Goal: Information Seeking & Learning: Learn about a topic

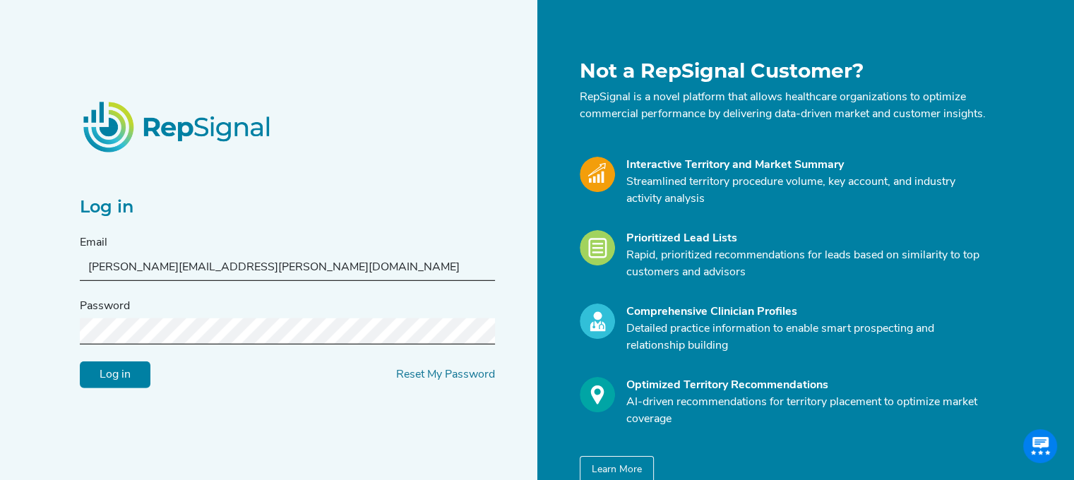
click at [279, 403] on div "Log in Email [PERSON_NAME][EMAIL_ADDRESS][PERSON_NAME][DOMAIN_NAME] Password Lo…" at bounding box center [304, 271] width 466 height 425
click at [109, 389] on input "Log in" at bounding box center [115, 375] width 71 height 27
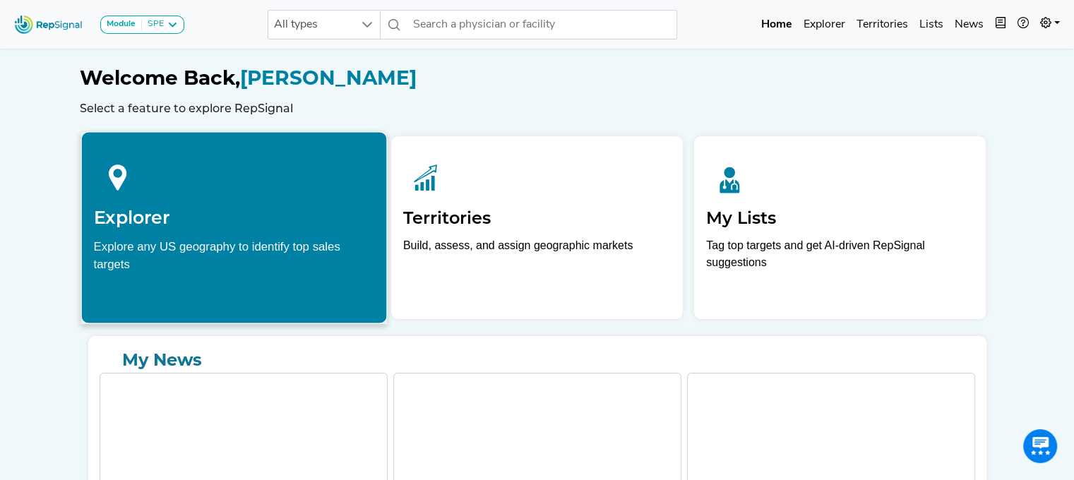
click at [257, 218] on h2 "Explorer" at bounding box center [233, 217] width 281 height 21
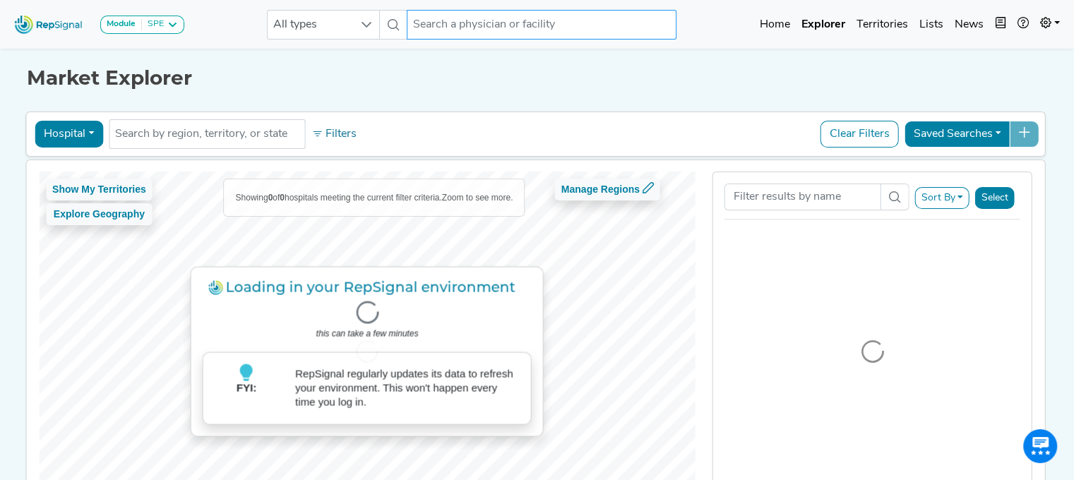
click at [443, 20] on input "text" at bounding box center [542, 25] width 270 height 30
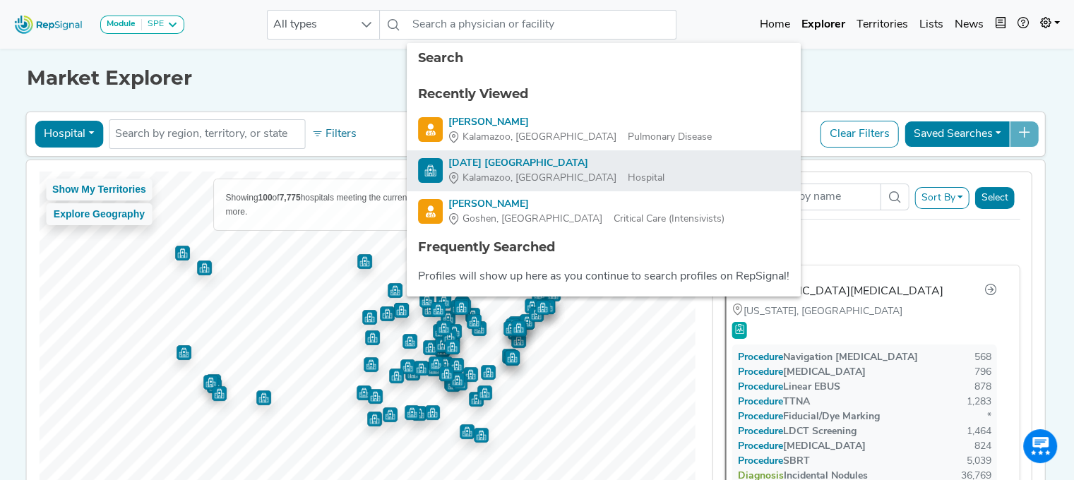
click at [480, 164] on div "Ascension Borgess Hospital" at bounding box center [557, 163] width 216 height 15
type input "Ascension Borgess Hospital"
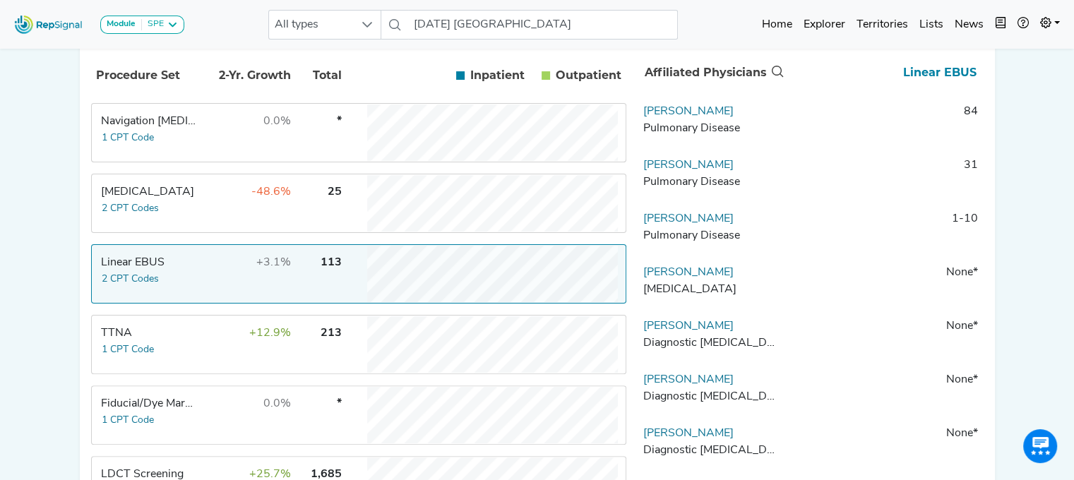
scroll to position [305, 0]
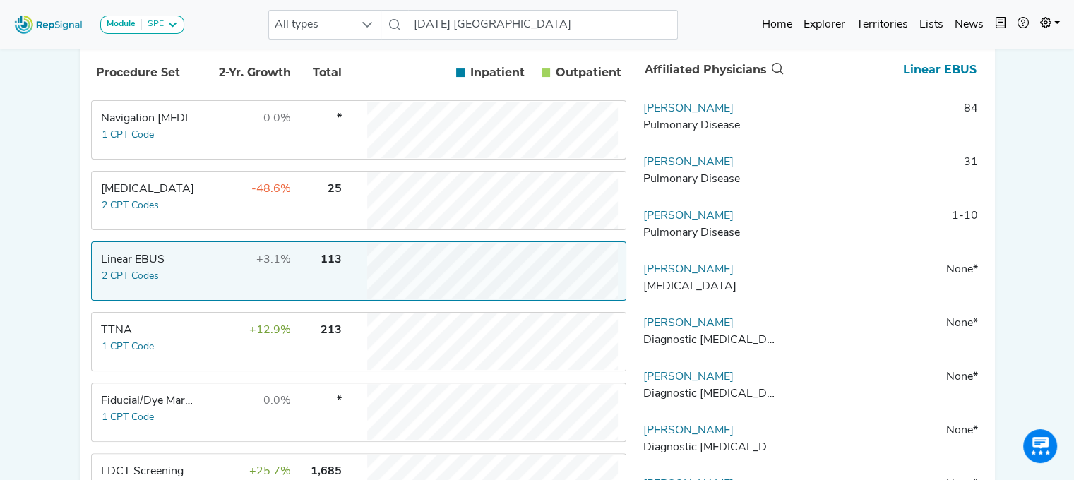
click at [767, 118] on td "Jason Ladwig Pulmonary Disease" at bounding box center [712, 121] width 148 height 42
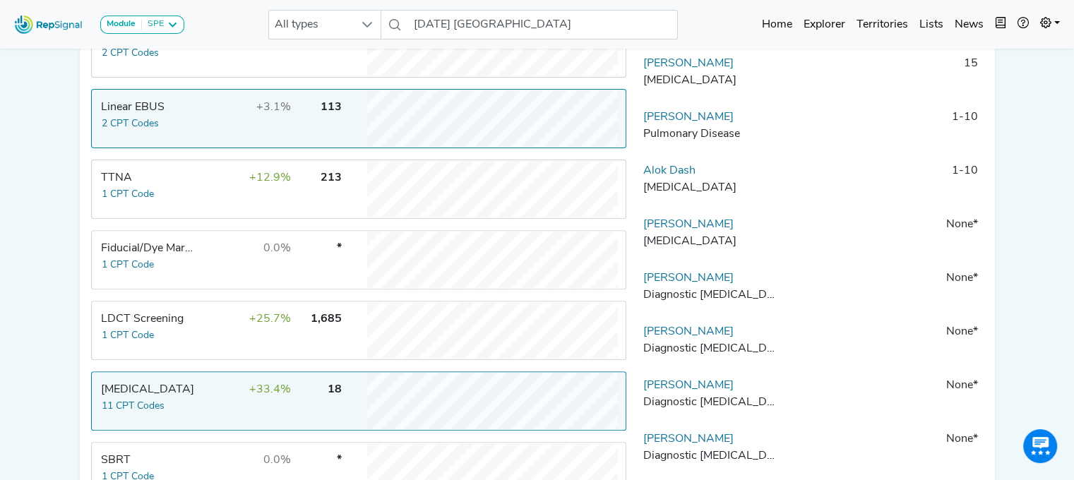
scroll to position [432, 11]
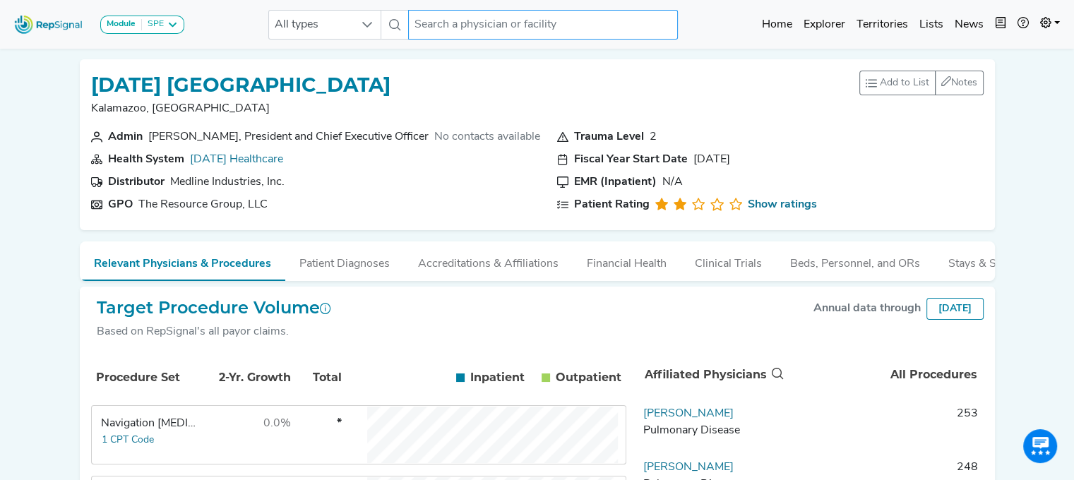
click at [475, 20] on input "text" at bounding box center [543, 25] width 270 height 30
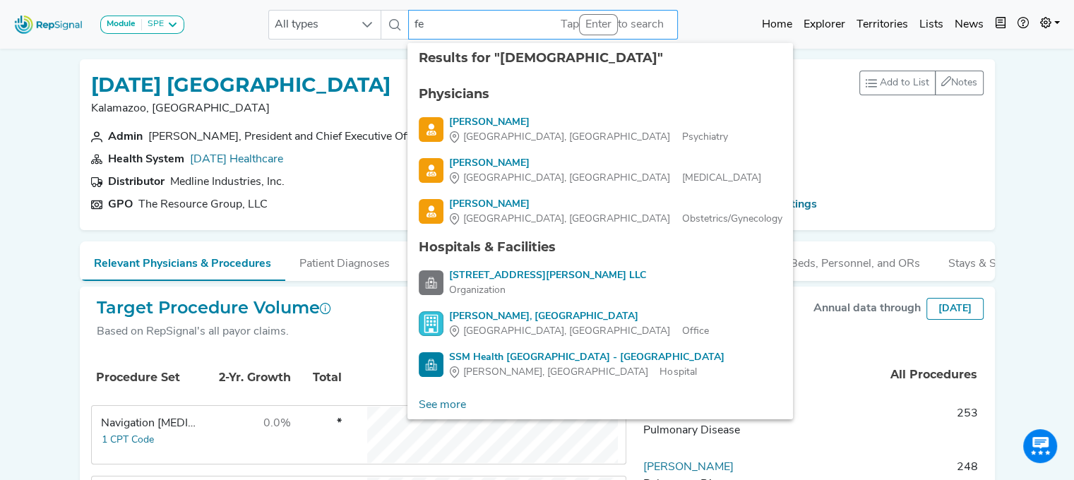
type input "f"
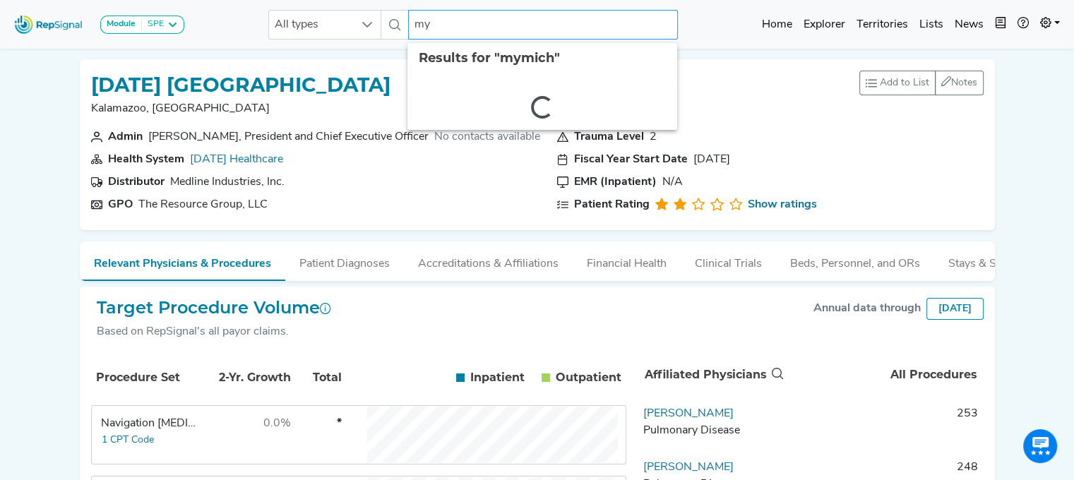
type input "m"
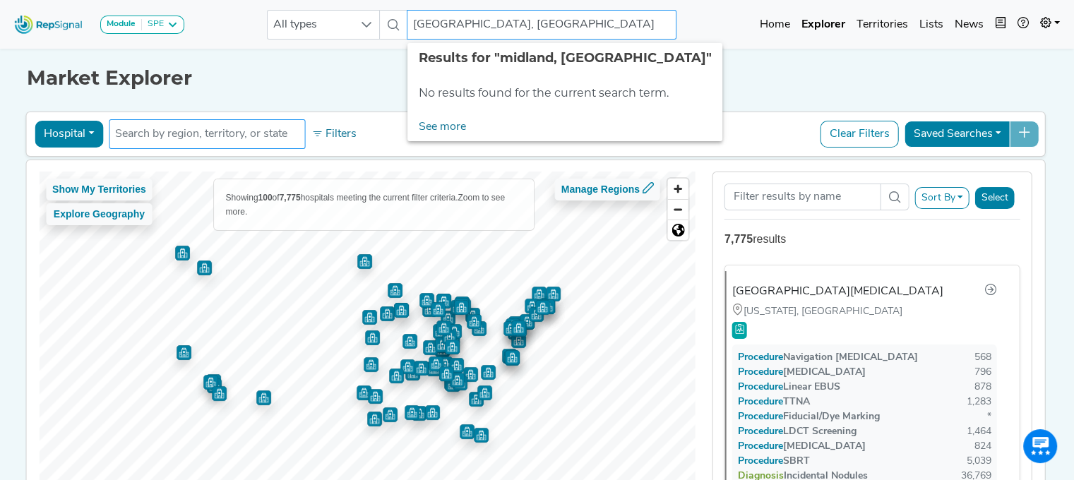
type input "midland, MI"
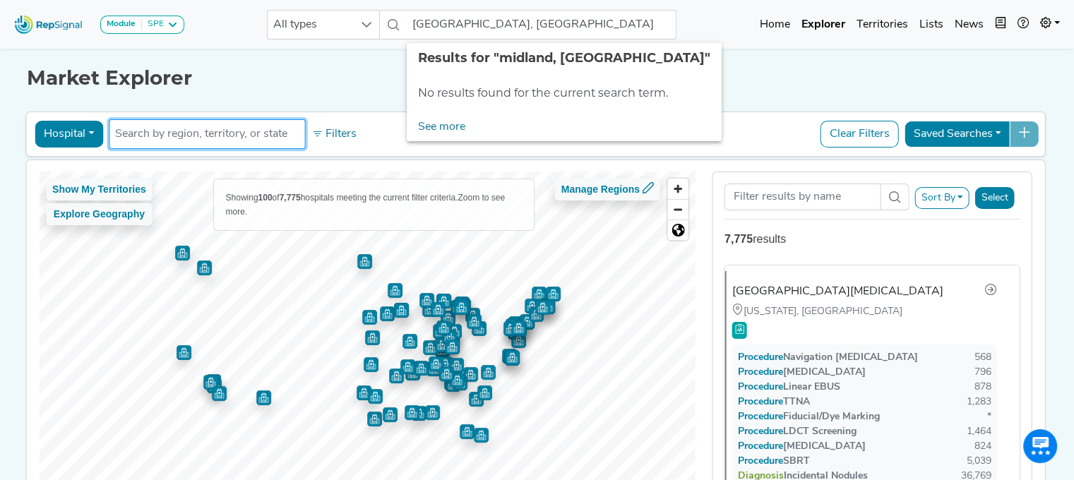
click at [182, 132] on input "text" at bounding box center [207, 134] width 184 height 17
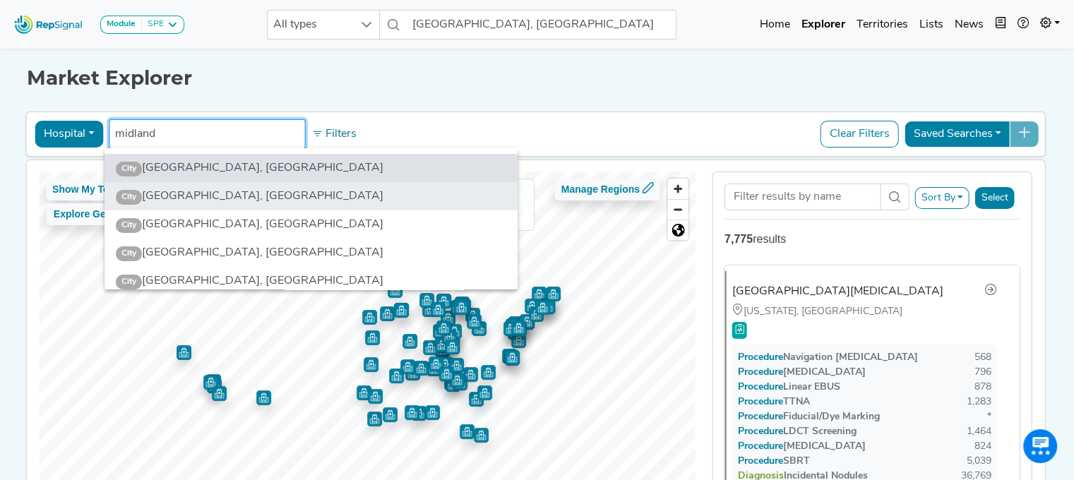
type input "midland"
click at [189, 203] on li "City Midland, MI" at bounding box center [311, 196] width 413 height 28
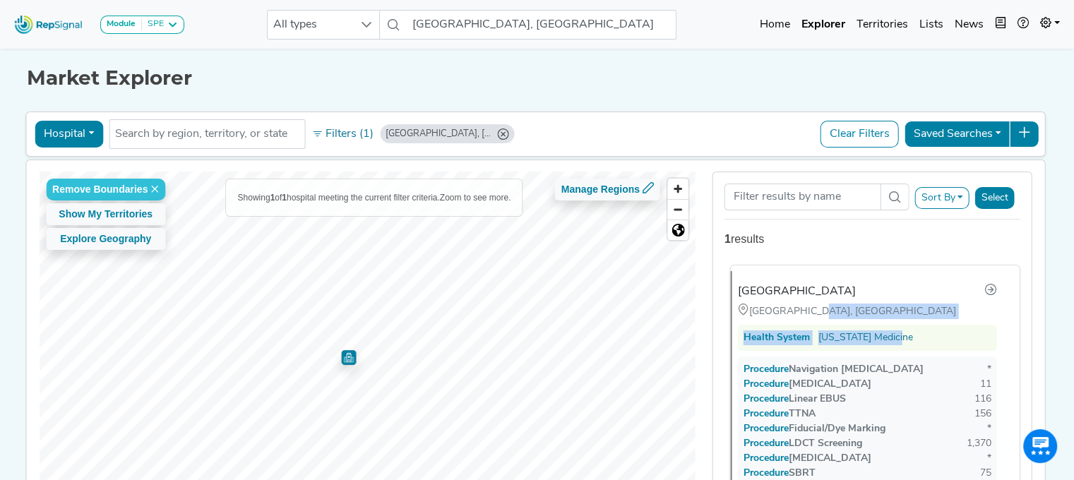
drag, startPoint x: 1006, startPoint y: 321, endPoint x: 829, endPoint y: 285, distance: 180.9
click at [829, 285] on li "Mymichigan Medical Center Midland Midland, MI Health System Michigan Medicine P…" at bounding box center [875, 402] width 290 height 275
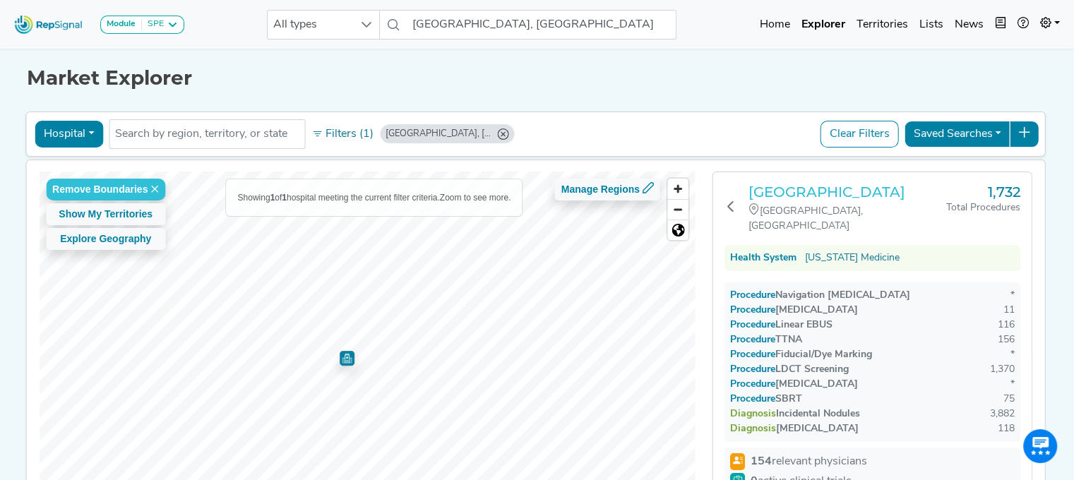
click at [808, 197] on h3 "Mymichigan Medical Center Midland" at bounding box center [848, 192] width 198 height 17
click at [191, 130] on input "text" at bounding box center [207, 134] width 184 height 17
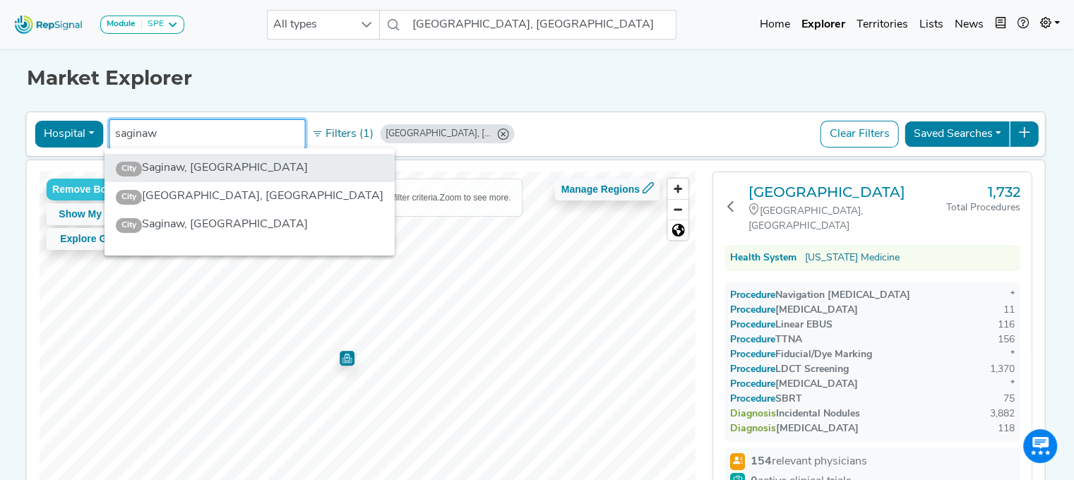
type input "saginaw"
click at [189, 163] on li "City Saginaw, MI" at bounding box center [250, 168] width 290 height 28
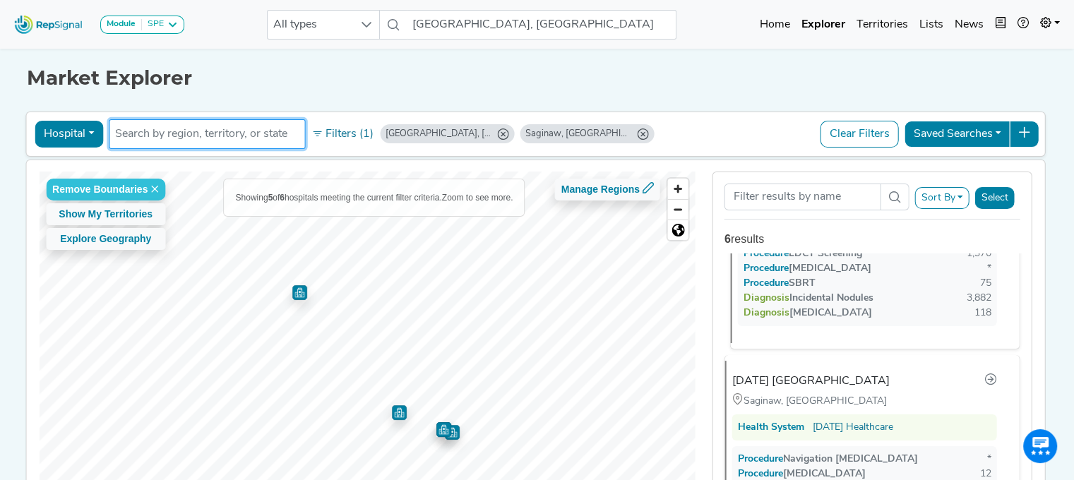
scroll to position [485, 0]
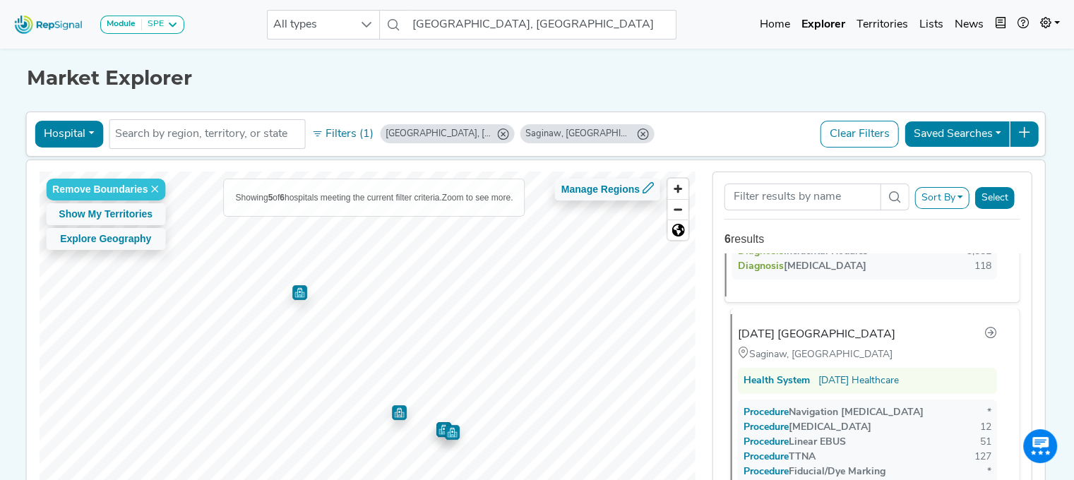
click at [831, 327] on div "Ascension St. Mary's Hospital" at bounding box center [817, 334] width 158 height 17
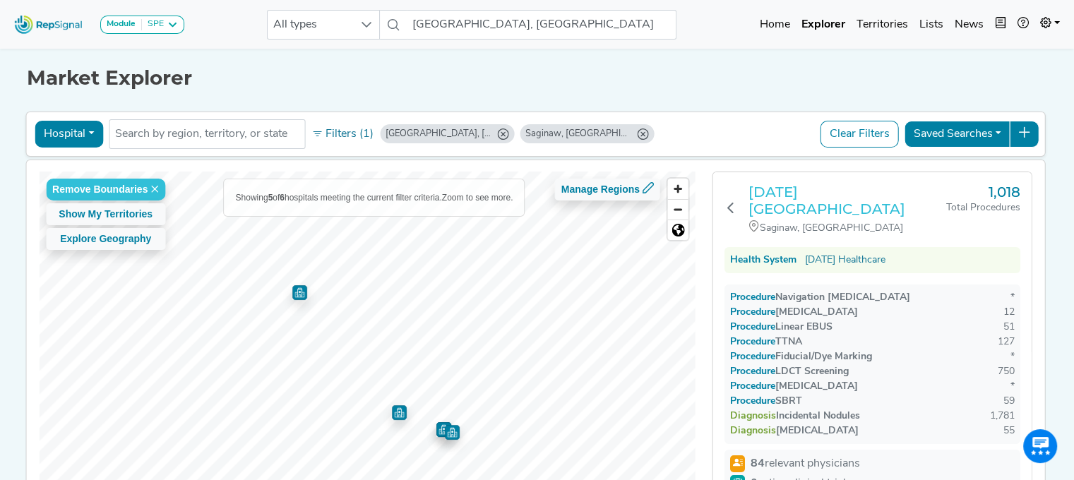
click at [810, 196] on h3 "Ascension St. Mary's Hospital" at bounding box center [848, 201] width 198 height 34
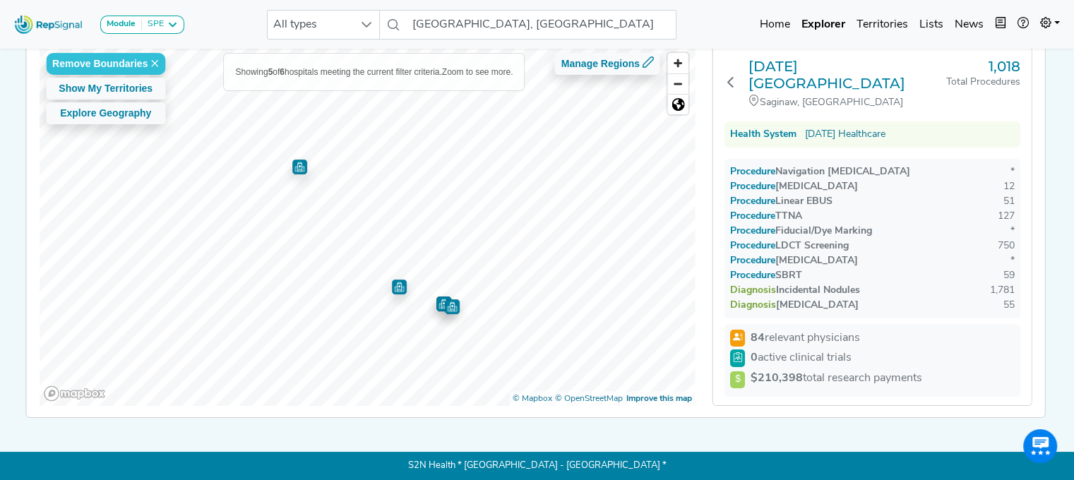
scroll to position [0, 0]
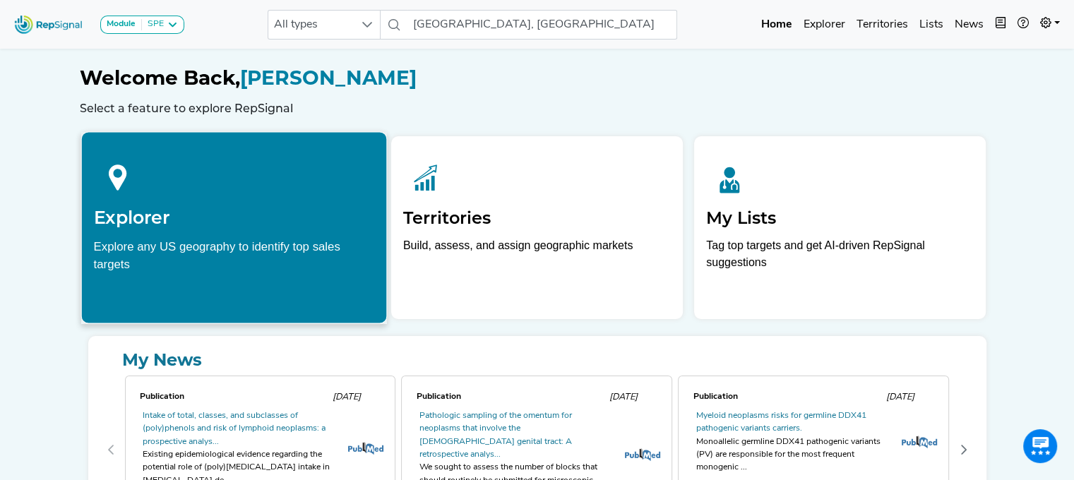
click at [170, 193] on div at bounding box center [233, 175] width 281 height 63
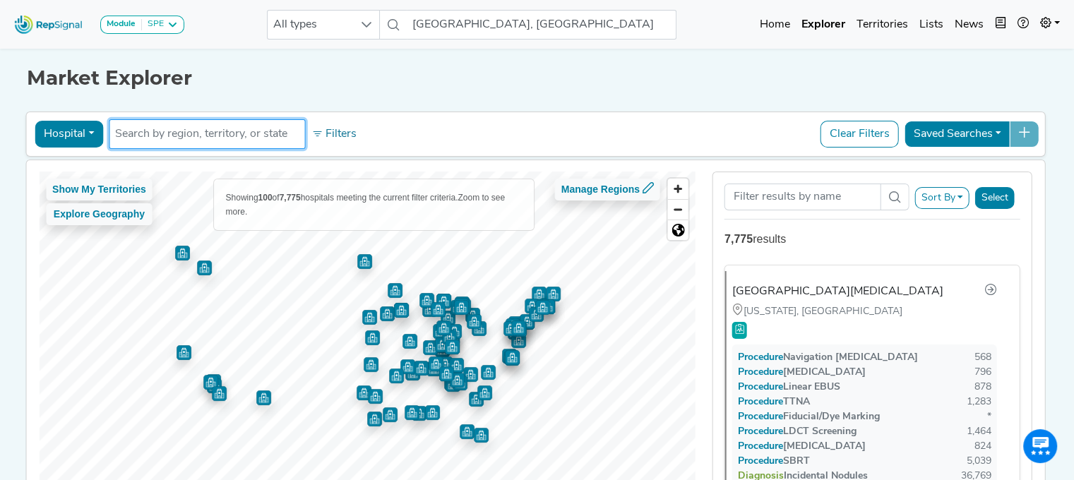
click at [172, 134] on input "text" at bounding box center [207, 134] width 184 height 17
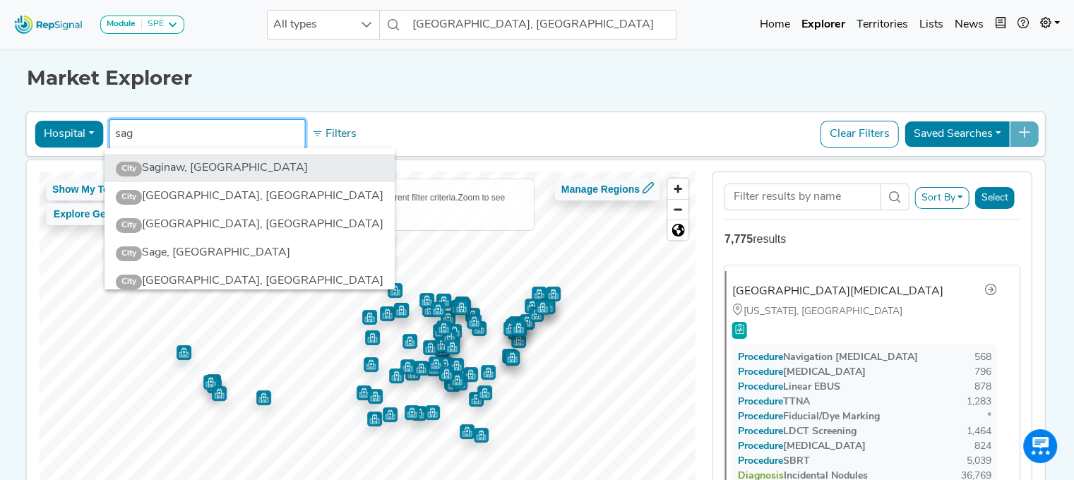
type input "sag"
click at [172, 164] on li "City Saginaw, MI" at bounding box center [250, 168] width 290 height 28
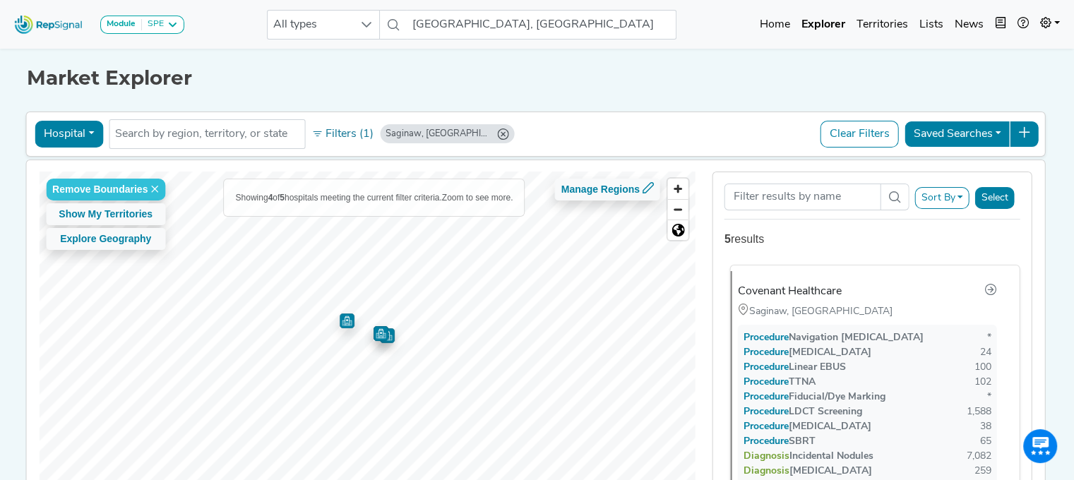
click at [781, 285] on div "Covenant Healthcare" at bounding box center [790, 291] width 104 height 17
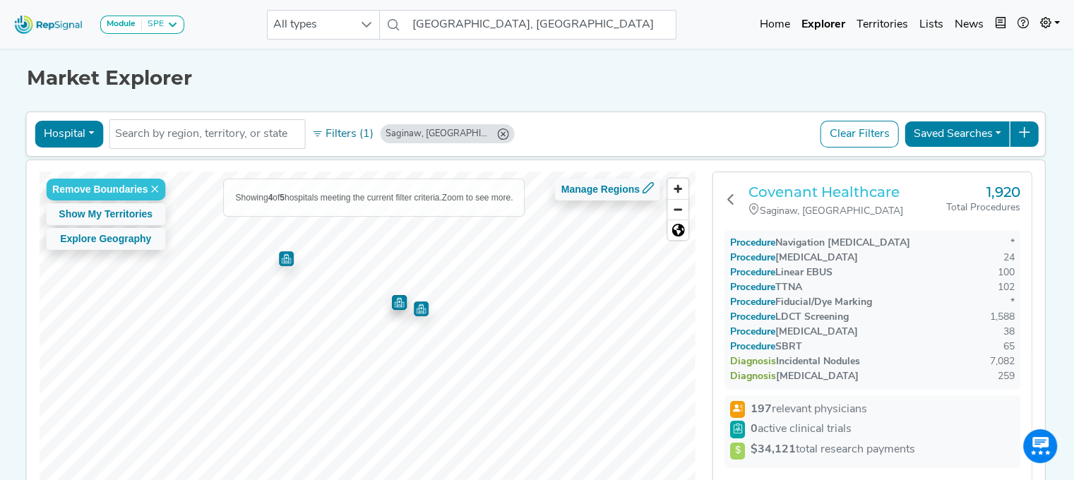
click at [803, 190] on h3 "Covenant Healthcare" at bounding box center [848, 192] width 198 height 17
click at [217, 140] on input "text" at bounding box center [207, 134] width 184 height 17
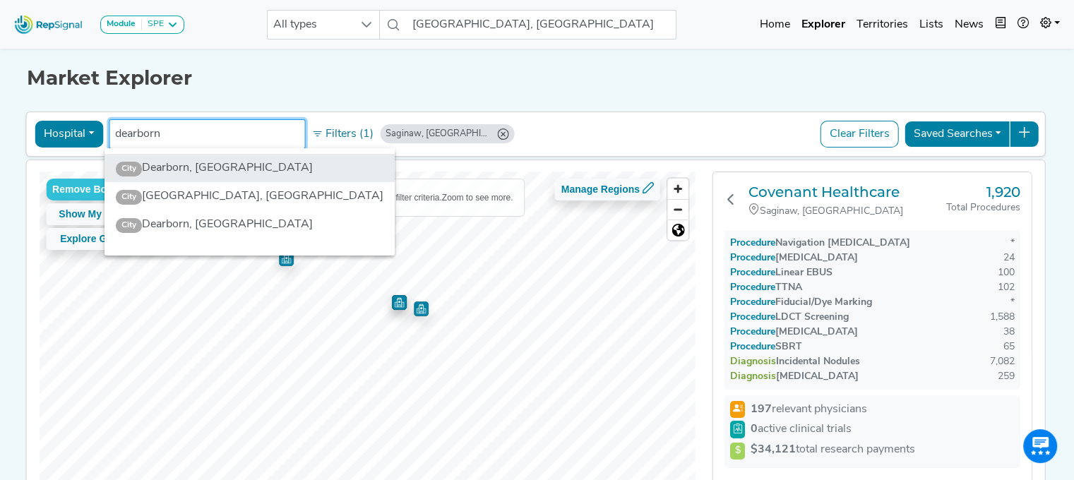
type input "dearborn"
click at [216, 160] on li "City Dearborn, MI" at bounding box center [250, 168] width 290 height 28
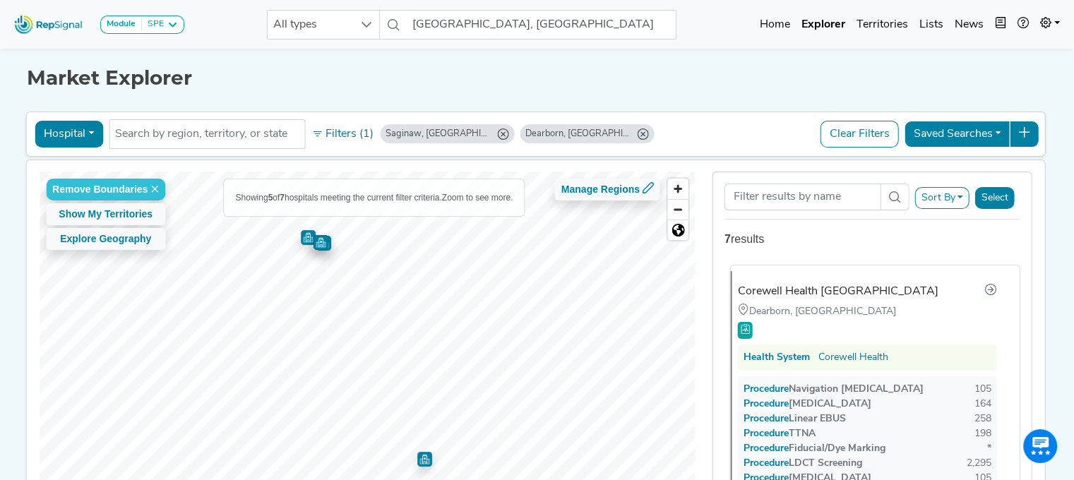
click at [814, 290] on div "Corewell Health Dearborn Hospital" at bounding box center [838, 291] width 201 height 17
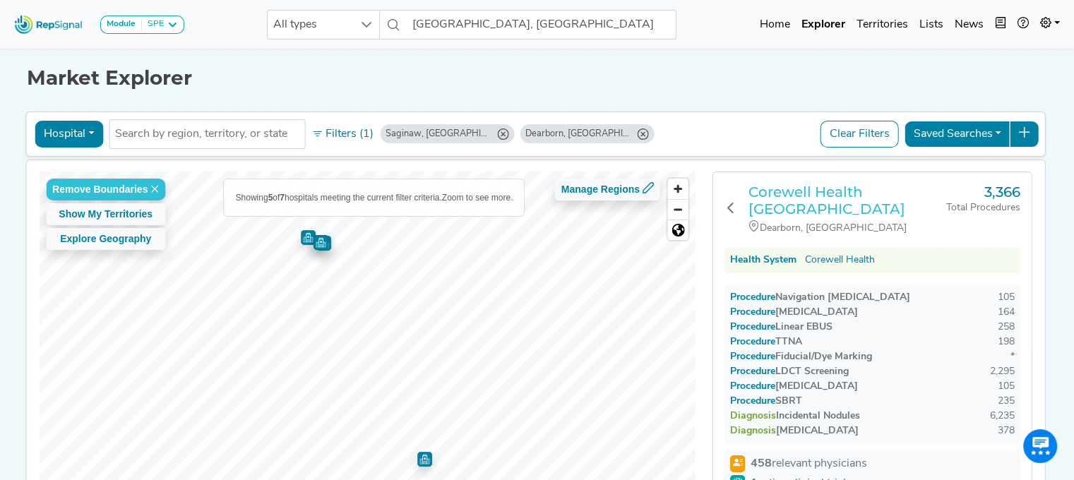
click at [800, 184] on h3 "Corewell Health Dearborn Hospital" at bounding box center [848, 201] width 198 height 34
click at [172, 119] on ul "Saginaw, MI Dearborn, MI" at bounding box center [207, 134] width 196 height 30
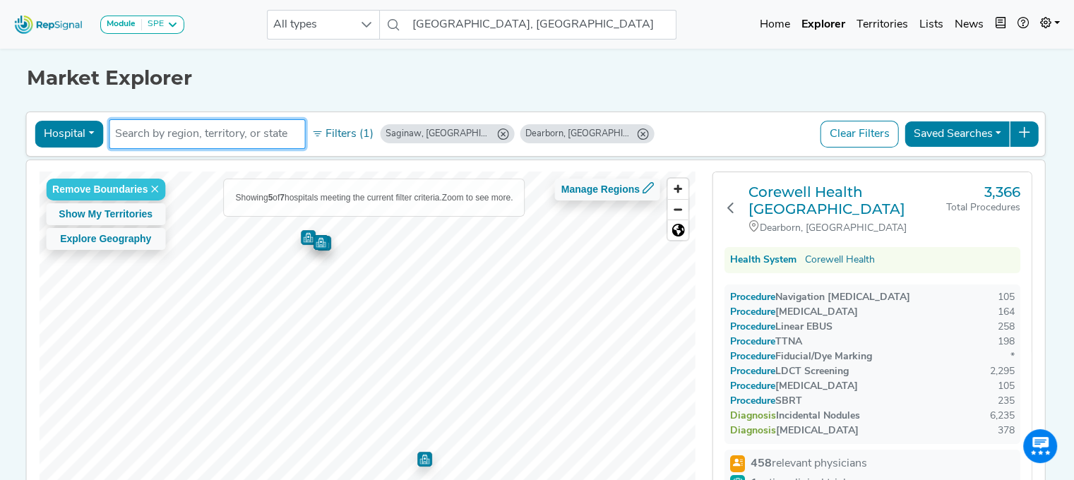
click at [154, 134] on input "text" at bounding box center [207, 134] width 184 height 17
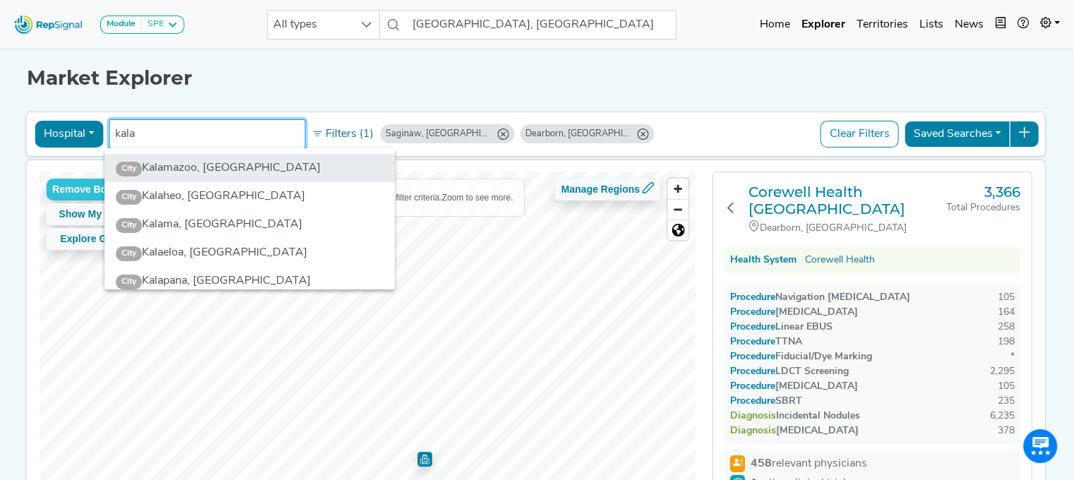
type input "kala"
click at [189, 169] on li "City Kalamazoo, MI" at bounding box center [250, 168] width 290 height 28
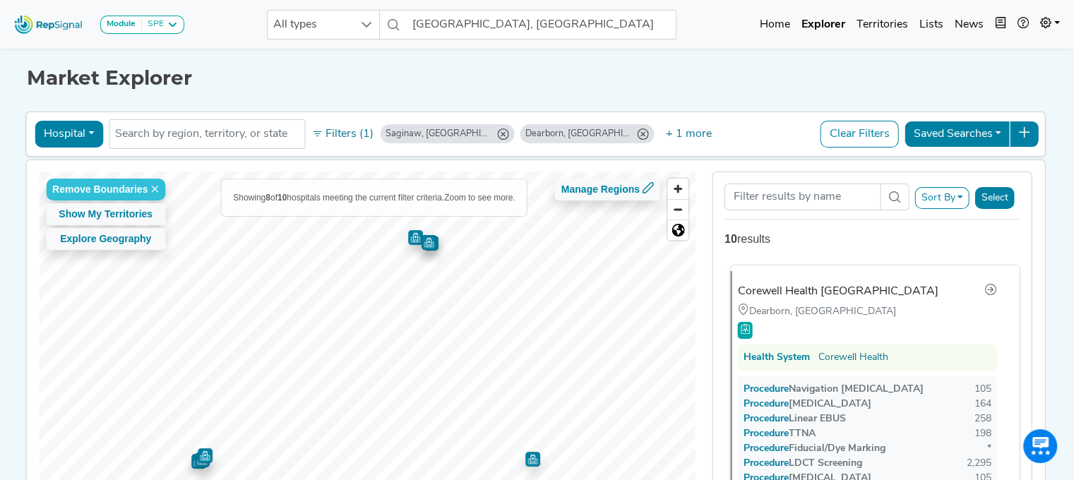
click at [861, 295] on div "Corewell Health Dearborn Hospital" at bounding box center [838, 291] width 201 height 17
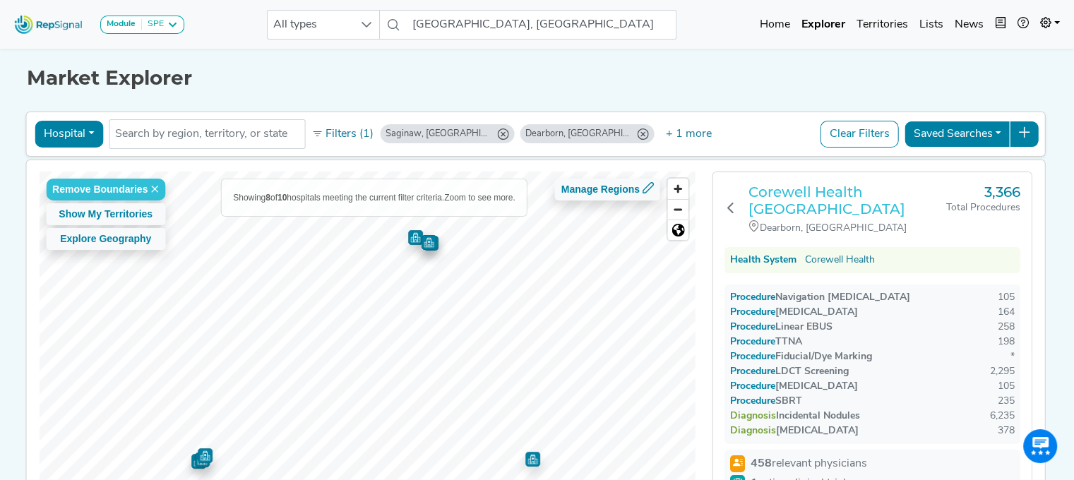
click at [794, 191] on h3 "Corewell Health Dearborn Hospital" at bounding box center [848, 201] width 198 height 34
click at [218, 124] on li at bounding box center [207, 134] width 184 height 23
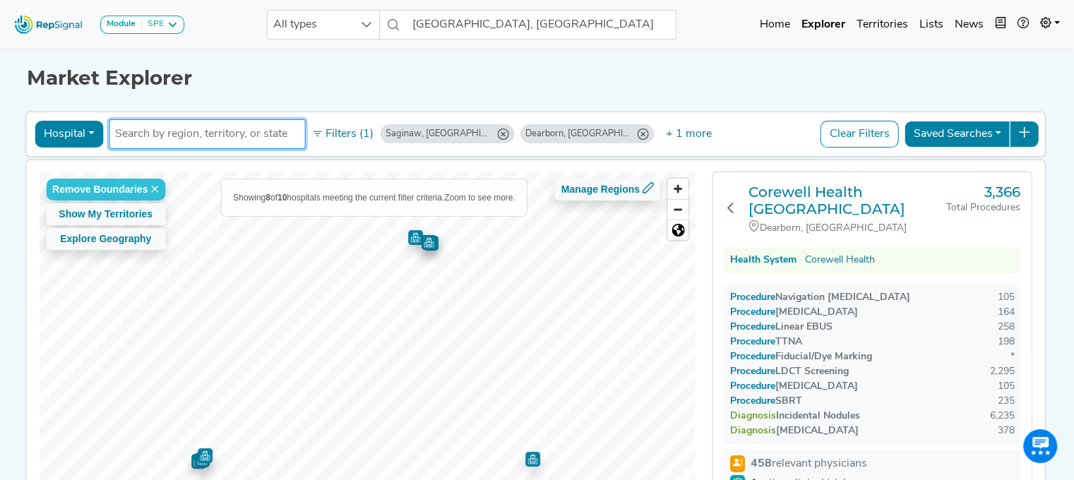
click at [175, 138] on input "text" at bounding box center [207, 134] width 184 height 17
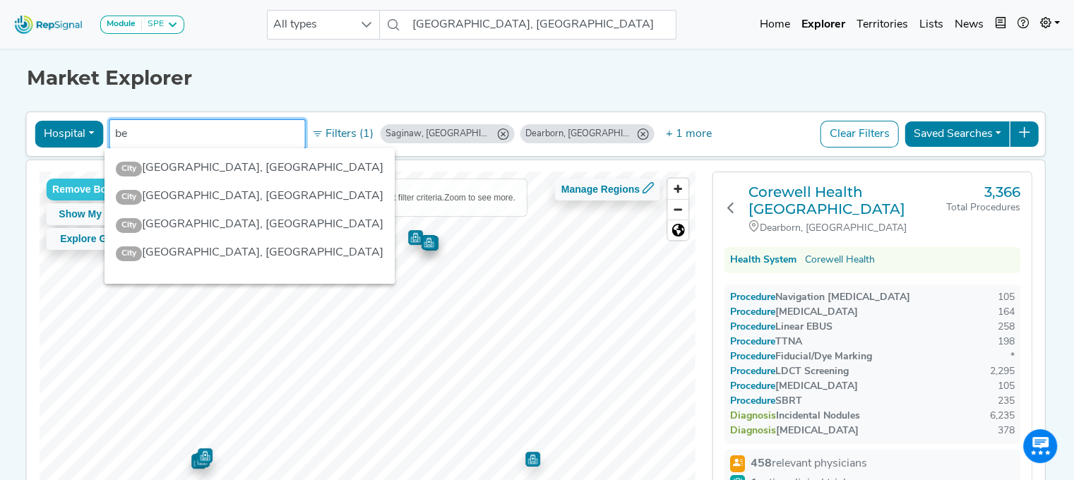
type input "b"
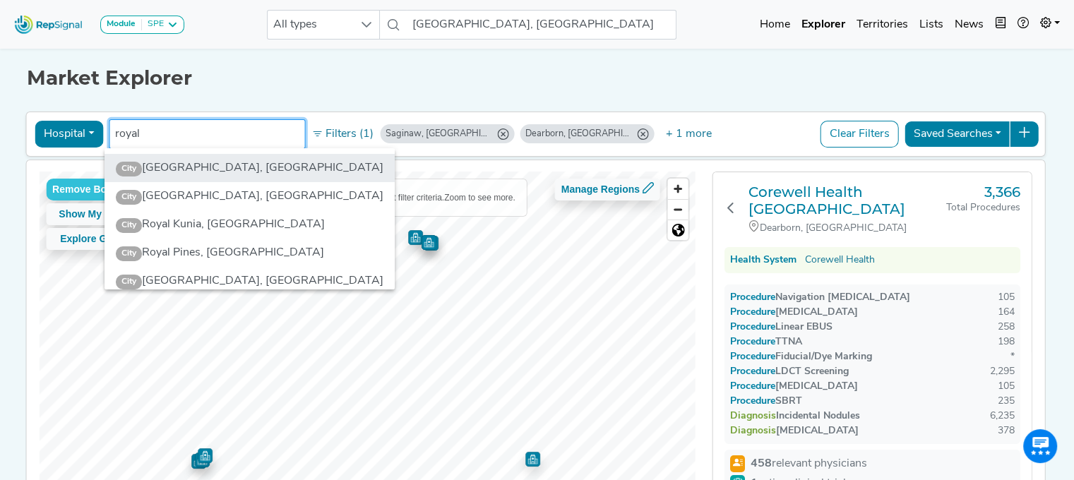
type input "royal"
click at [179, 165] on li "City Royal Oak, MI" at bounding box center [250, 168] width 290 height 28
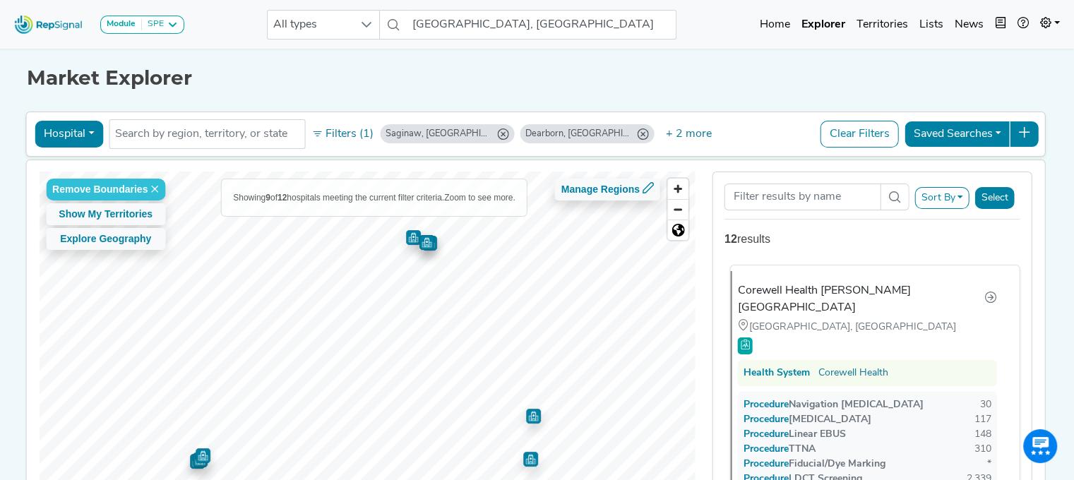
click at [879, 283] on div "Corewell Health [PERSON_NAME][GEOGRAPHIC_DATA]" at bounding box center [861, 300] width 247 height 34
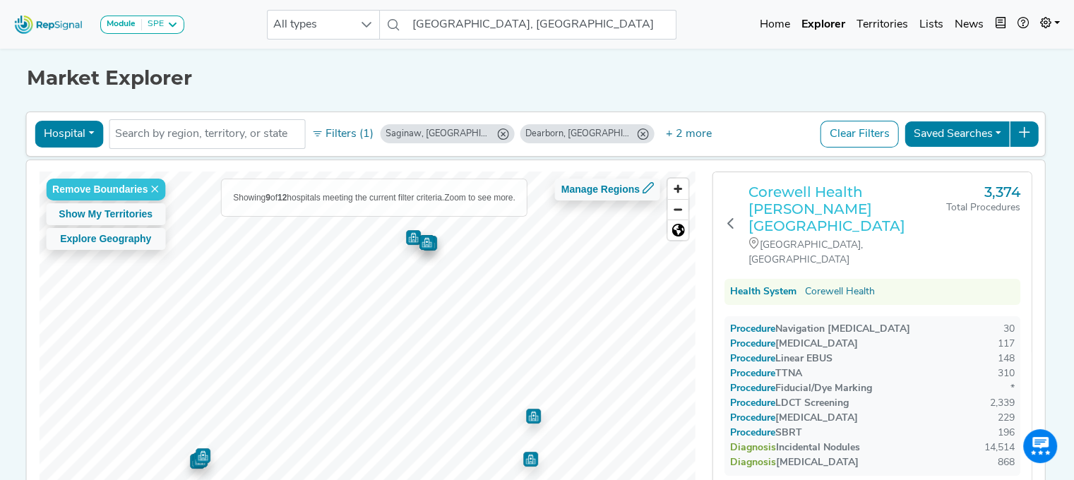
click at [814, 214] on h3 "Corewell Health [PERSON_NAME][GEOGRAPHIC_DATA]" at bounding box center [848, 209] width 198 height 51
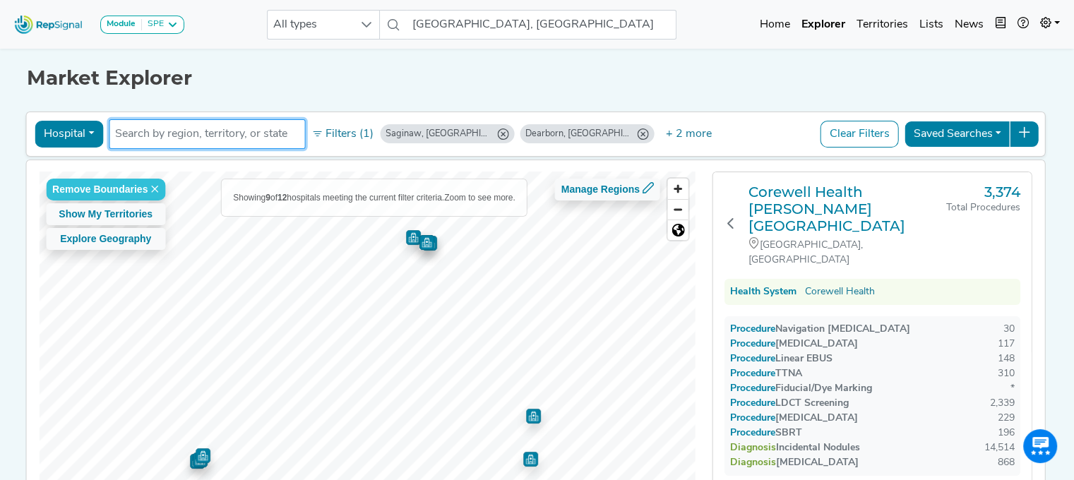
click at [172, 135] on input "text" at bounding box center [207, 134] width 184 height 17
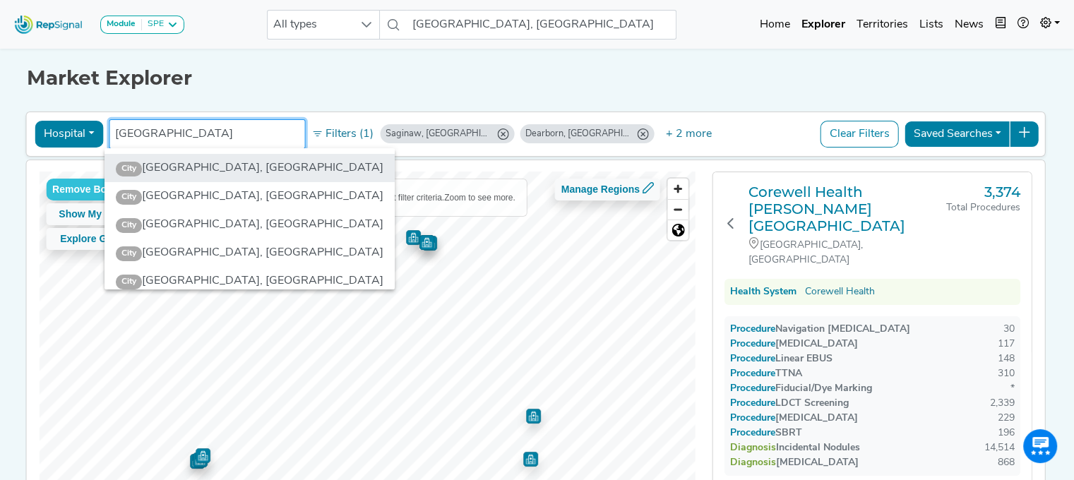
type input "toledo"
click at [182, 161] on li "City Toledo, OH" at bounding box center [250, 168] width 290 height 28
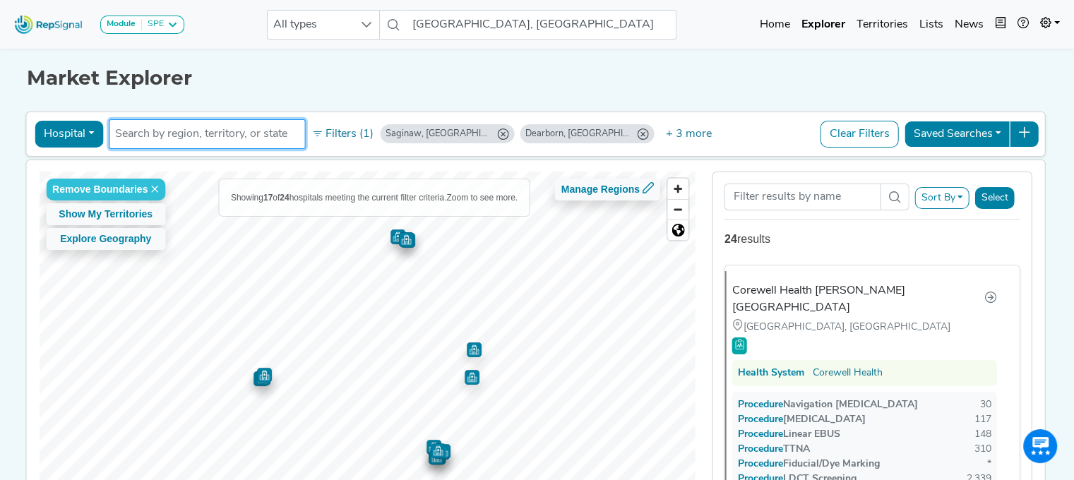
click at [241, 137] on input "text" at bounding box center [207, 134] width 184 height 17
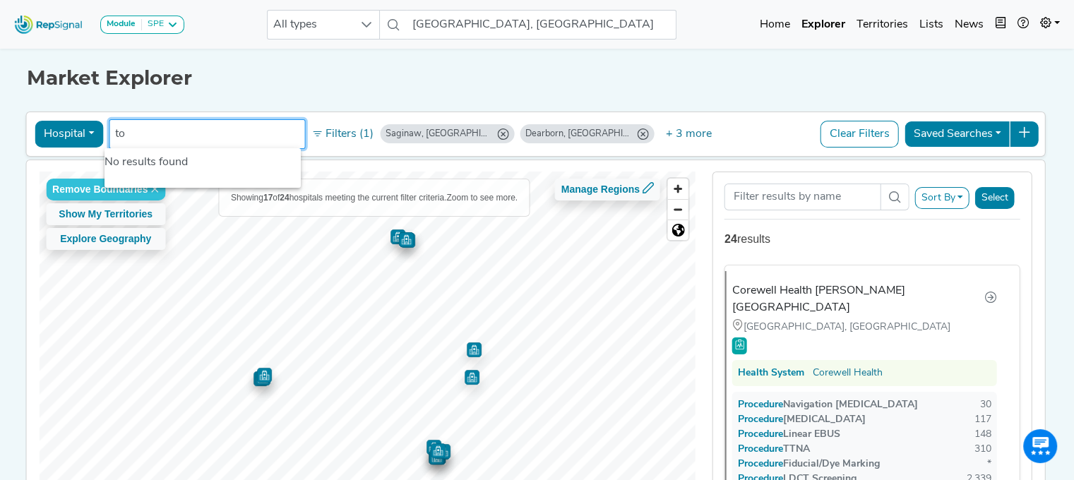
type input "t"
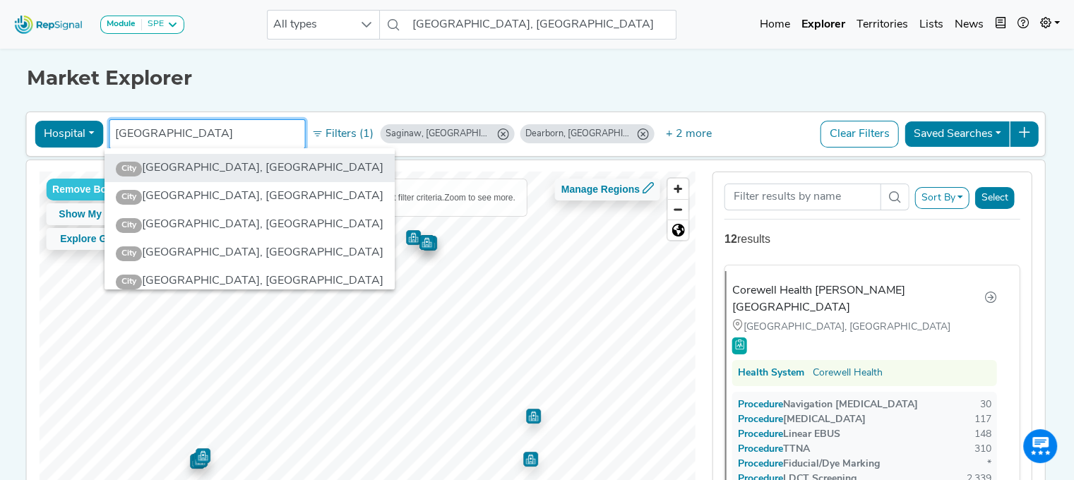
type input "Toledo"
click at [169, 167] on li "City Toledo, OH" at bounding box center [250, 168] width 290 height 28
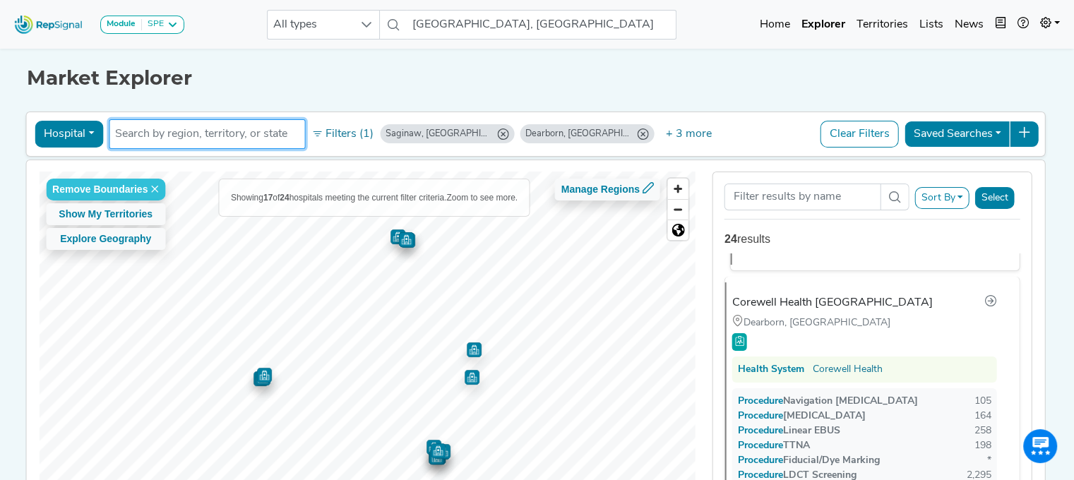
scroll to position [324, 0]
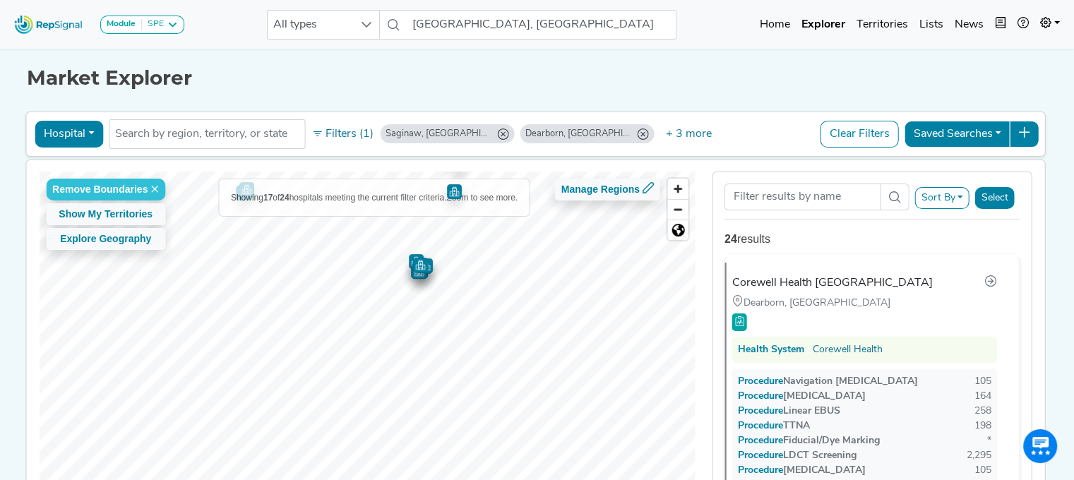
click at [398, 212] on div "Remove Boundaries Show My Territories Explore Geography Showing 17 of 24 hospit…" at bounding box center [367, 352] width 657 height 360
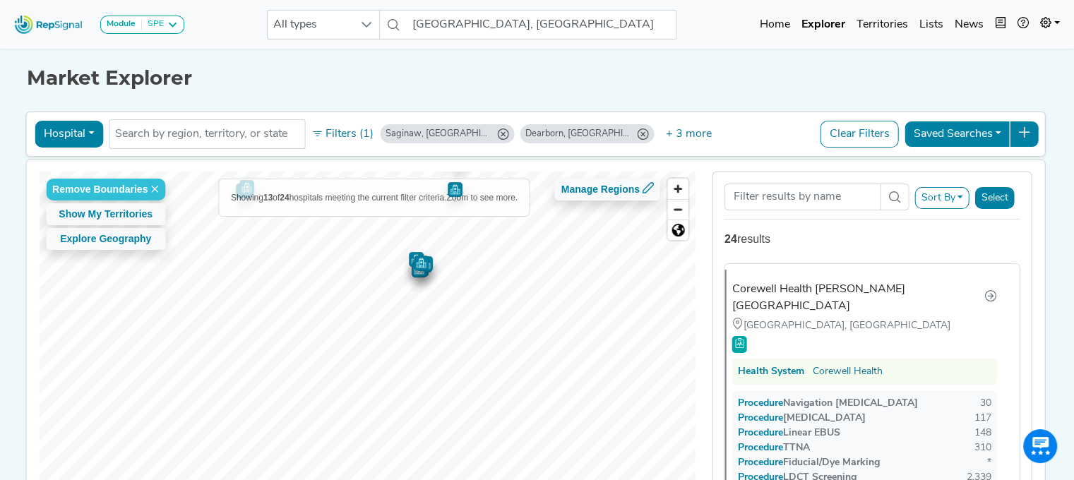
scroll to position [0, 0]
click at [682, 190] on span "Zoom in" at bounding box center [678, 189] width 20 height 20
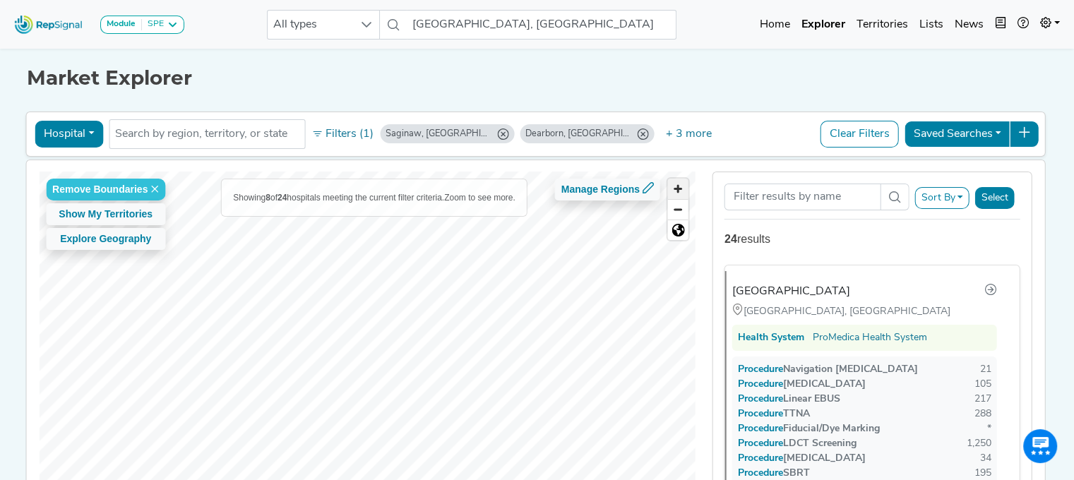
click at [682, 190] on span "Zoom in" at bounding box center [678, 189] width 20 height 20
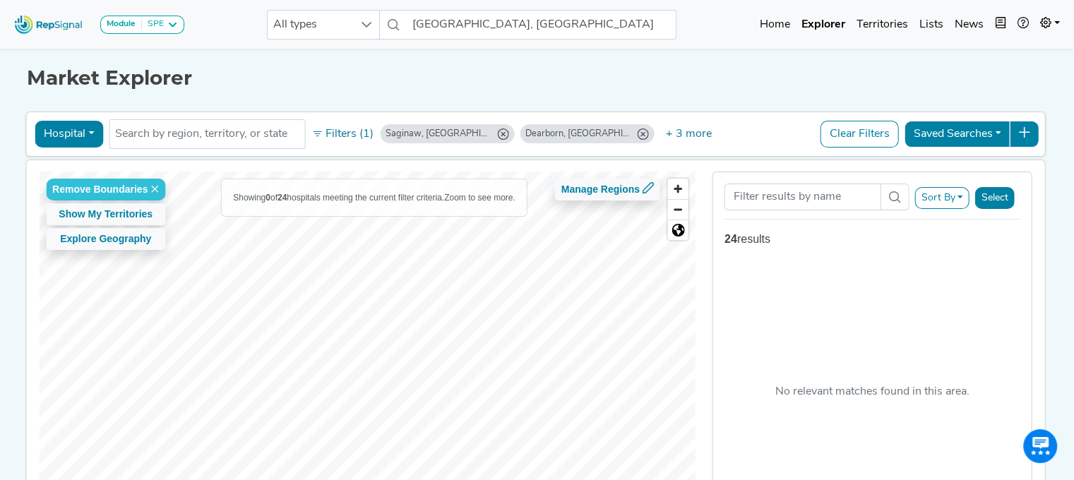
click at [218, 480] on html "Module SPE Bronchoscopy Disposable Bronchoscope SBRT SPE TTNA Thoracic Surgery …" at bounding box center [537, 303] width 1074 height 606
click at [458, 480] on html "Module SPE Bronchoscopy Disposable Bronchoscope SBRT SPE TTNA Thoracic Surgery …" at bounding box center [537, 303] width 1074 height 606
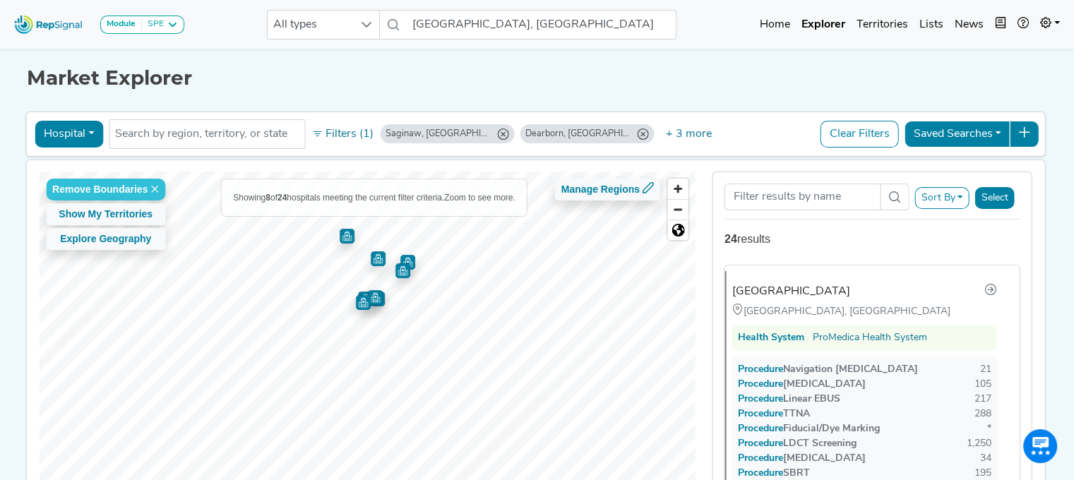
click at [341, 234] on img "Map marker" at bounding box center [347, 236] width 15 height 15
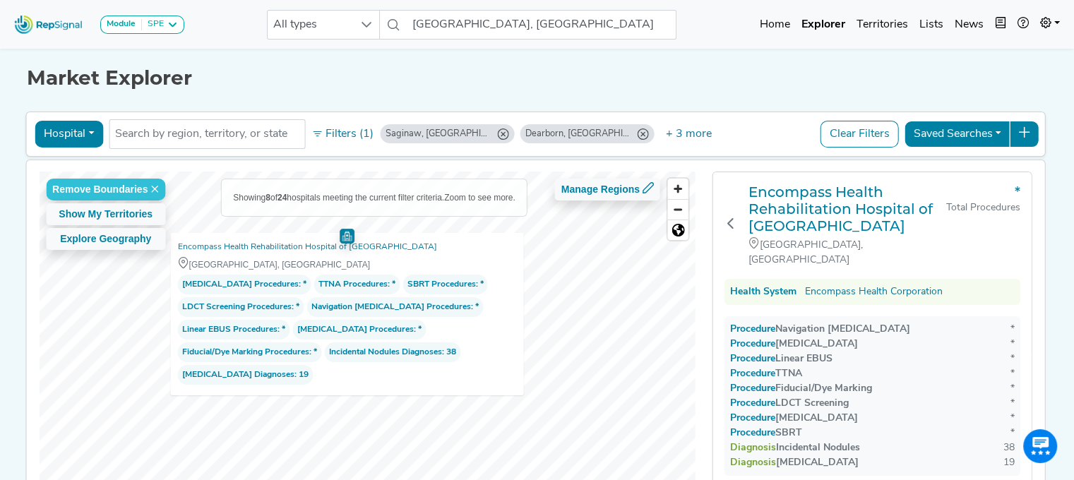
click at [482, 211] on div "Showing 8 of 24 hospitals meeting the current filter criteria. Zoom to see more." at bounding box center [374, 197] width 305 height 37
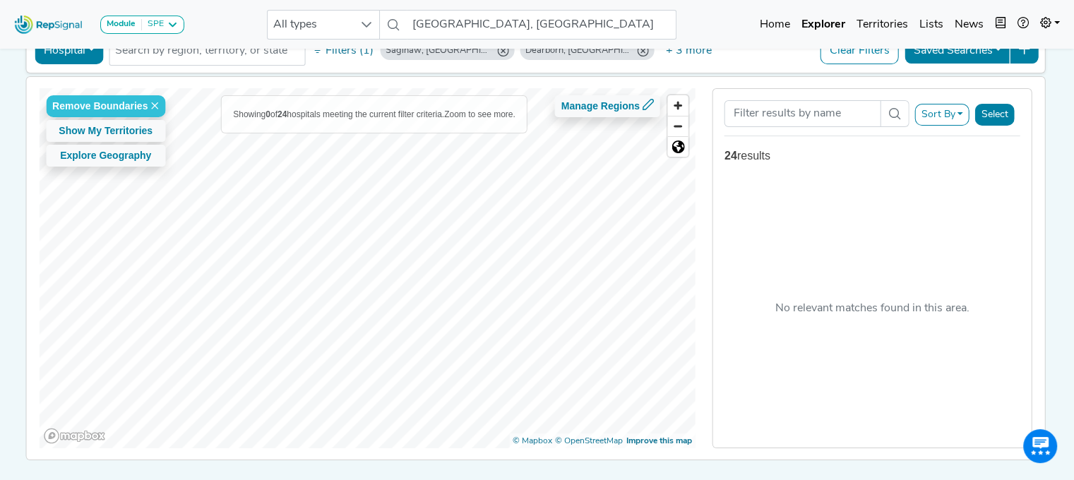
scroll to position [71, 0]
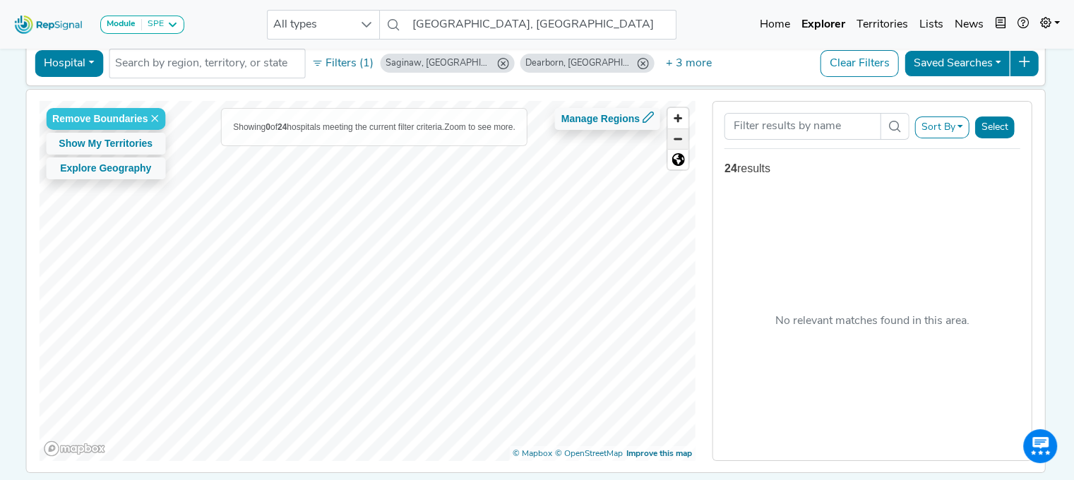
click at [687, 144] on span "Zoom out" at bounding box center [678, 139] width 20 height 20
click at [678, 137] on span "Zoom out" at bounding box center [678, 139] width 20 height 20
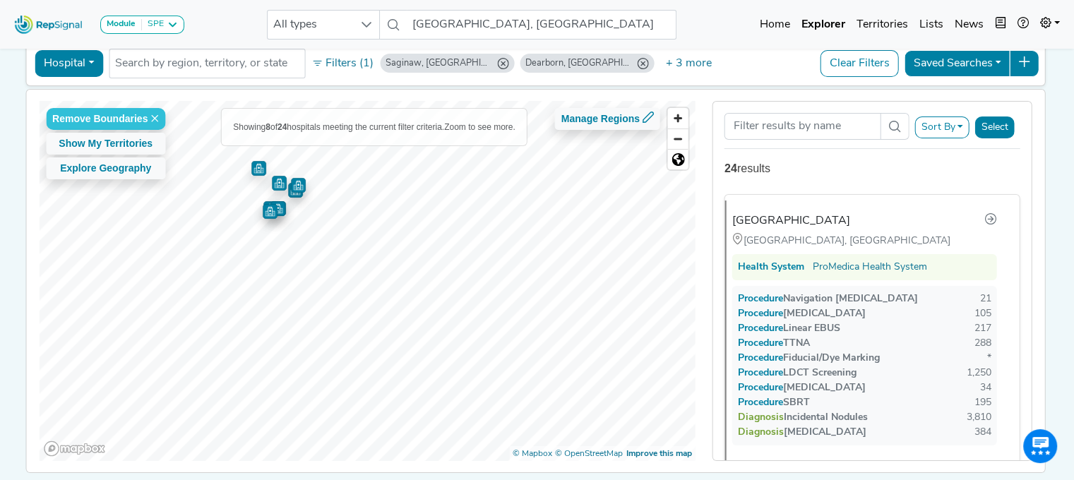
click at [93, 64] on button "Hospital" at bounding box center [69, 63] width 69 height 27
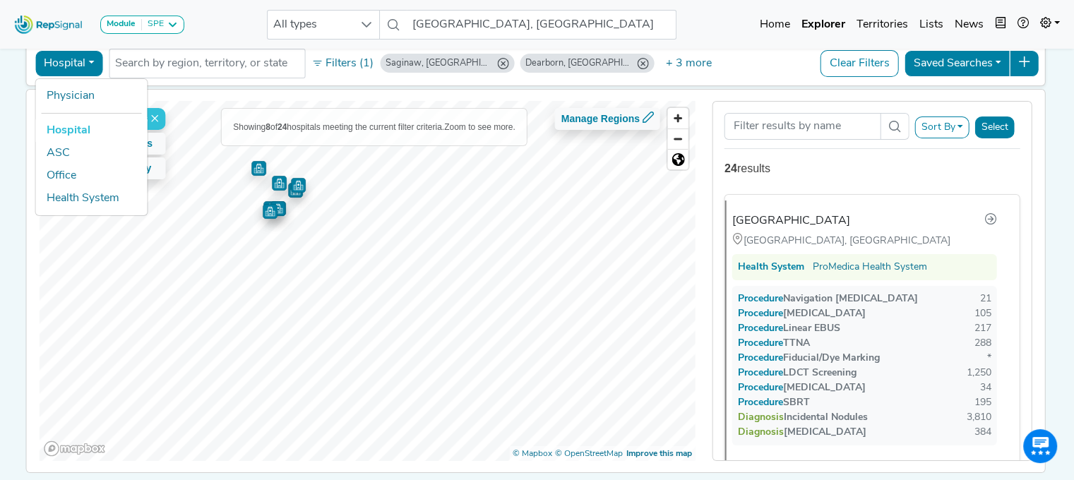
click at [66, 130] on link "Hospital" at bounding box center [91, 130] width 112 height 23
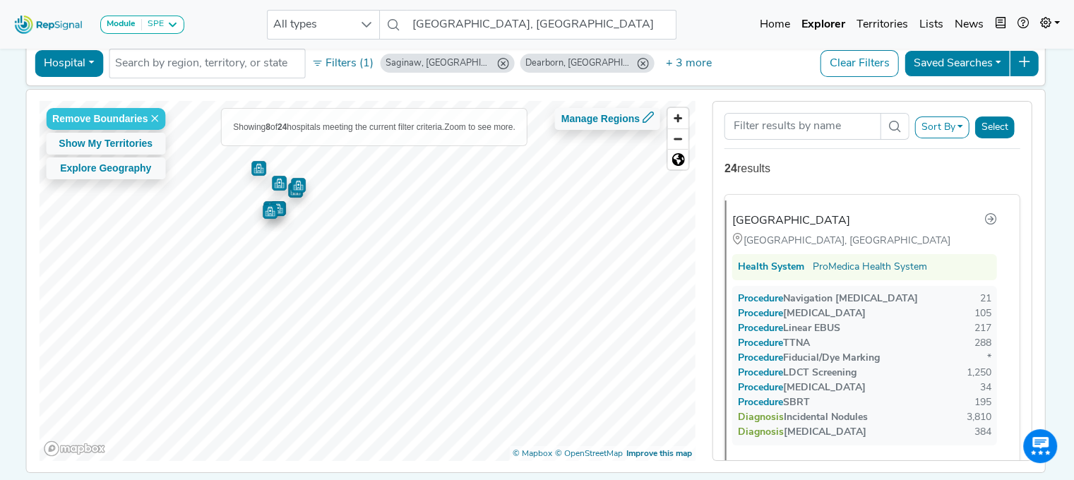
click at [82, 60] on button "Hospital" at bounding box center [69, 63] width 69 height 27
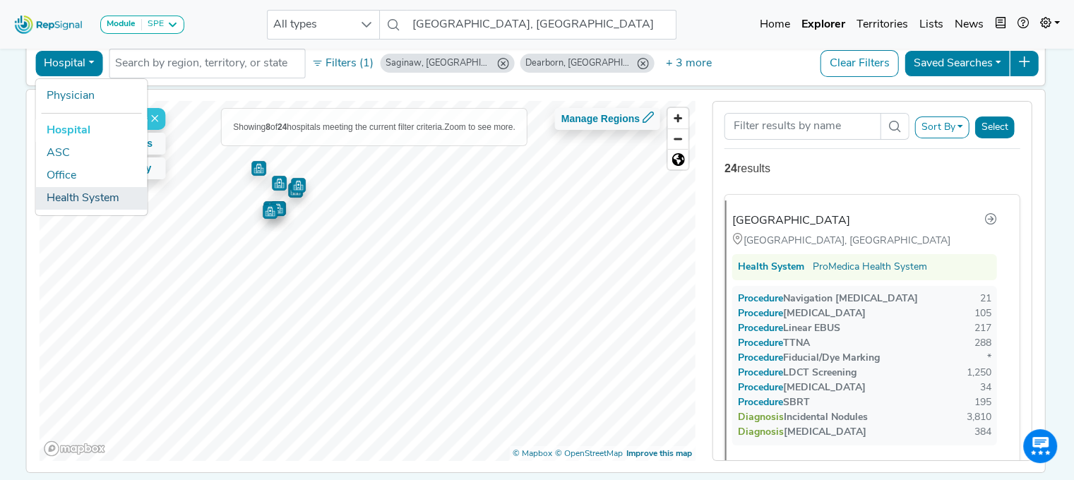
click at [84, 197] on link "Health System" at bounding box center [91, 198] width 112 height 23
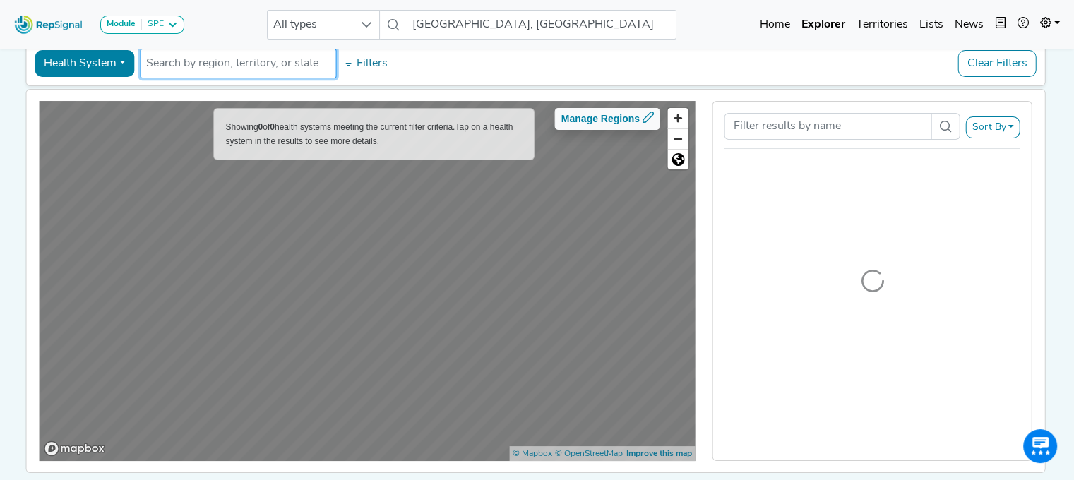
click at [191, 69] on input "text" at bounding box center [238, 63] width 184 height 17
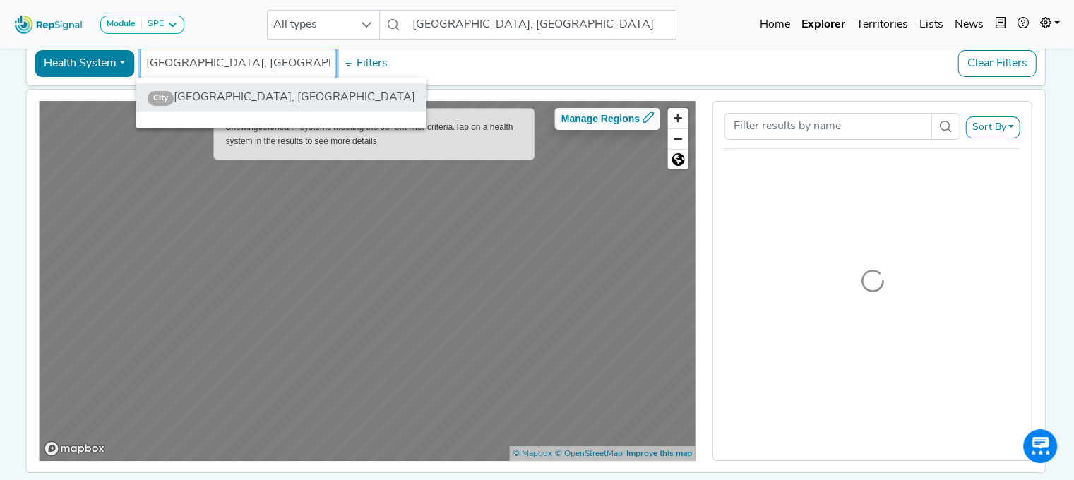
type input "toledo, oh"
click at [201, 96] on li "City Toledo, OH" at bounding box center [281, 97] width 290 height 28
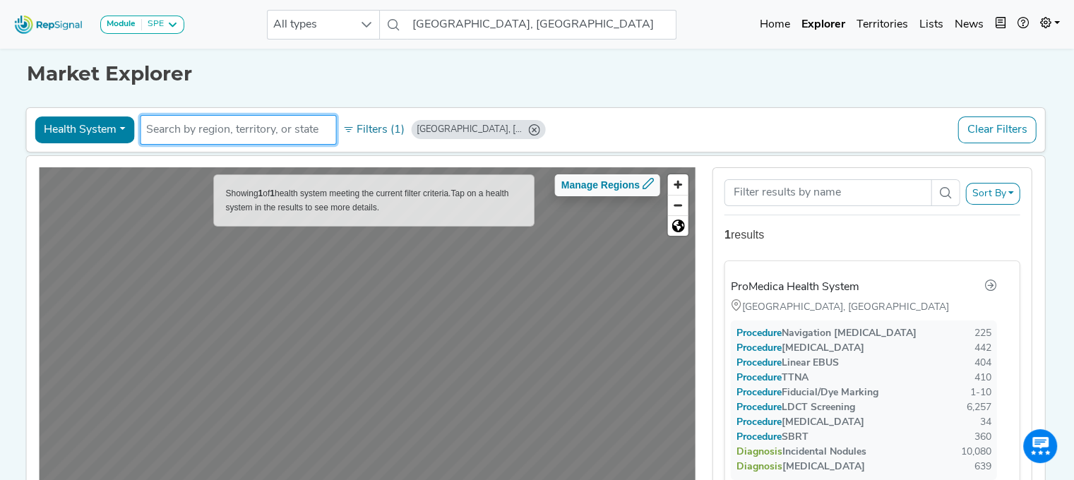
scroll to position [3, 0]
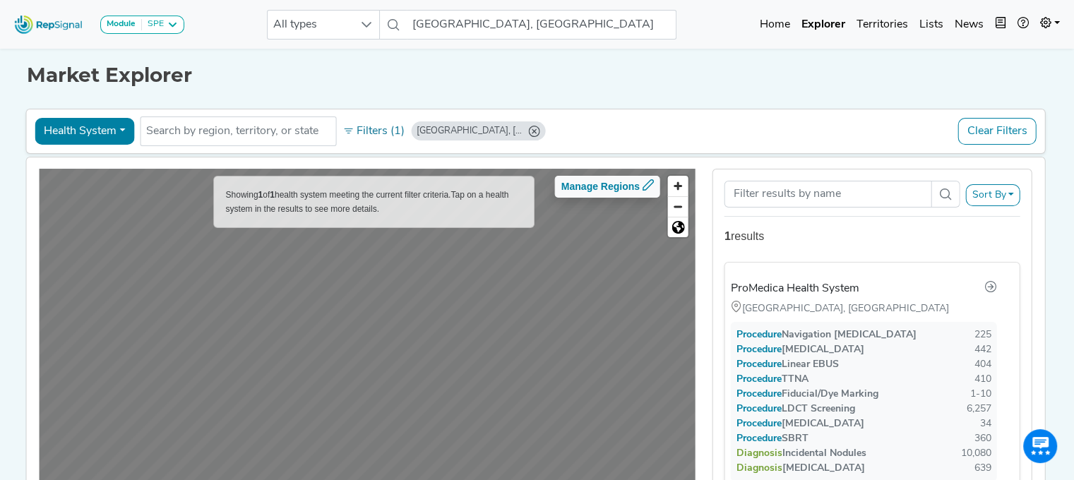
click at [122, 133] on button "Health System" at bounding box center [85, 131] width 100 height 27
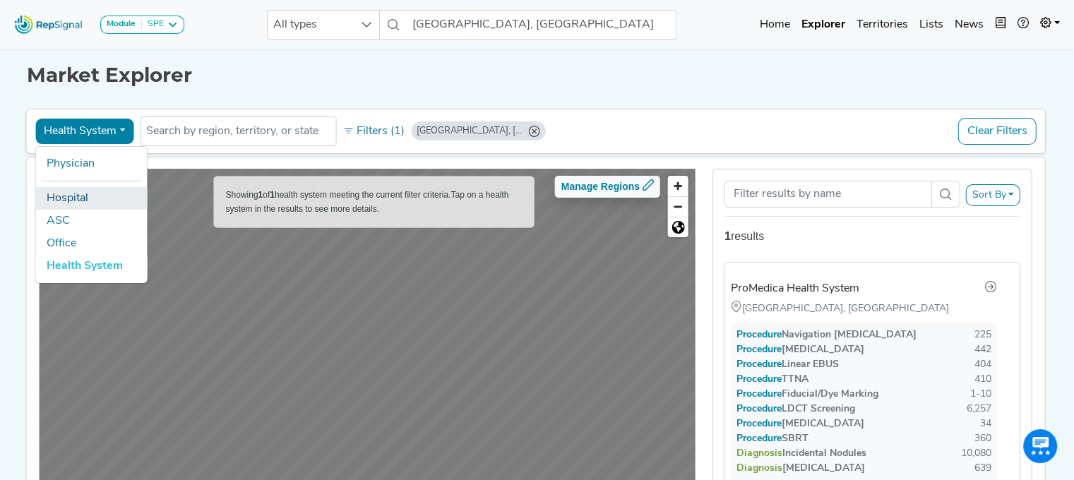
click at [80, 199] on link "Hospital" at bounding box center [91, 198] width 112 height 23
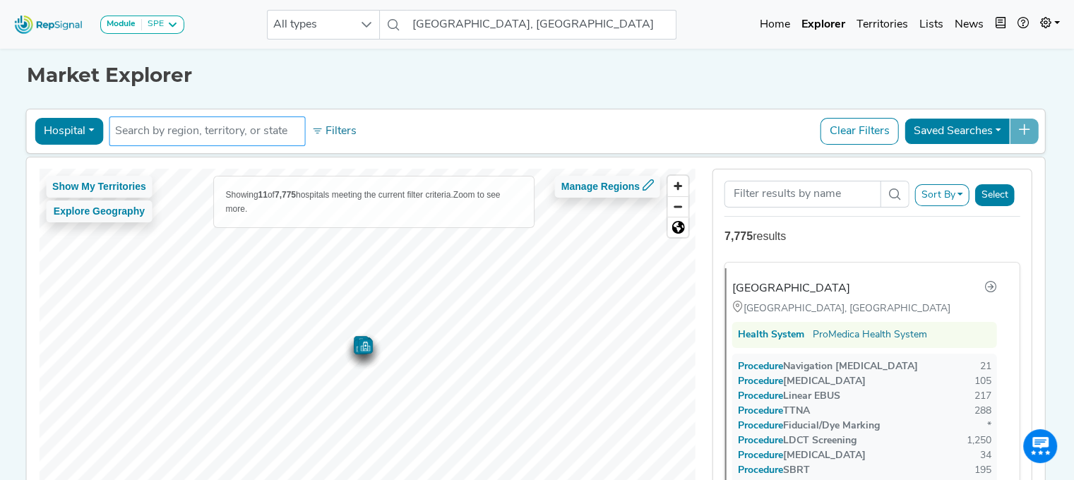
click at [165, 131] on input "text" at bounding box center [207, 131] width 184 height 17
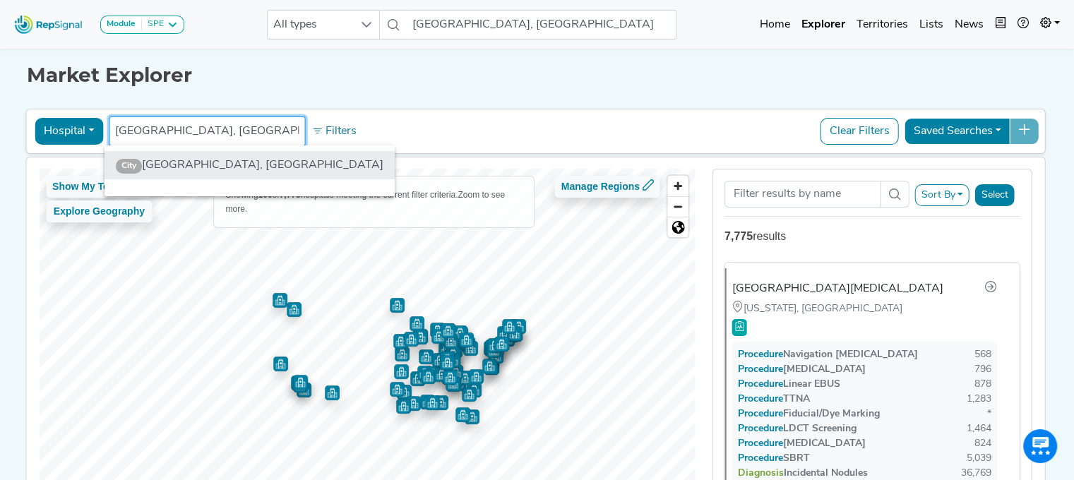
type input "toledo, oh"
click at [170, 161] on li "City Toledo, OH" at bounding box center [250, 165] width 290 height 28
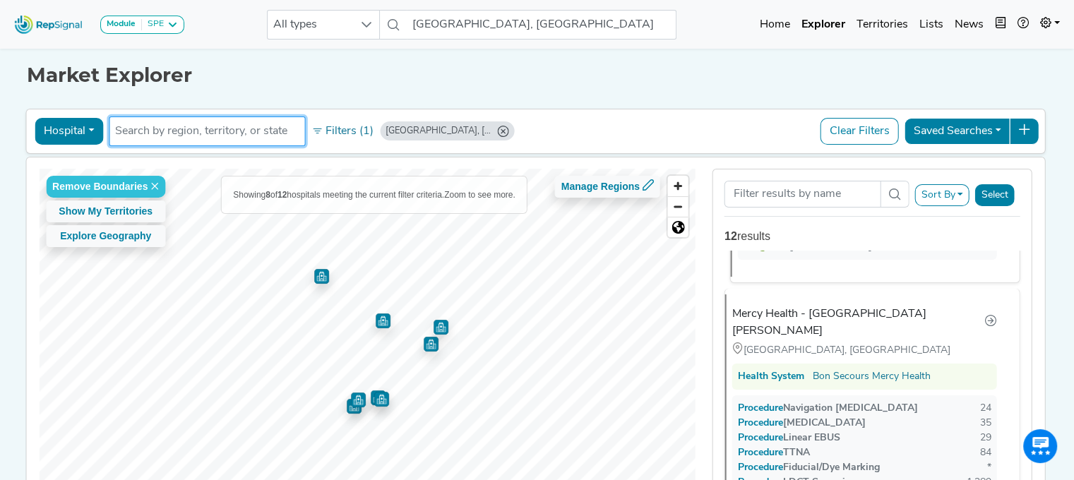
scroll to position [268, 0]
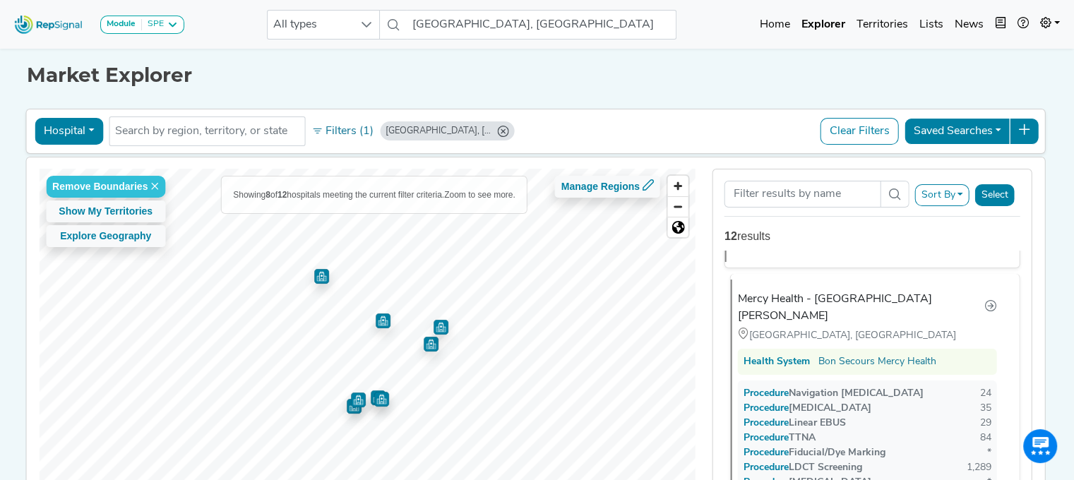
click at [826, 293] on div "Mercy Health - St. Vincent Medical Center" at bounding box center [861, 308] width 247 height 34
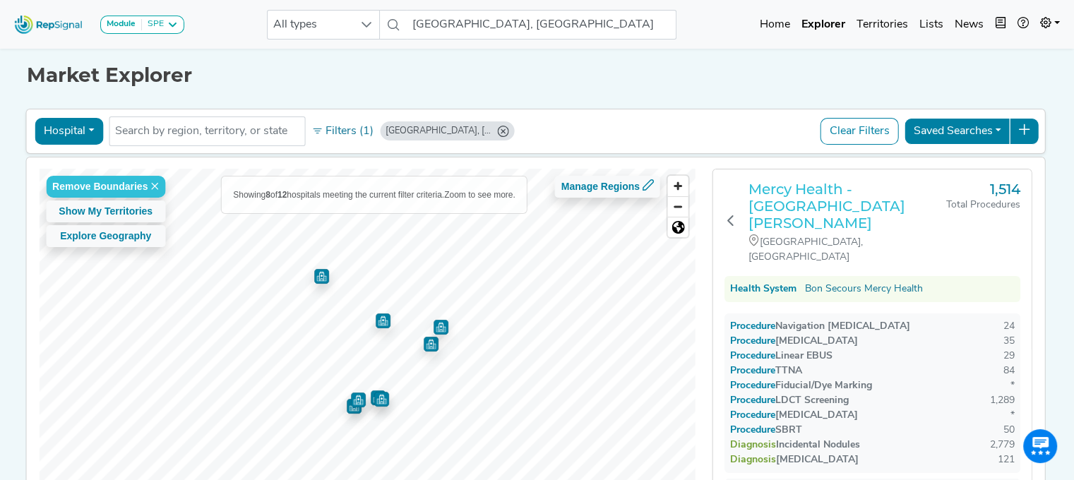
click at [811, 183] on h3 "Mercy Health - St. Vincent Medical Center" at bounding box center [848, 206] width 198 height 51
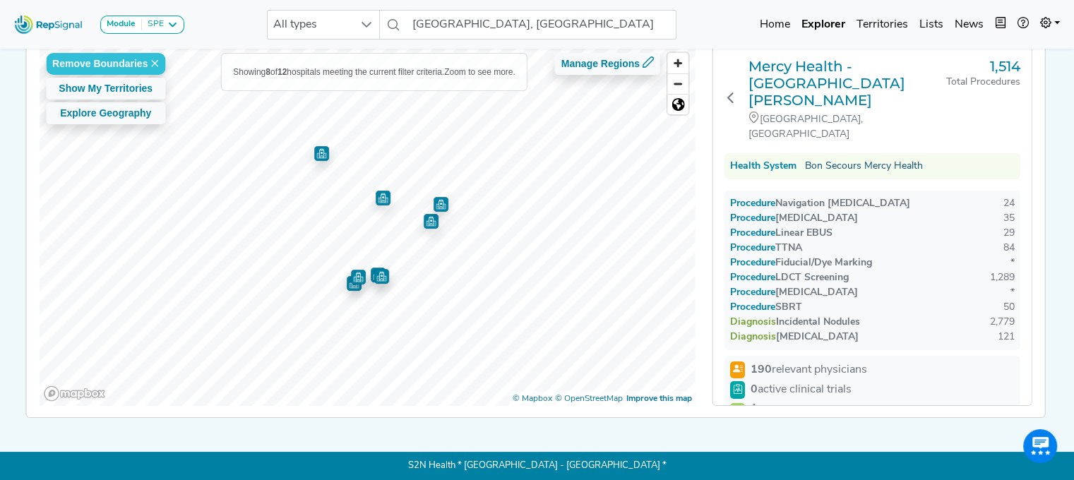
scroll to position [0, 0]
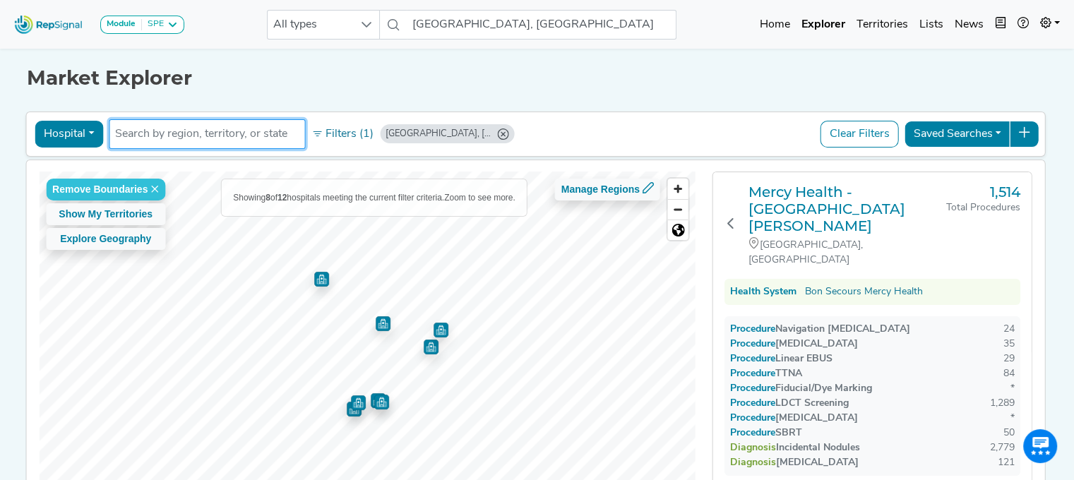
click at [172, 138] on input "text" at bounding box center [207, 134] width 184 height 17
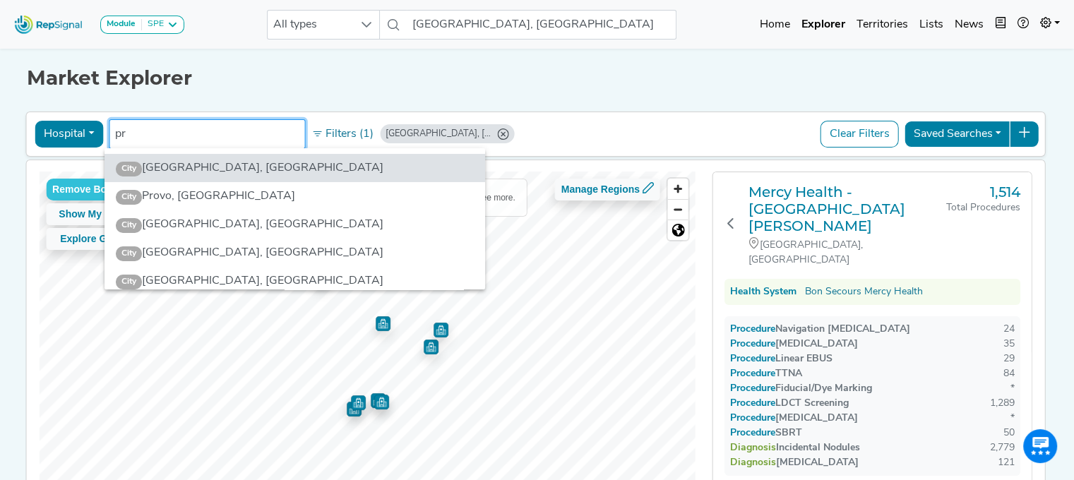
type input "p"
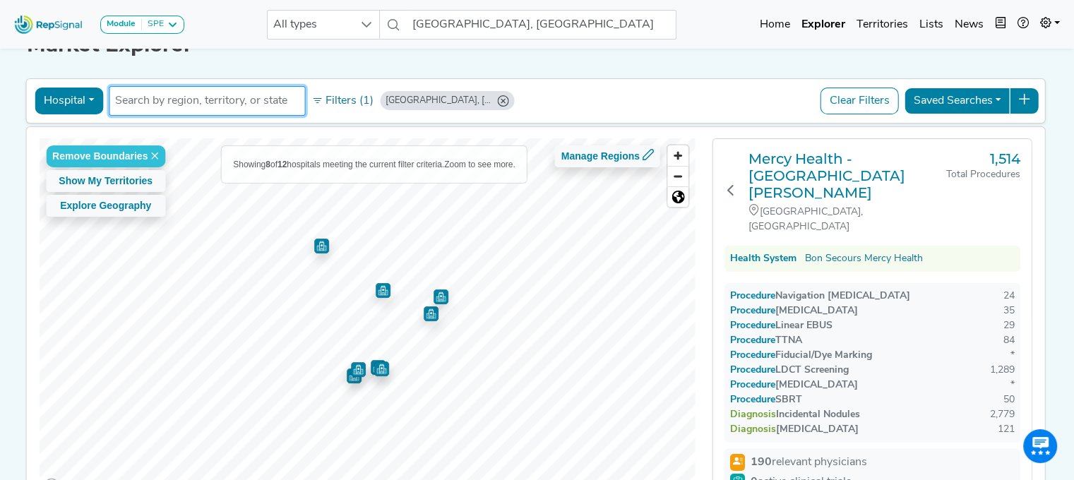
scroll to position [34, 0]
click at [130, 95] on input "text" at bounding box center [207, 100] width 184 height 17
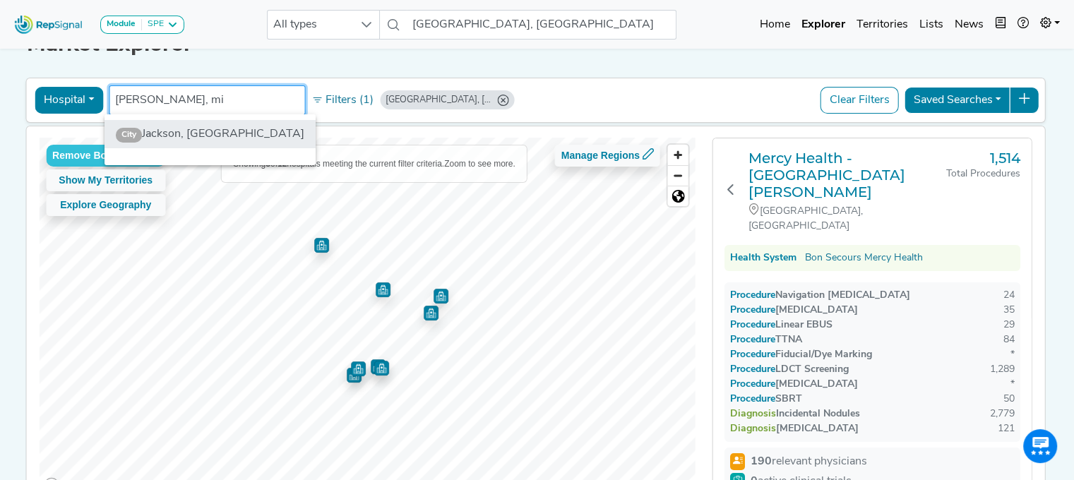
type input "jackson, mi"
click at [167, 142] on li "City Jackson, MI" at bounding box center [210, 134] width 211 height 28
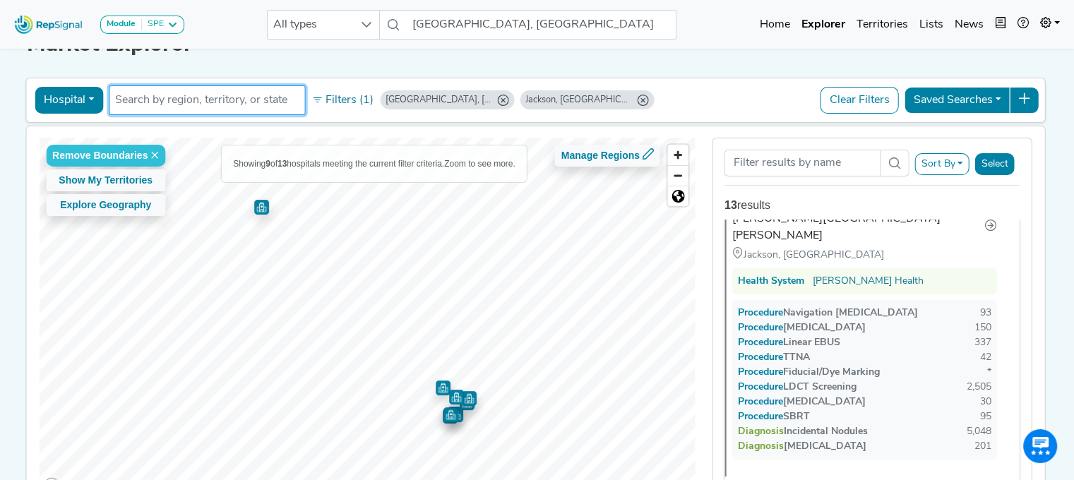
scroll to position [0, 0]
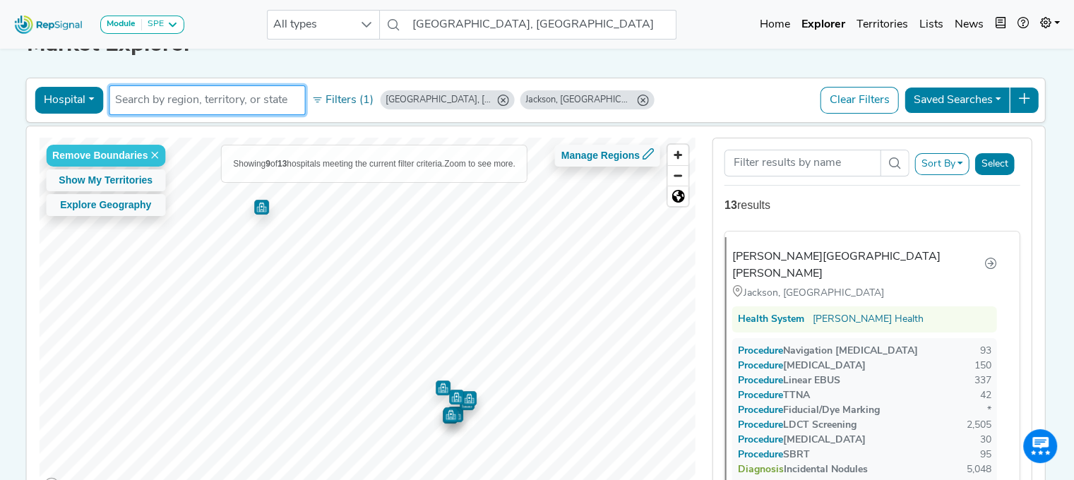
click at [257, 208] on img "Map marker" at bounding box center [261, 206] width 15 height 15
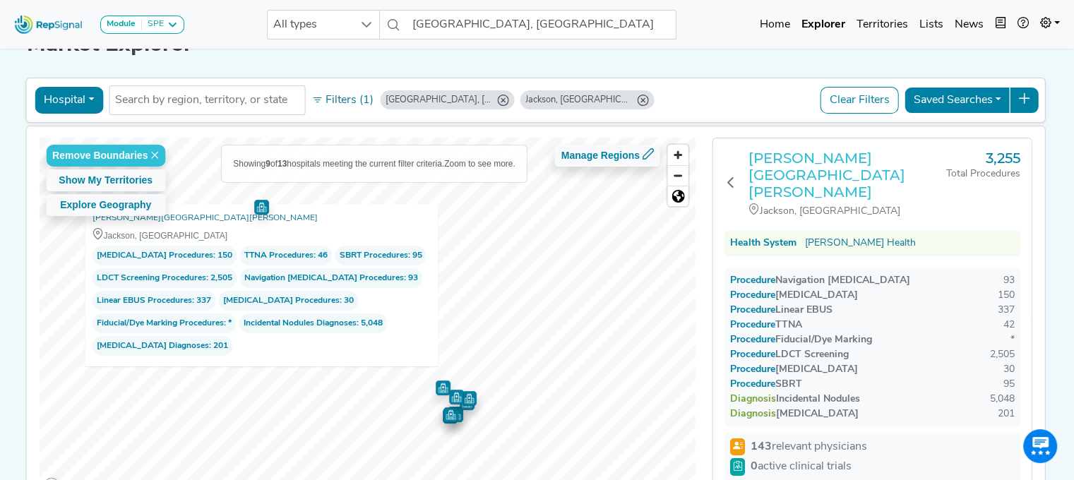
click at [764, 166] on h3 "Henry Ford Jackson Hospital" at bounding box center [848, 175] width 198 height 51
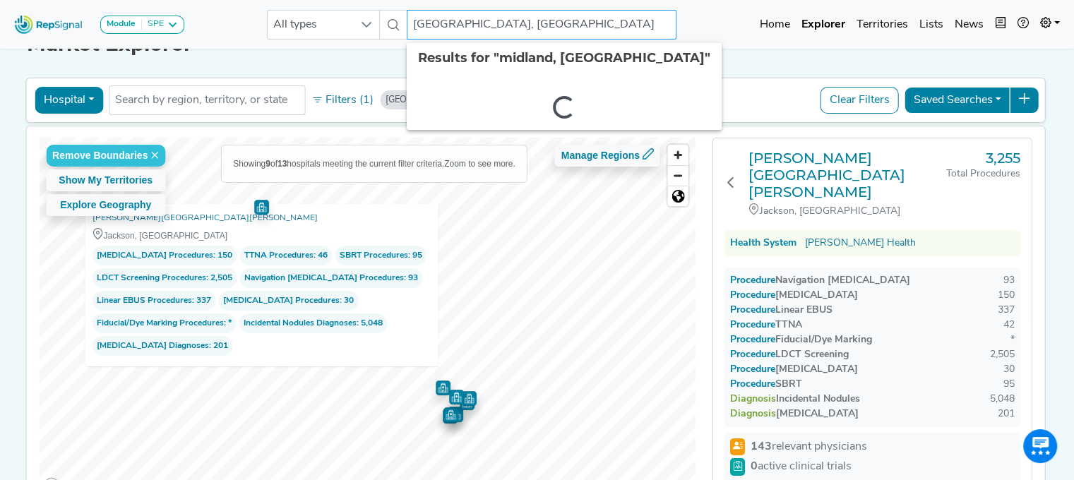
drag, startPoint x: 493, startPoint y: 30, endPoint x: 413, endPoint y: 26, distance: 80.6
click at [413, 26] on input "midland, MI" at bounding box center [542, 25] width 270 height 30
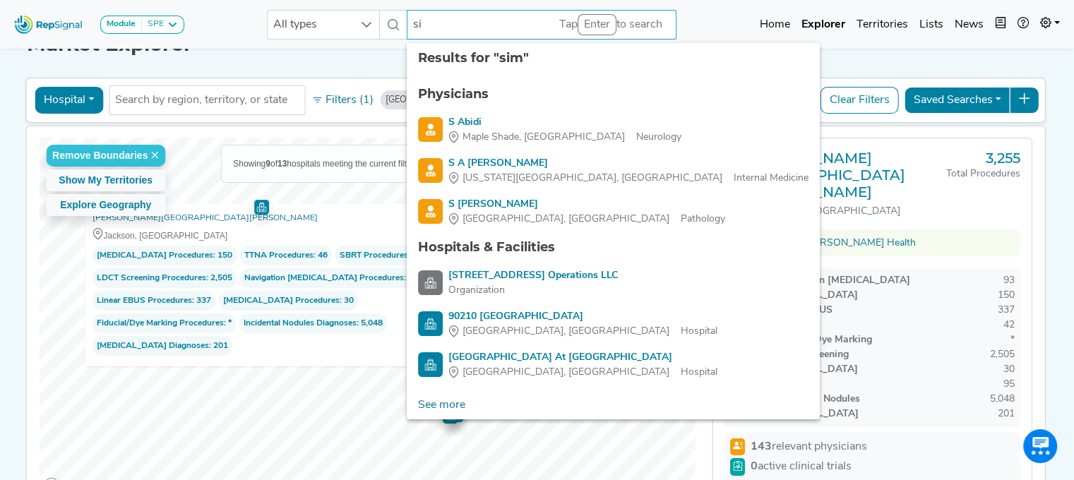
type input "s"
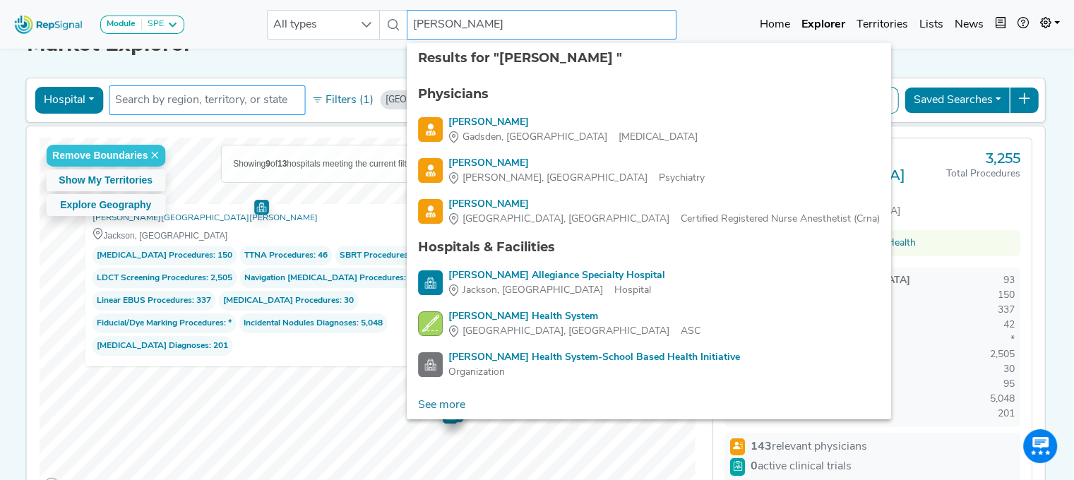
type input "henry ford"
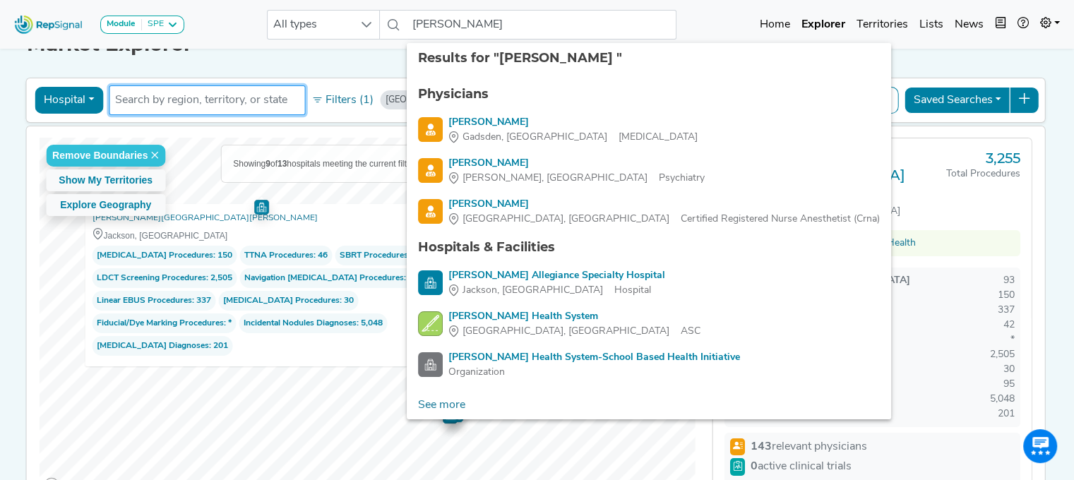
click at [234, 101] on input "text" at bounding box center [207, 100] width 184 height 17
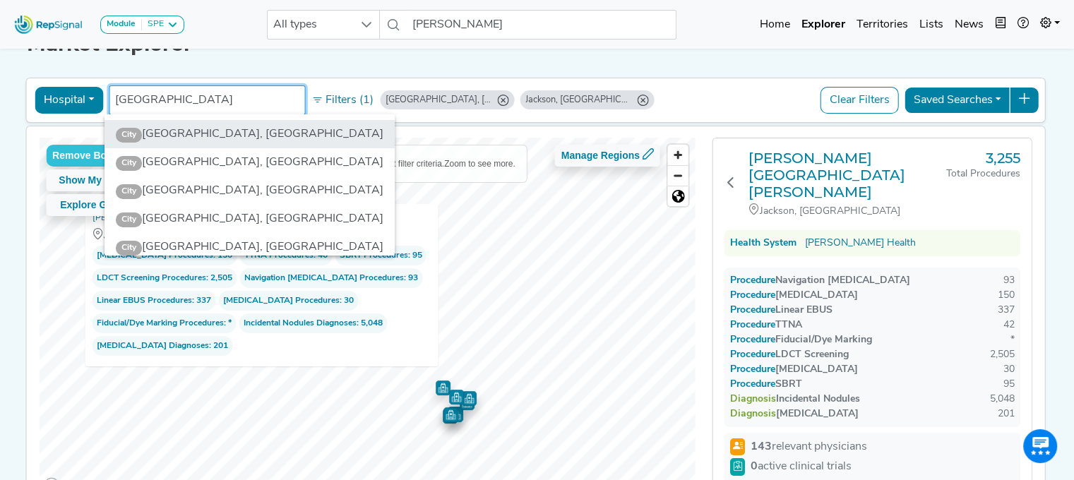
type input "detroit"
click at [198, 136] on li "City Detroit, MI" at bounding box center [250, 134] width 290 height 28
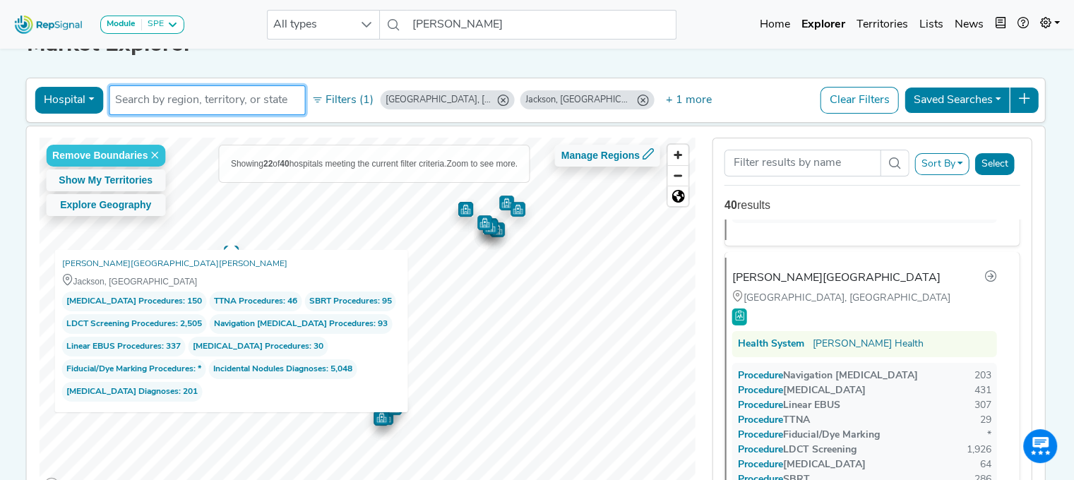
scroll to position [569, 0]
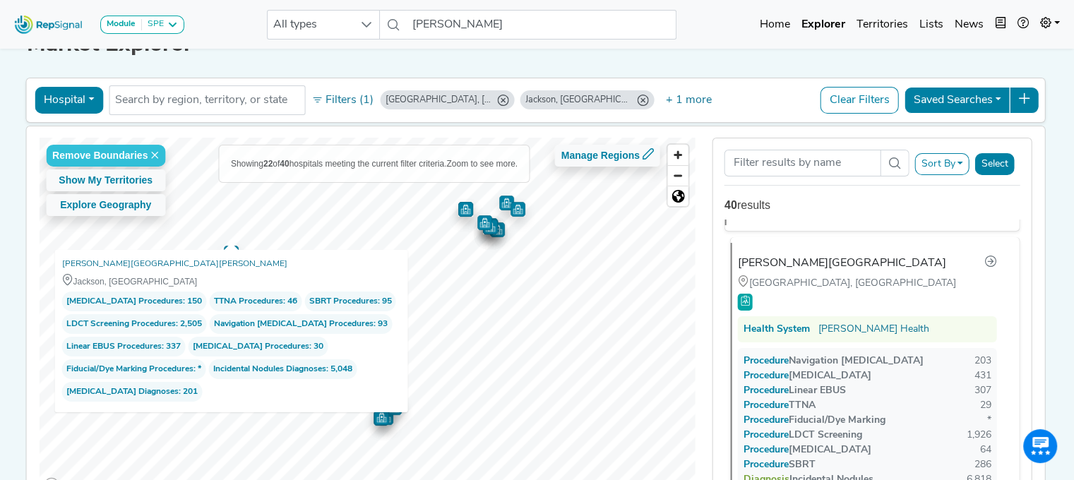
click at [762, 255] on div "Henry Ford Hospital" at bounding box center [842, 263] width 208 height 17
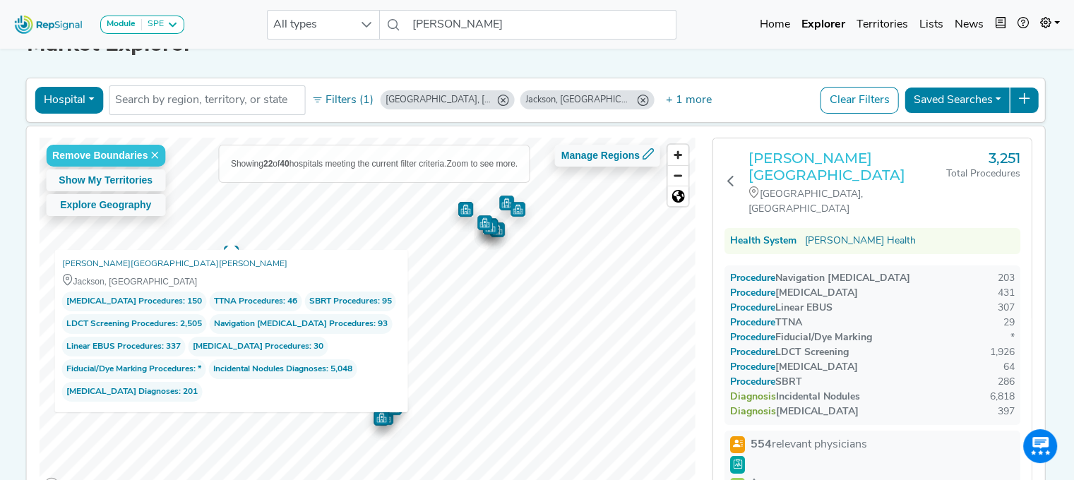
click at [848, 153] on h3 "Henry Ford Hospital" at bounding box center [848, 167] width 198 height 34
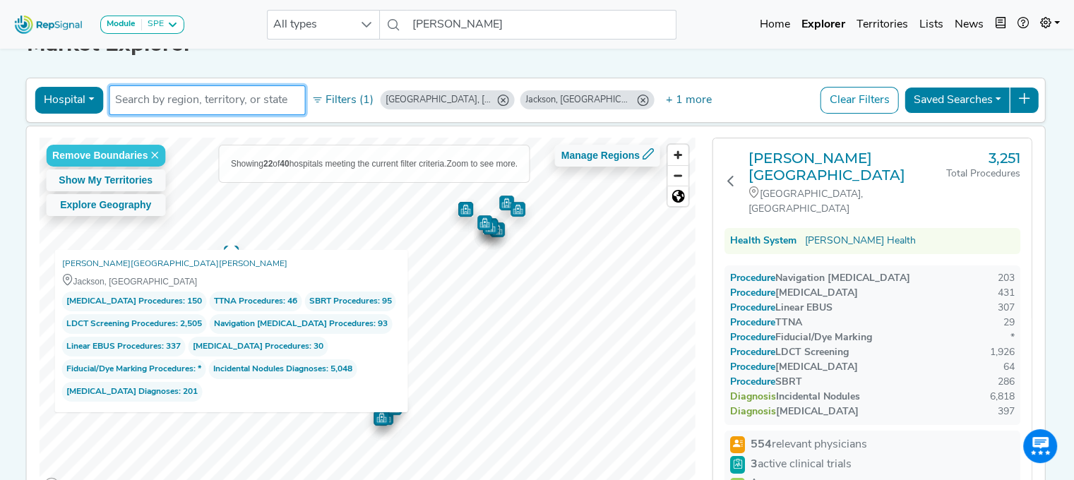
click at [207, 102] on input "text" at bounding box center [207, 100] width 184 height 17
drag, startPoint x: 249, startPoint y: 104, endPoint x: 62, endPoint y: 90, distance: 187.0
click at [62, 90] on div "Hospital Physician Hospital ASC Office Health System Toledo, OH Jackson, MI Det…" at bounding box center [536, 100] width 1008 height 32
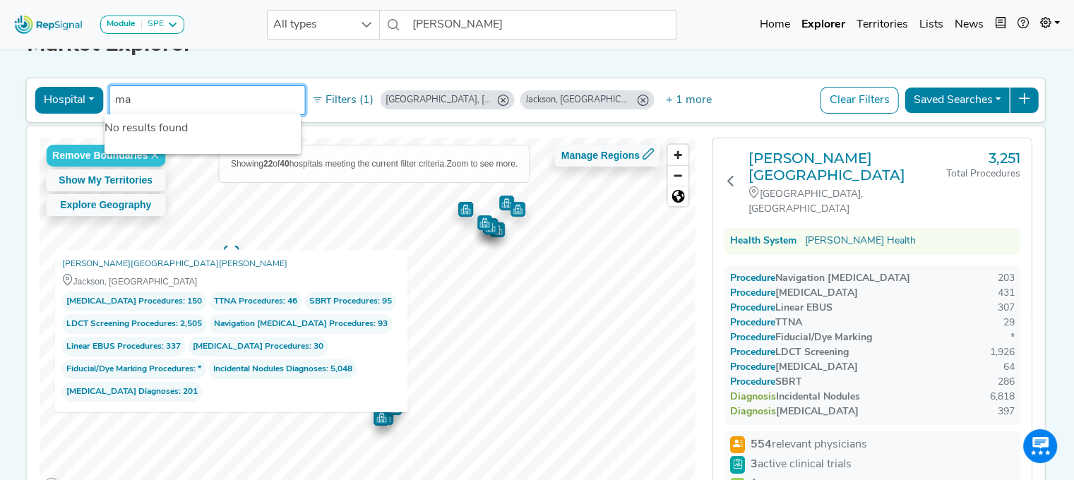
type input "m"
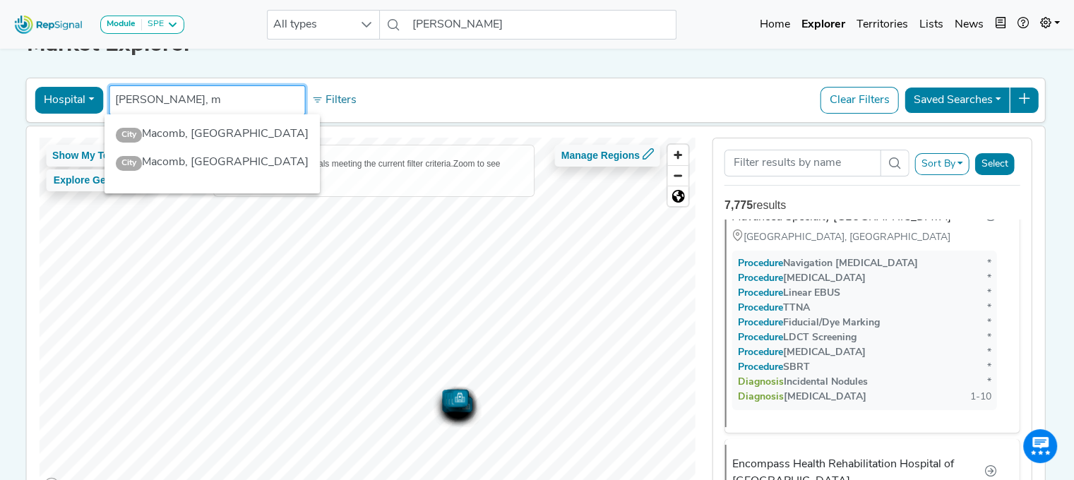
scroll to position [18131, 0]
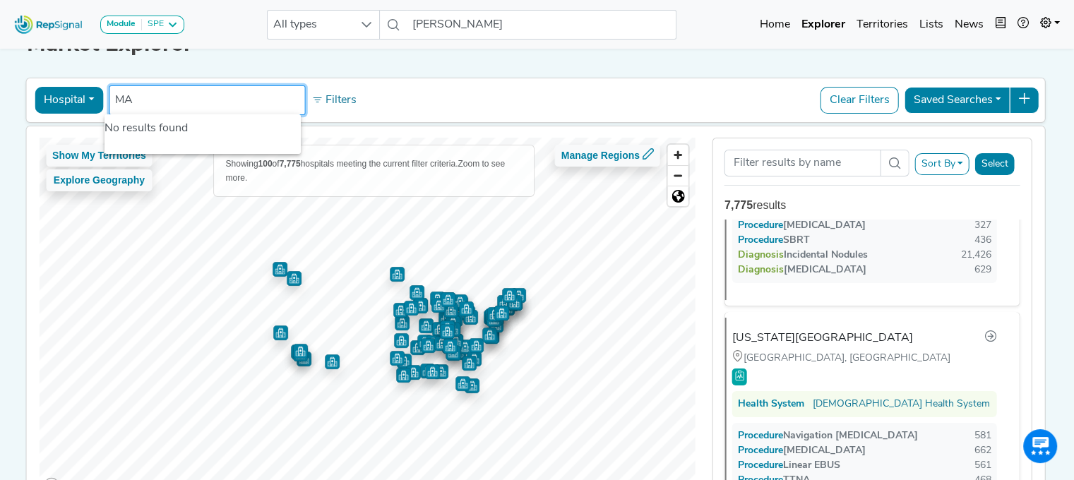
type input "M"
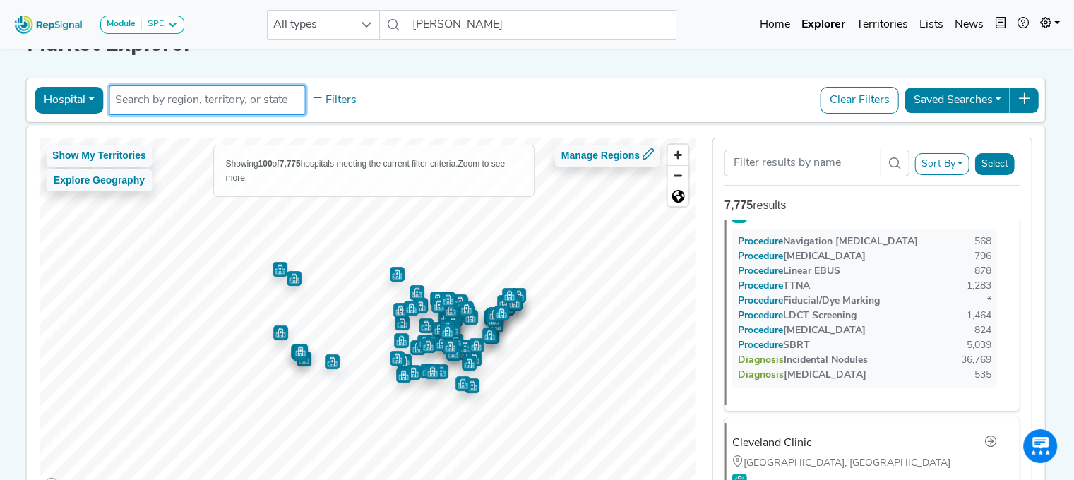
scroll to position [0, 0]
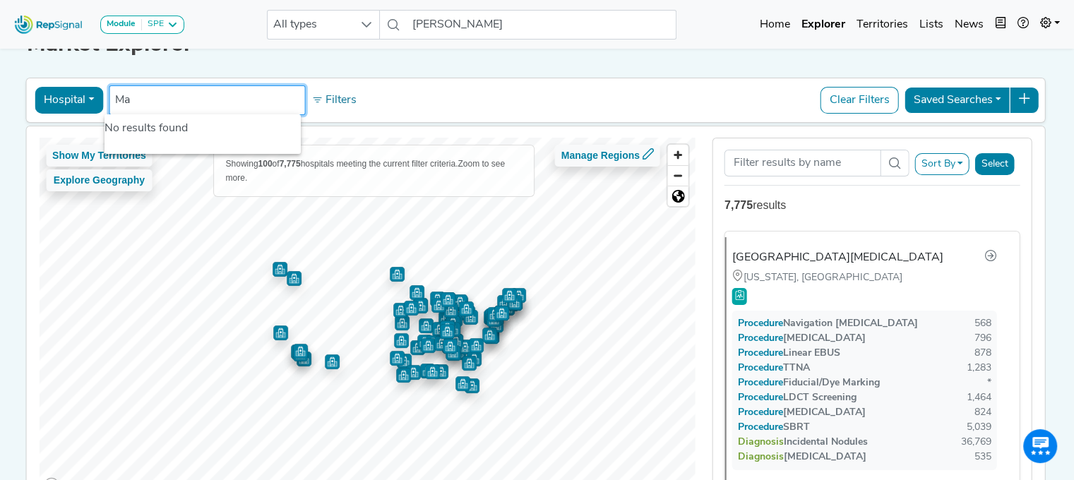
type input "M"
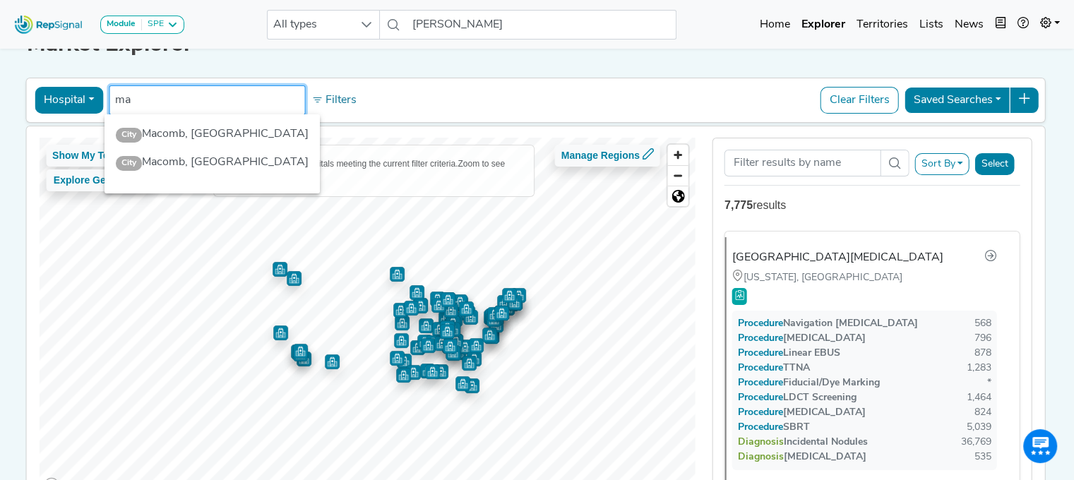
type input "m"
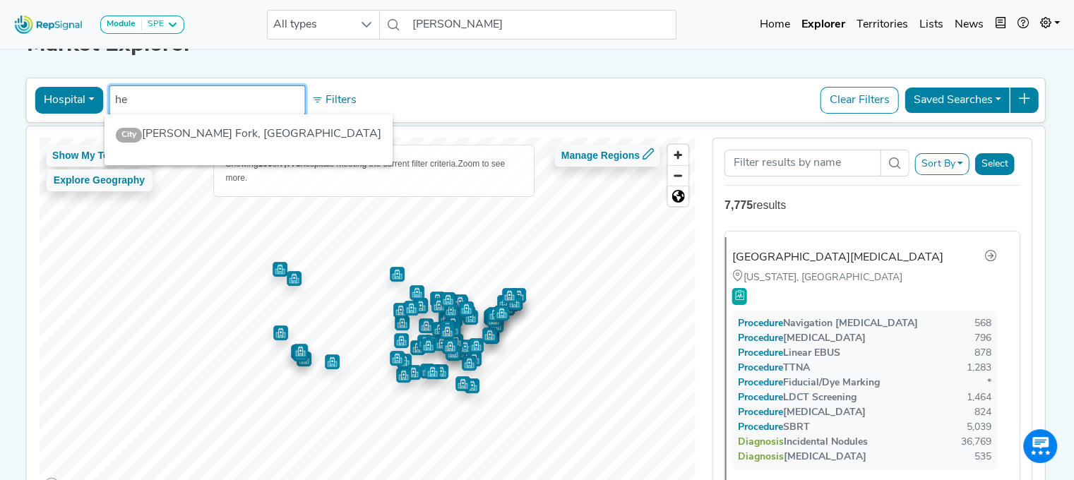
type input "h"
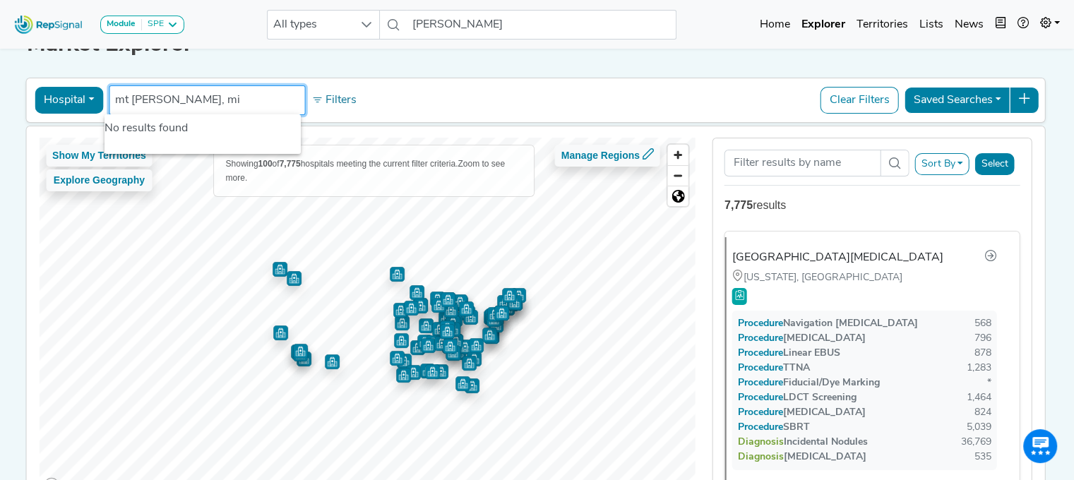
type input "mt clements, mi"
drag, startPoint x: 191, startPoint y: 98, endPoint x: 61, endPoint y: 96, distance: 130.7
click at [61, 96] on div "Hospital Physician Hospital ASC Office Health System mt clements, mi No results…" at bounding box center [536, 100] width 1008 height 32
click at [271, 95] on input "text" at bounding box center [207, 100] width 184 height 17
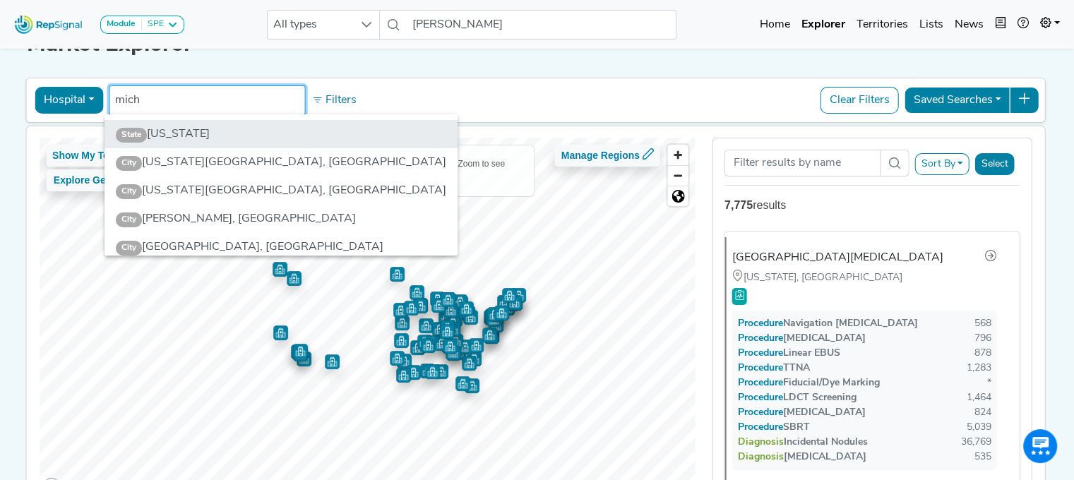
type input "mich"
click at [203, 136] on li "State Michigan" at bounding box center [281, 134] width 353 height 28
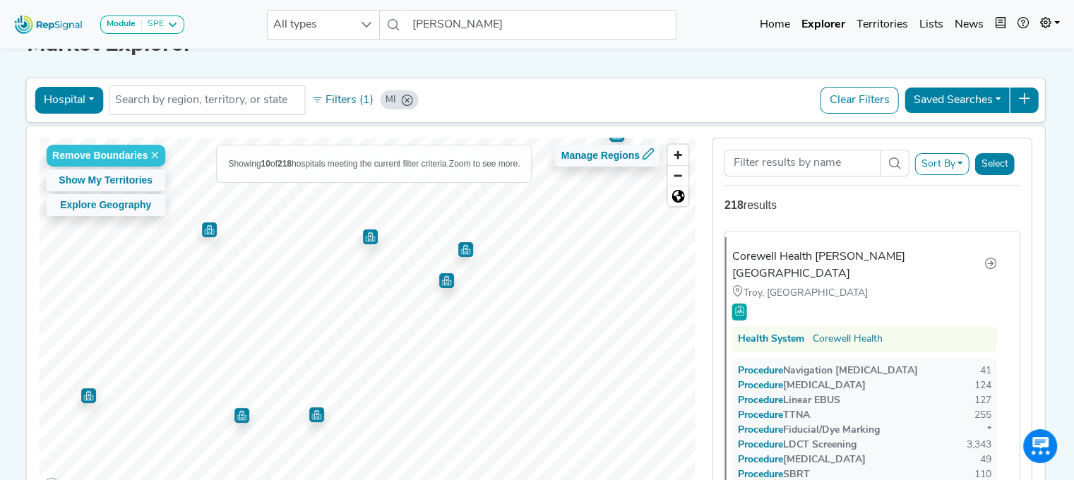
click at [365, 234] on img "Map marker" at bounding box center [370, 237] width 15 height 15
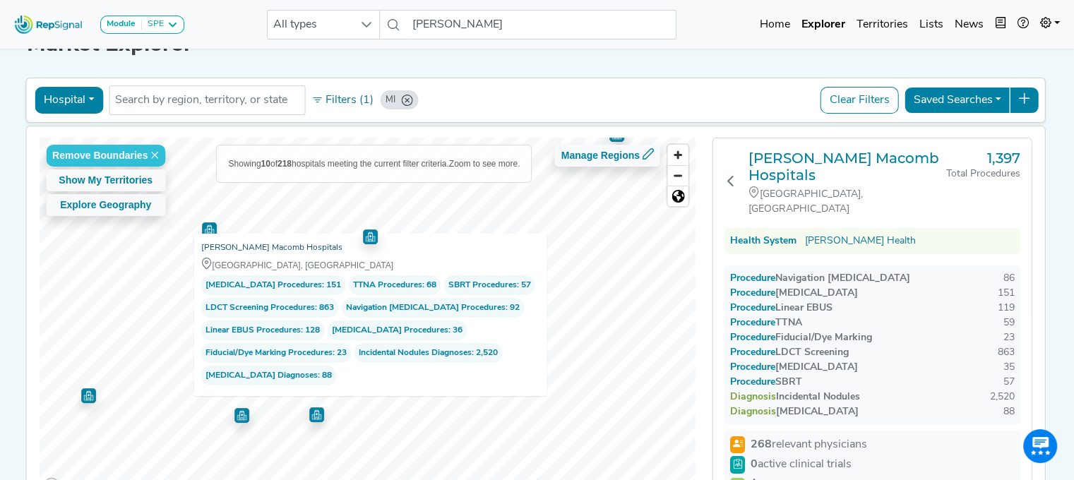
click at [247, 249] on link "Henry Ford Macomb Hospitals" at bounding box center [271, 248] width 141 height 14
click at [174, 102] on input "text" at bounding box center [207, 100] width 184 height 17
type input "e"
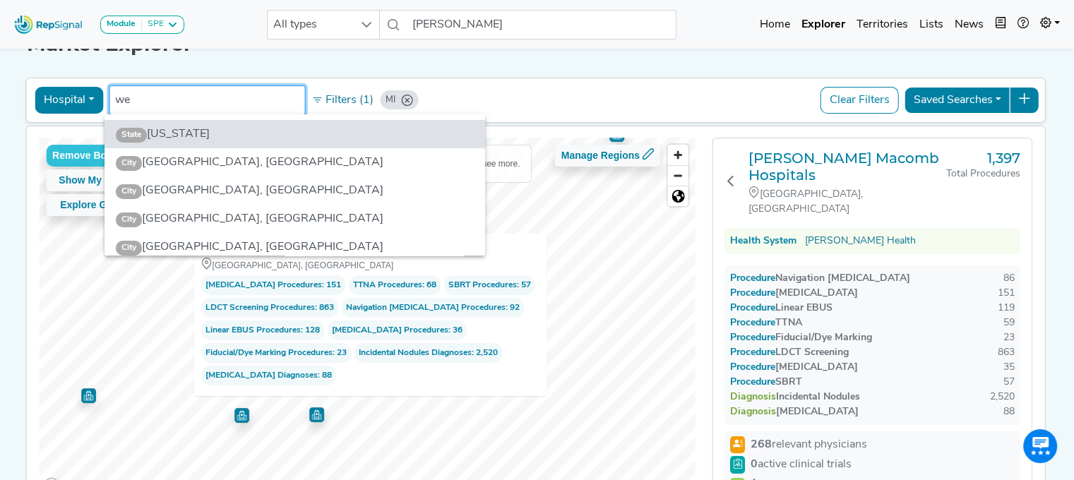
type input "w"
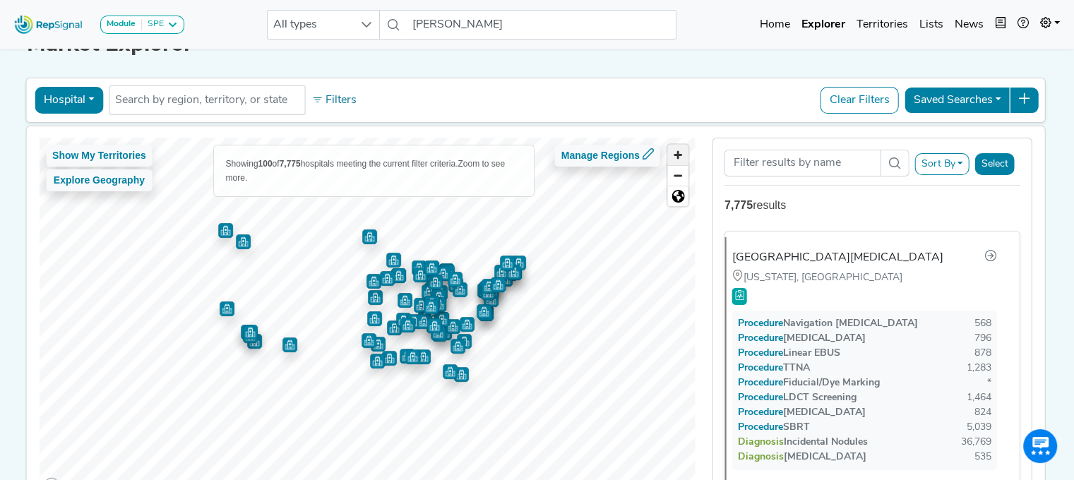
click at [684, 150] on span "Zoom in" at bounding box center [678, 155] width 20 height 20
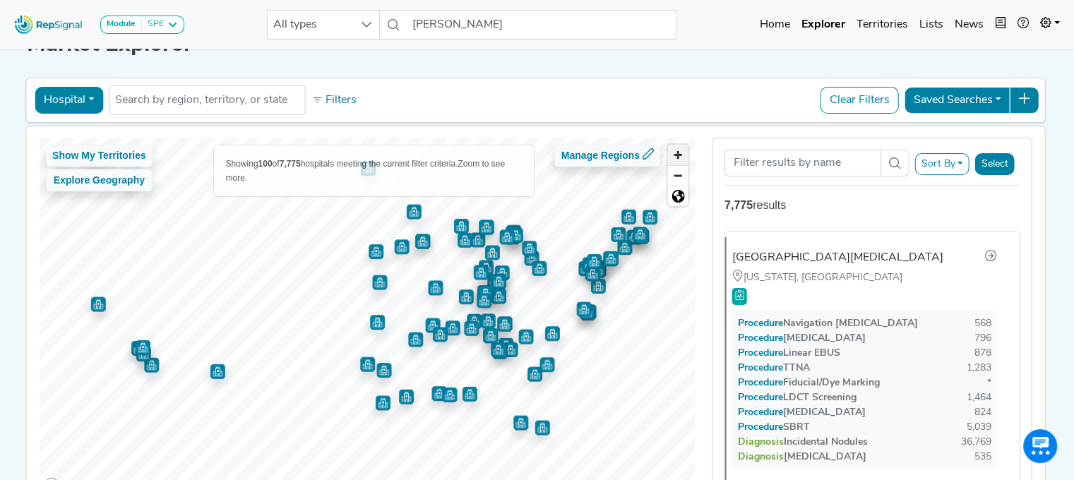
click at [684, 150] on span "Zoom in" at bounding box center [678, 155] width 20 height 20
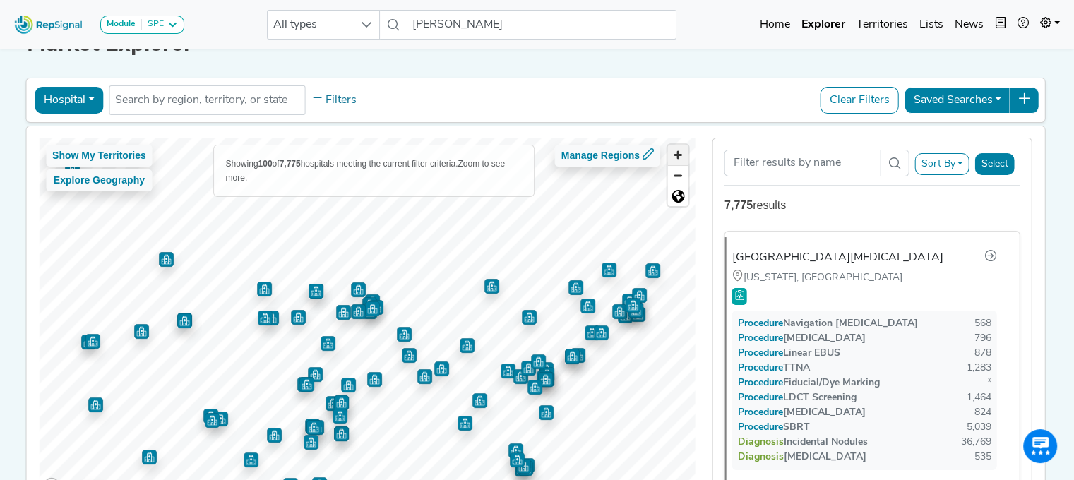
click at [674, 155] on span "Zoom in" at bounding box center [678, 155] width 20 height 20
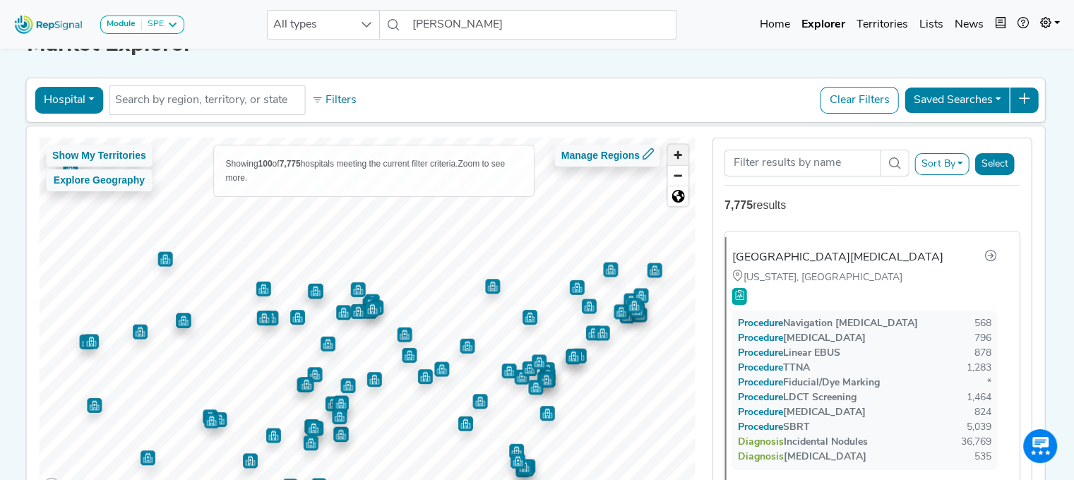
click at [674, 155] on span "Zoom in" at bounding box center [678, 155] width 20 height 20
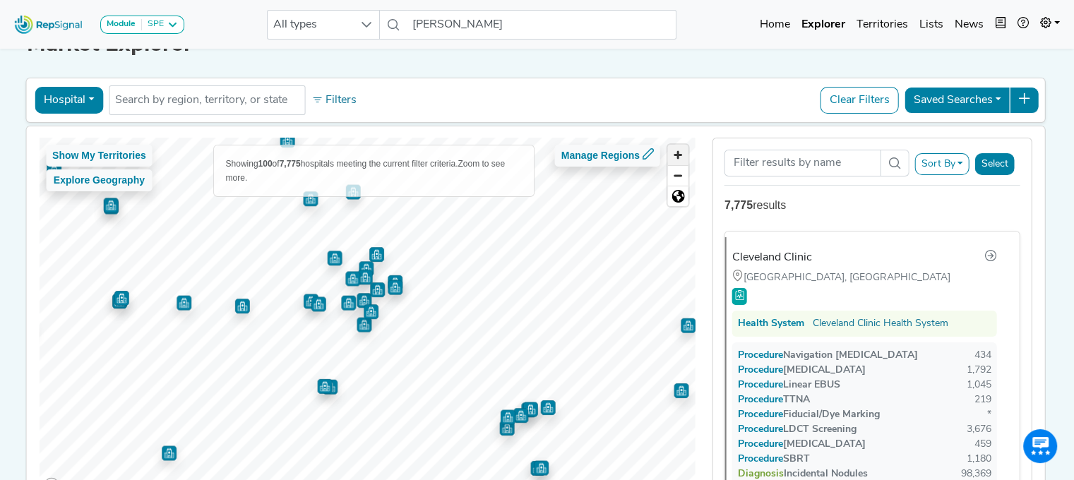
click at [674, 155] on span "Zoom in" at bounding box center [678, 155] width 20 height 20
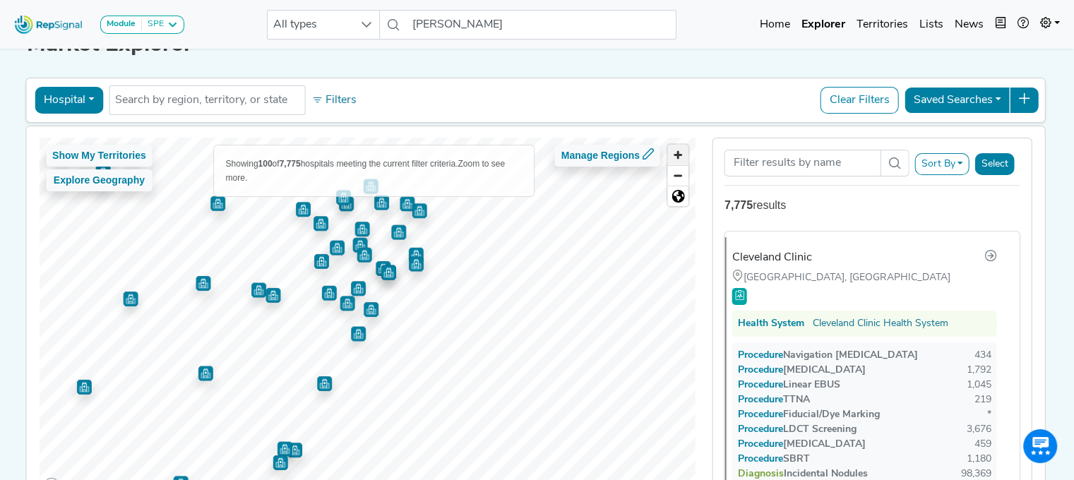
click at [674, 155] on span "Zoom in" at bounding box center [678, 155] width 20 height 20
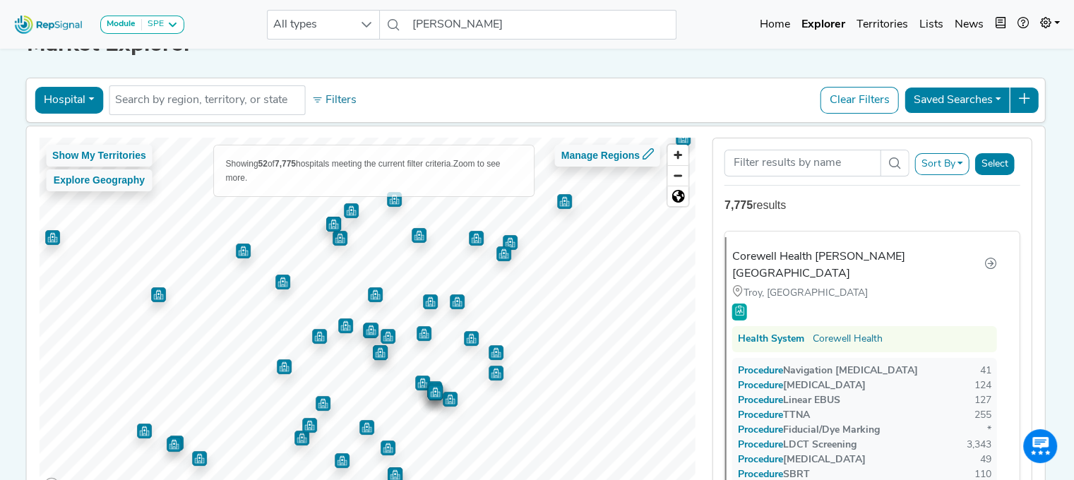
click at [277, 278] on img "Map marker" at bounding box center [282, 282] width 15 height 15
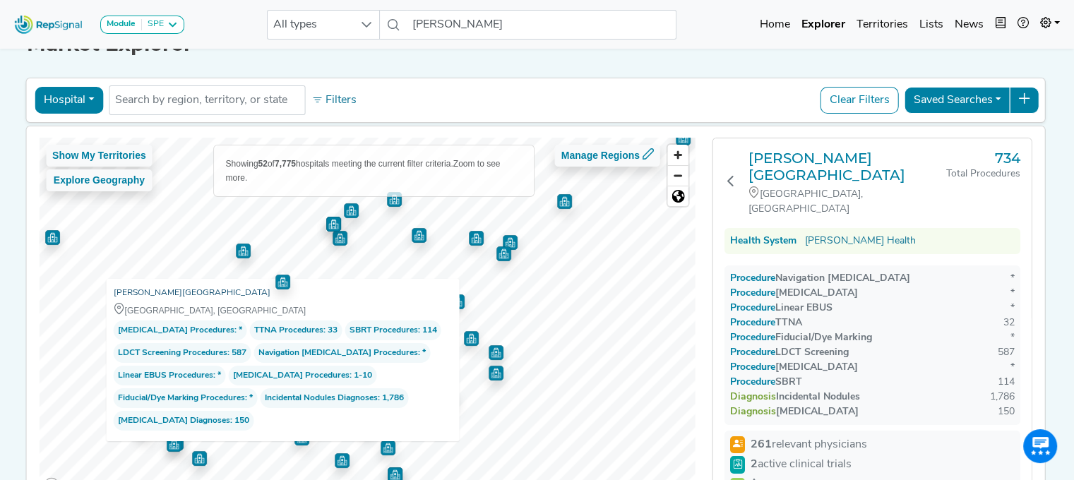
click at [198, 296] on link "Henry Ford West Bloomfield Hospital" at bounding box center [191, 293] width 157 height 14
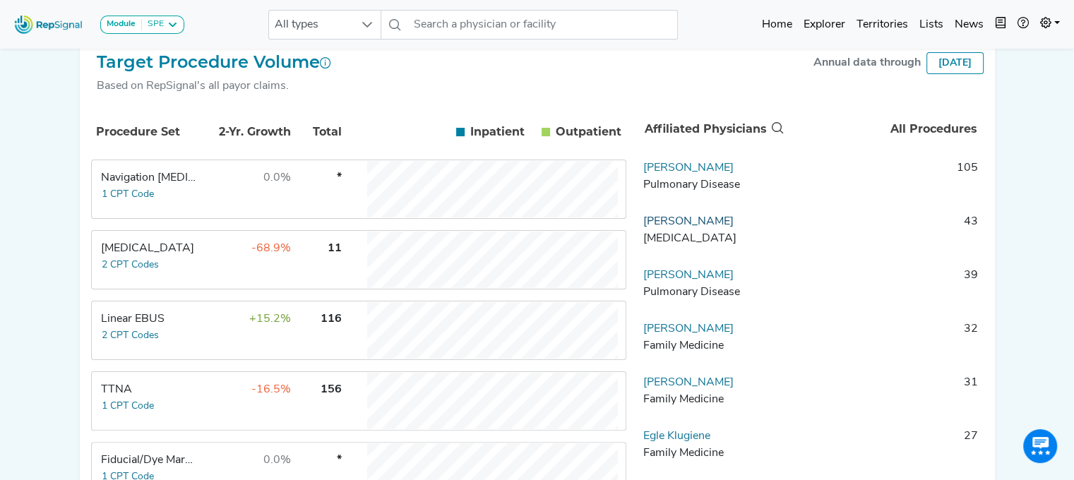
scroll to position [0, 11]
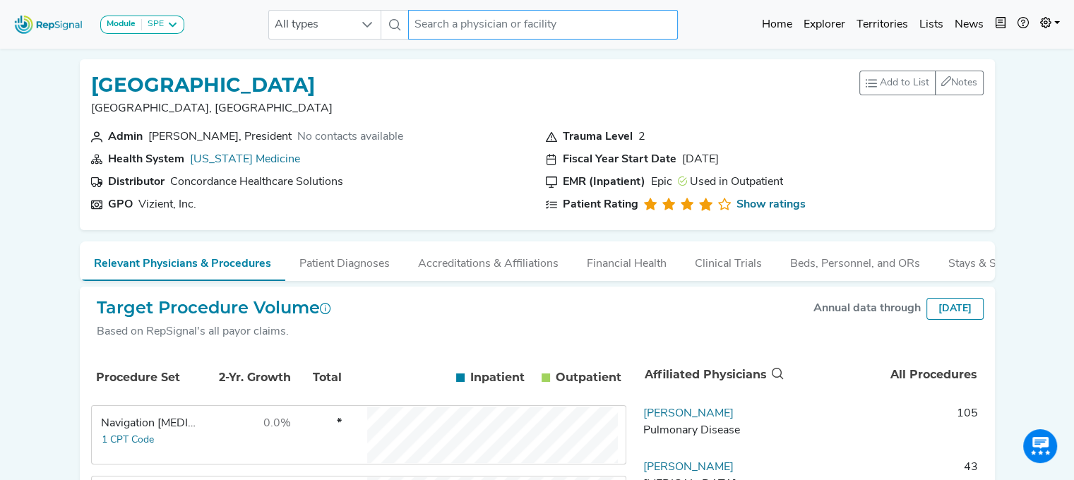
click at [408, 36] on input "text" at bounding box center [543, 25] width 270 height 30
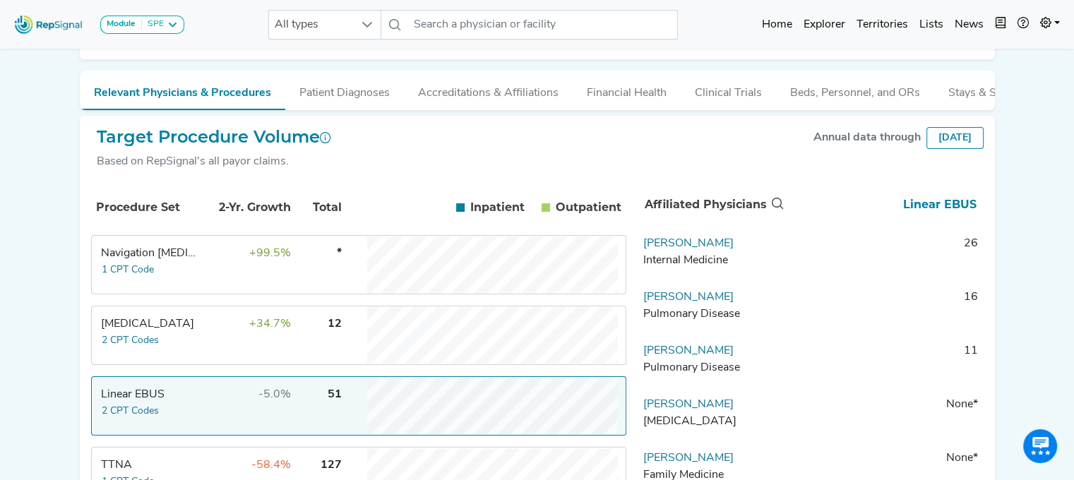
scroll to position [218, 0]
click at [478, 28] on input "text" at bounding box center [543, 25] width 270 height 30
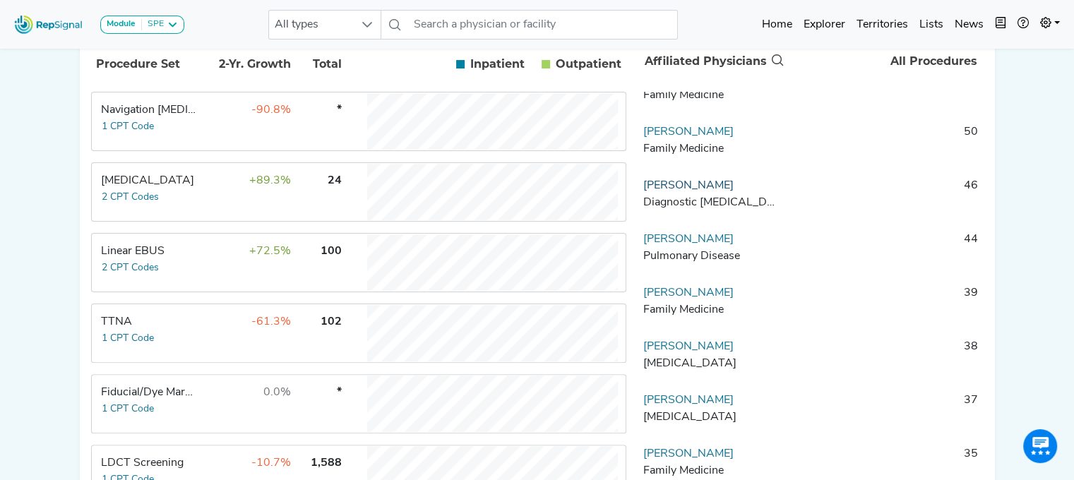
scroll to position [130, 0]
click at [668, 244] on link "Farhan Ansari" at bounding box center [689, 238] width 90 height 11
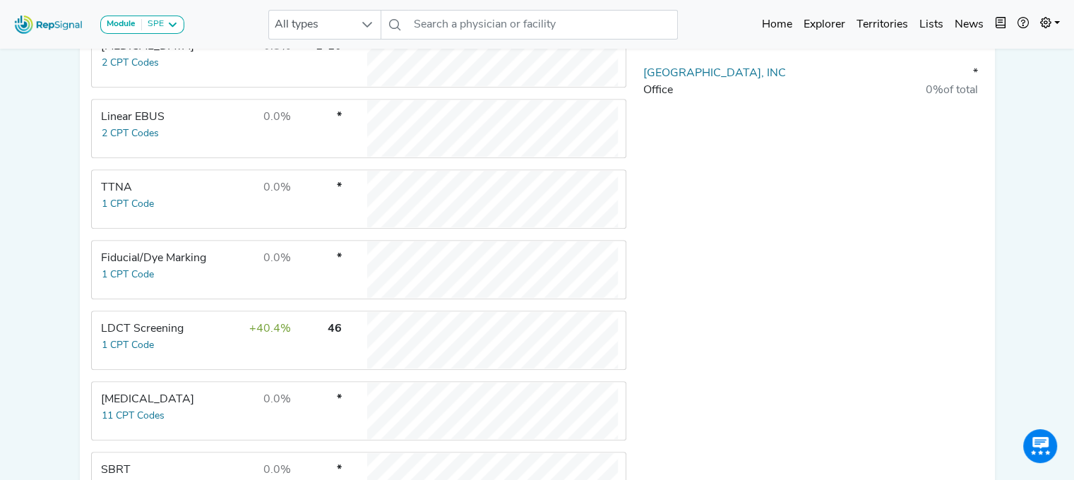
scroll to position [0, 11]
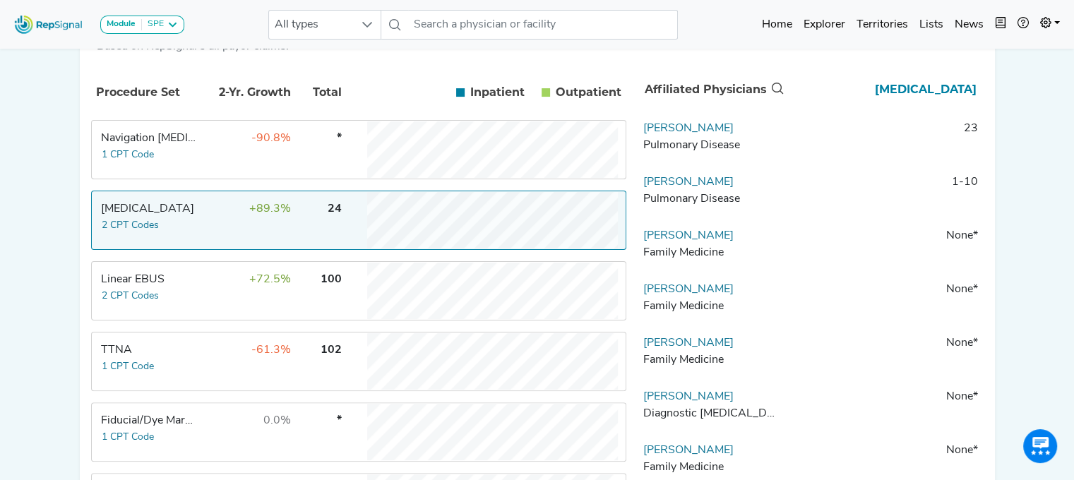
scroll to position [283, 11]
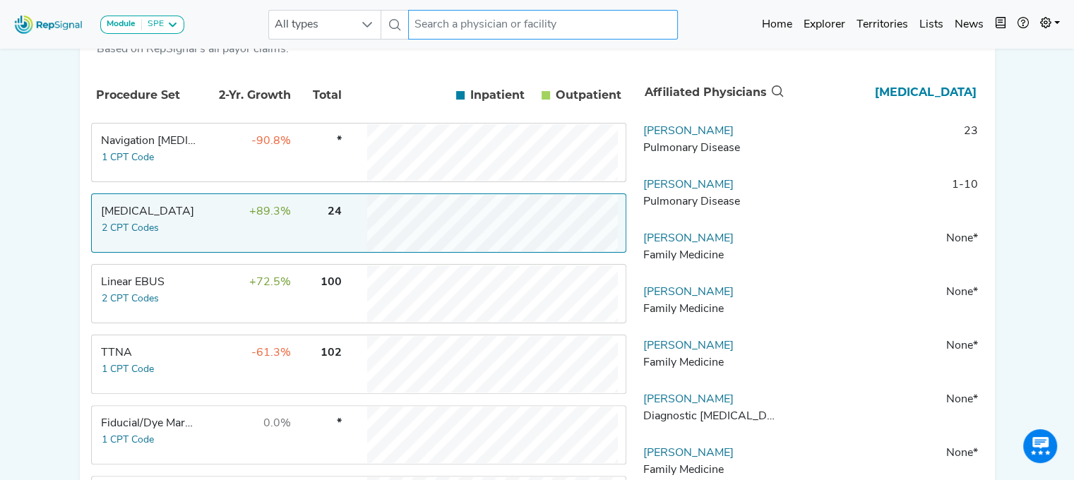
click at [548, 29] on input "text" at bounding box center [543, 25] width 270 height 30
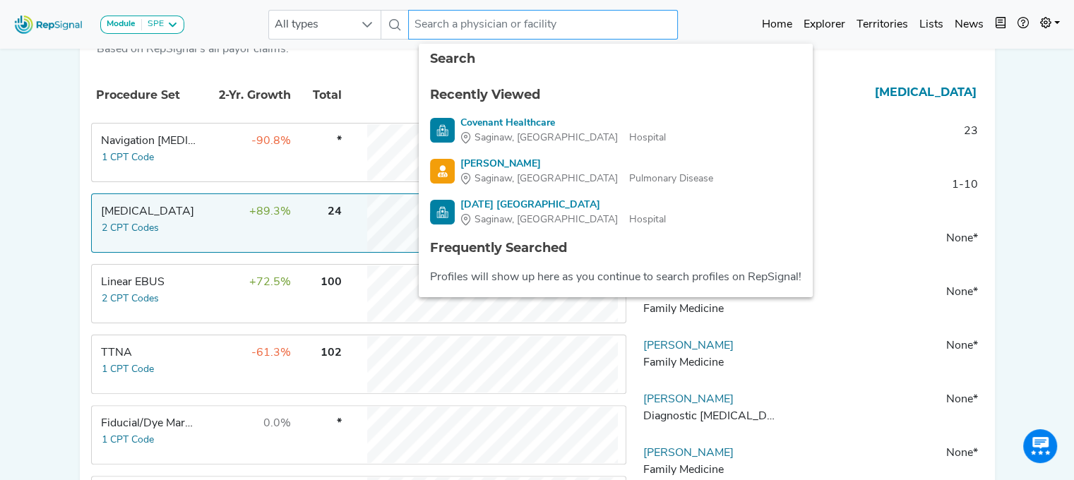
type input "s"
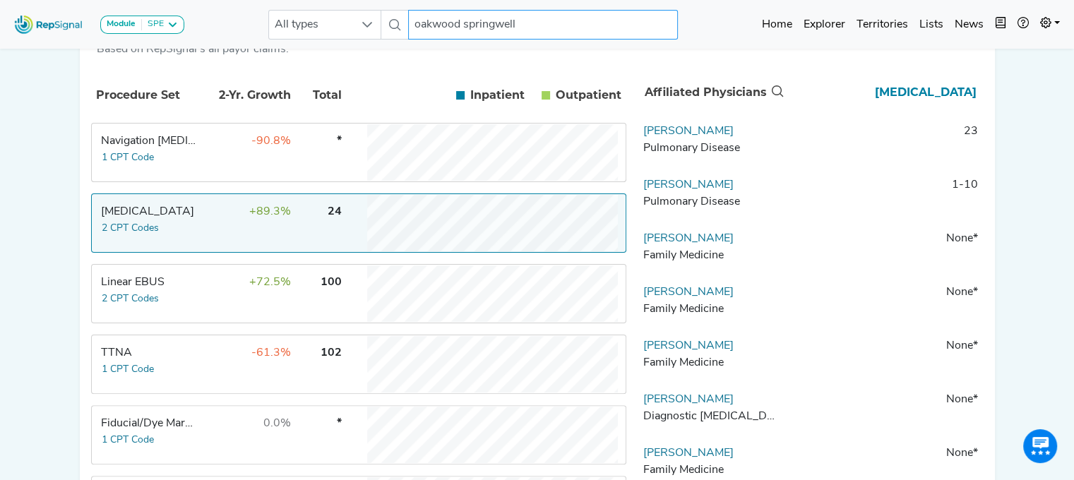
type input "oakwood springwells"
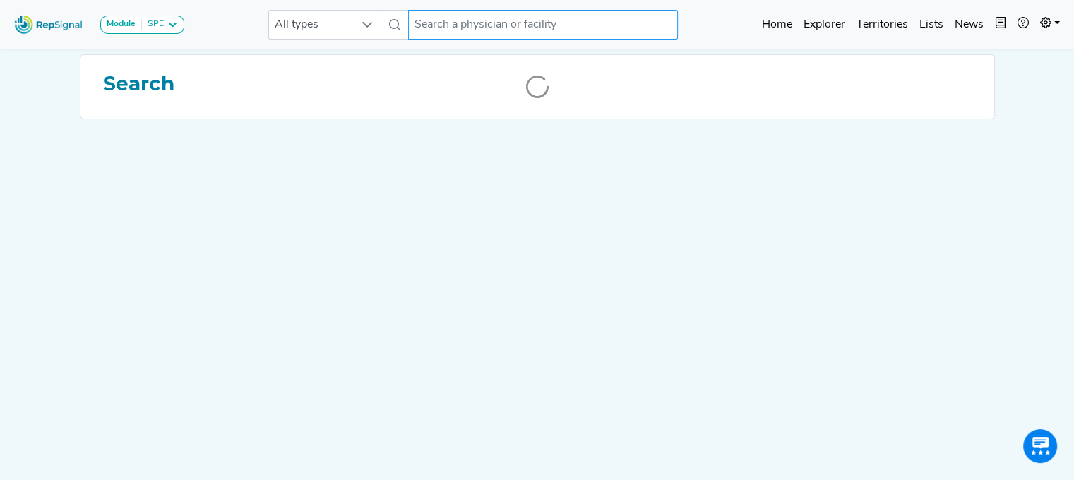
scroll to position [0, 11]
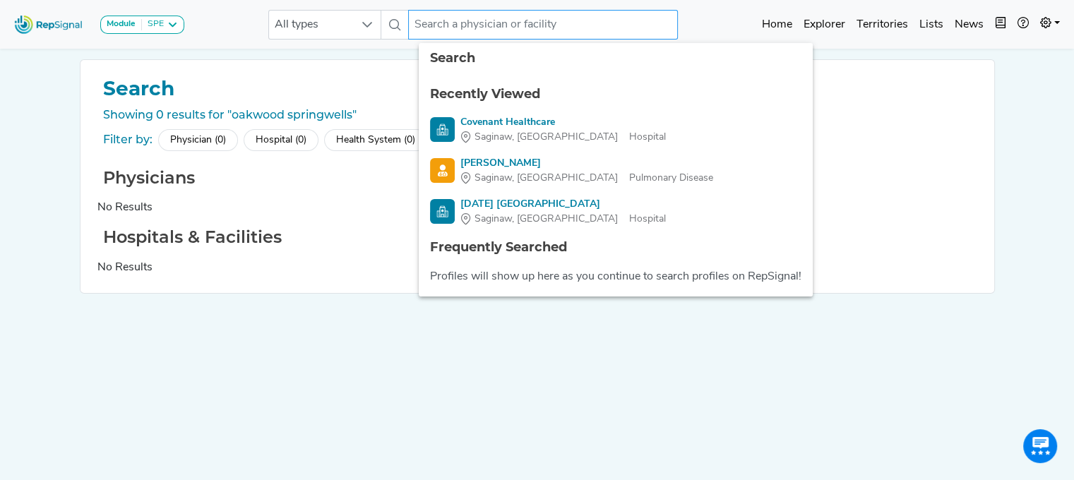
click at [499, 14] on input "text" at bounding box center [543, 25] width 270 height 30
click at [491, 20] on input "text" at bounding box center [543, 25] width 270 height 30
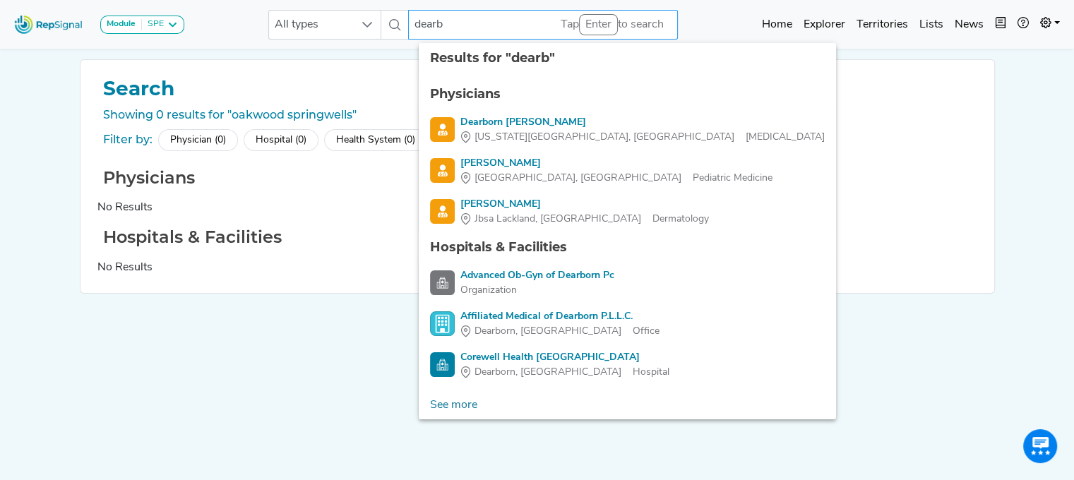
type input "dear"
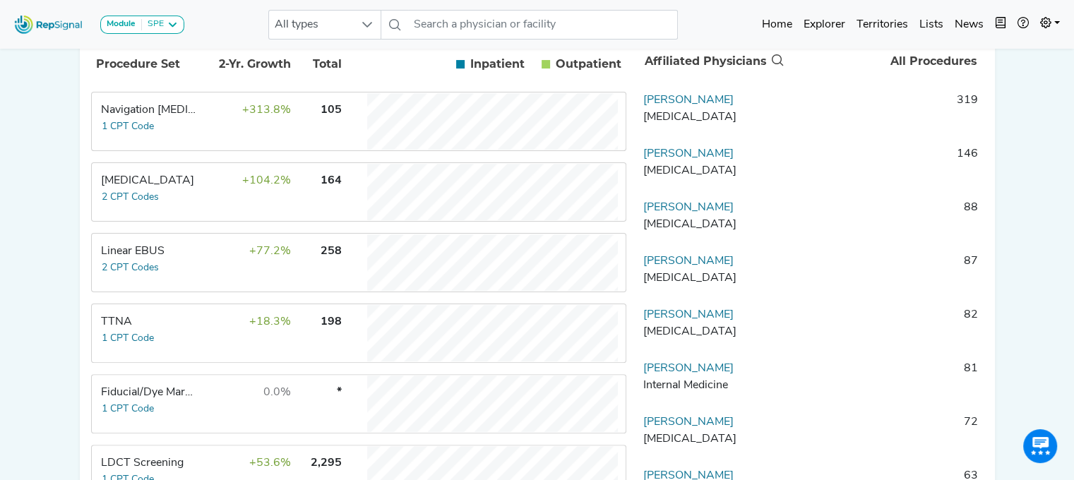
scroll to position [314, 3]
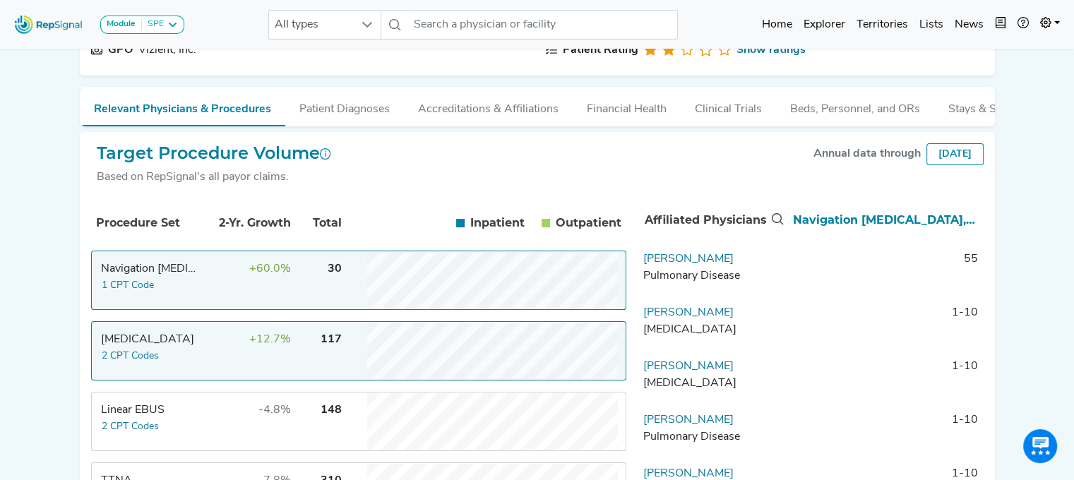
scroll to position [153, 11]
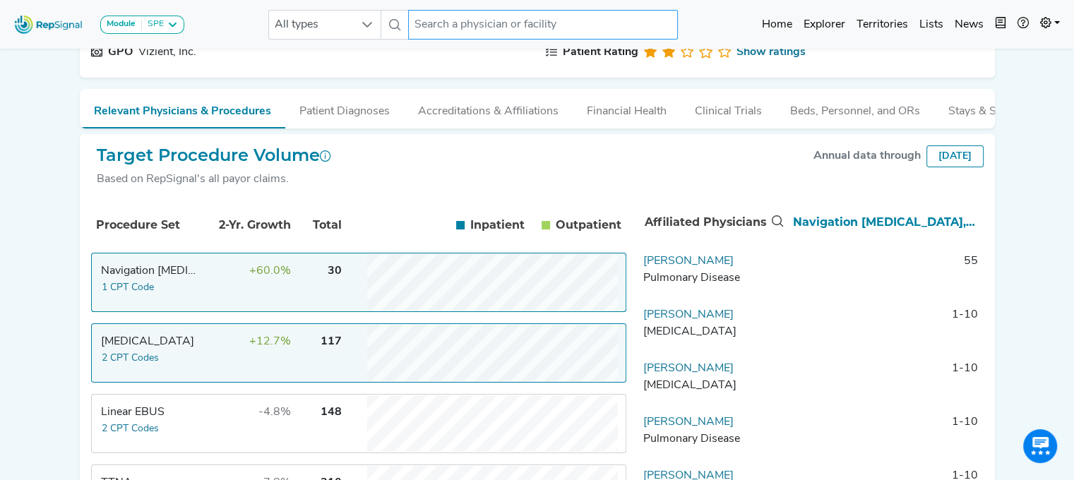
click at [458, 25] on input "text" at bounding box center [543, 25] width 270 height 30
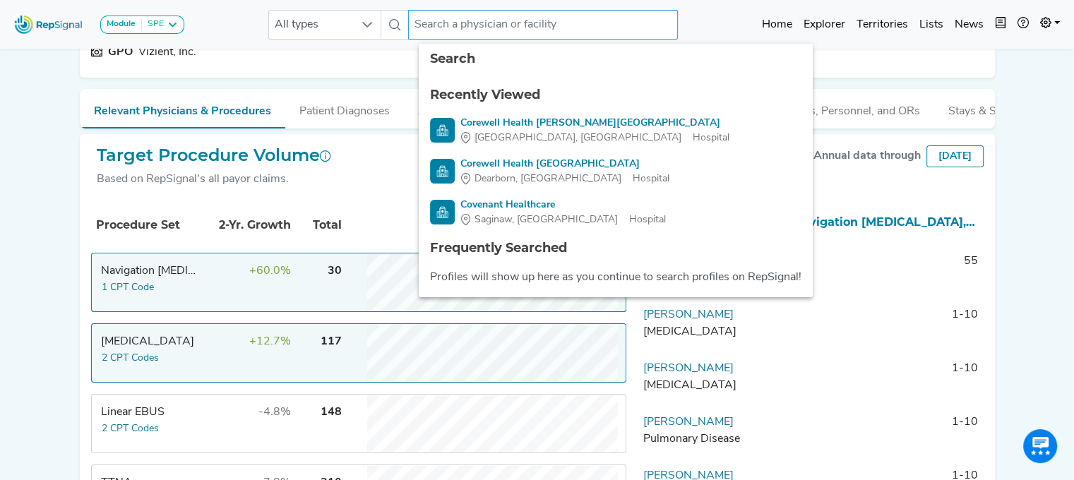
click at [458, 25] on input "text" at bounding box center [543, 25] width 270 height 30
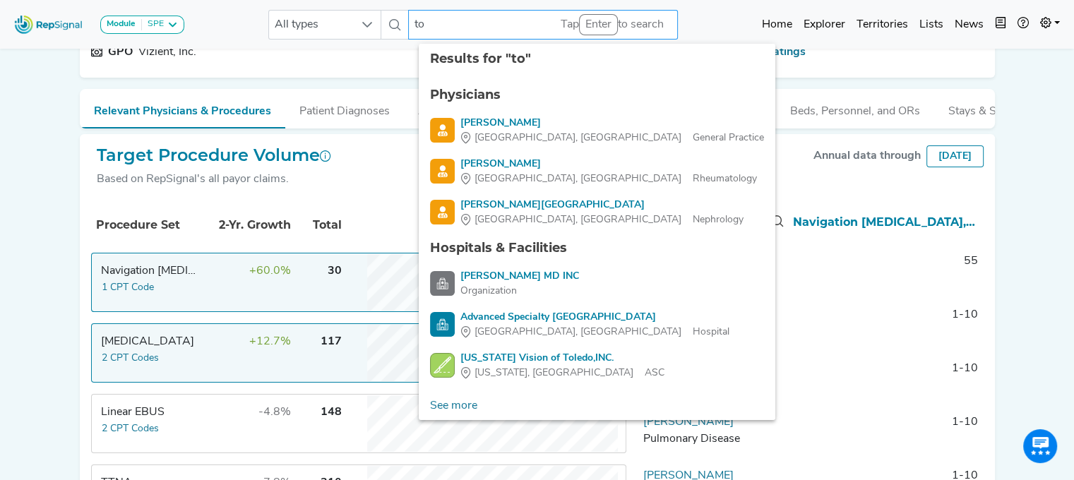
type input "t"
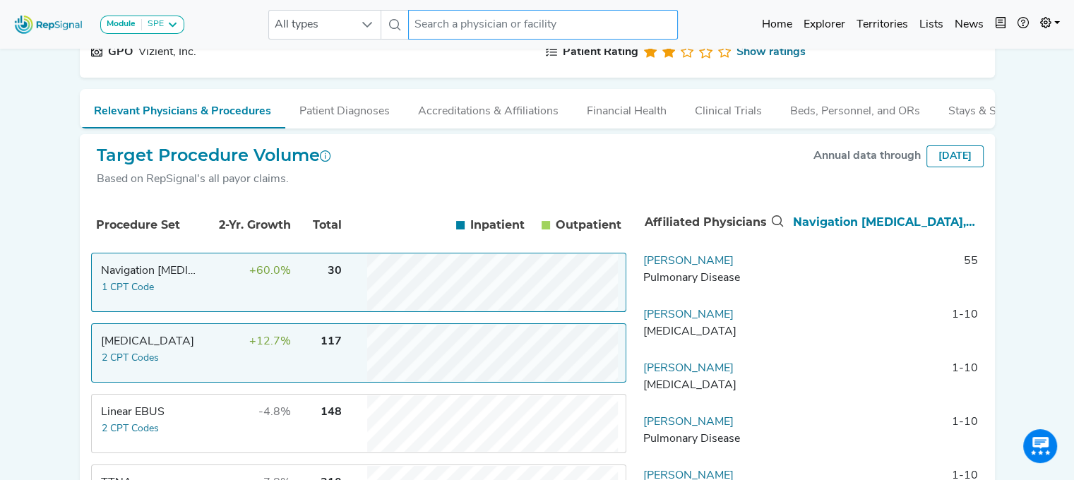
type input "t"
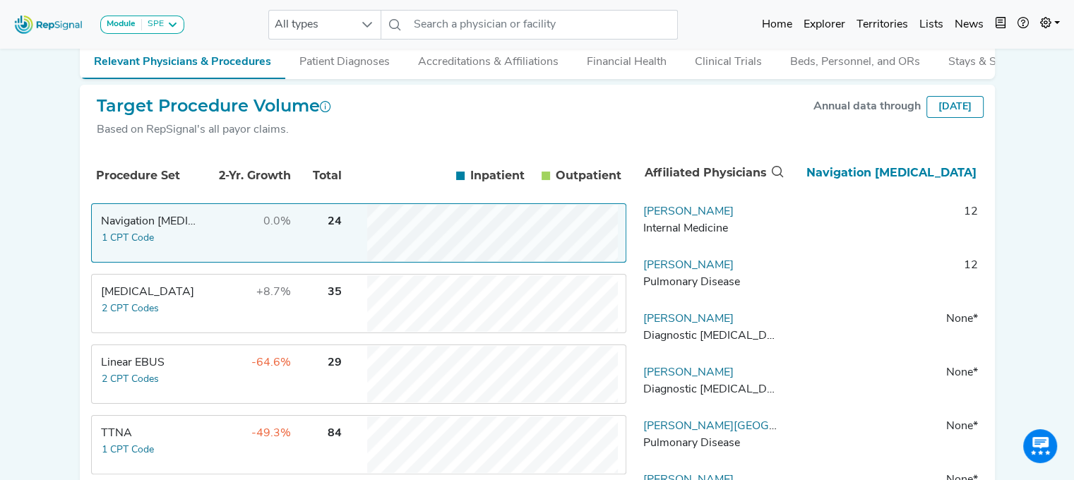
scroll to position [197, 0]
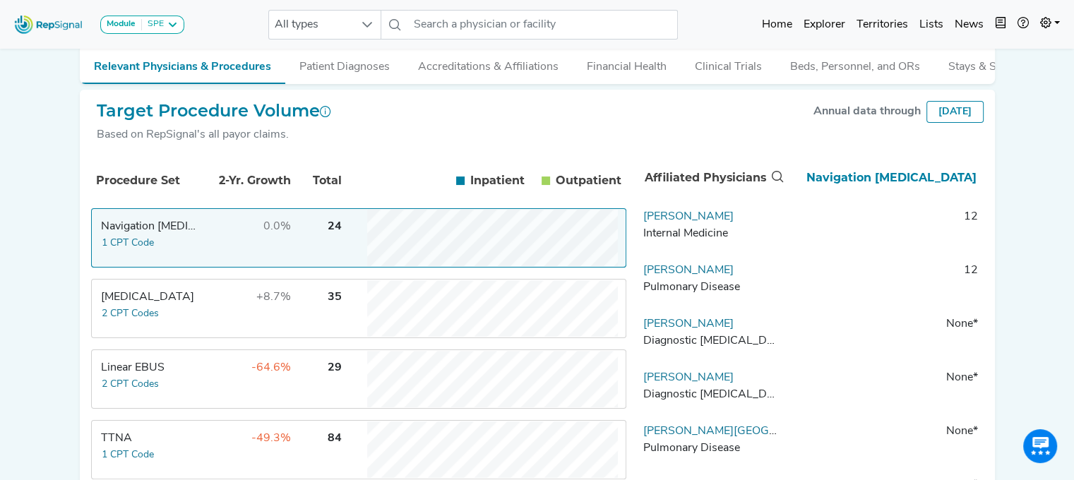
drag, startPoint x: 622, startPoint y: 184, endPoint x: 478, endPoint y: 174, distance: 145.2
drag, startPoint x: 478, startPoint y: 174, endPoint x: 422, endPoint y: 119, distance: 78.4
click at [422, 119] on div "Target Procedure Volume Based on RepSignal's all payor claims. Annual data thro…" at bounding box center [537, 128] width 893 height 54
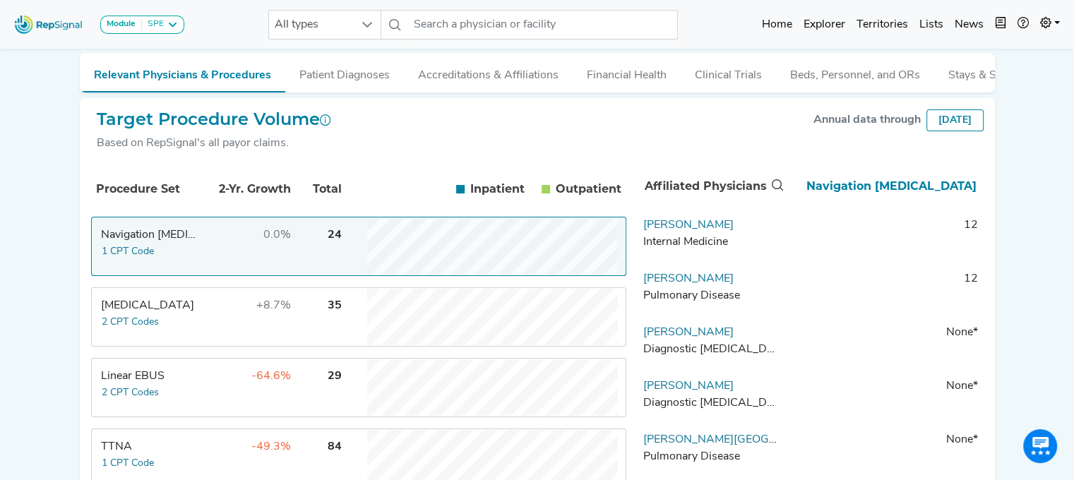
scroll to position [170, 0]
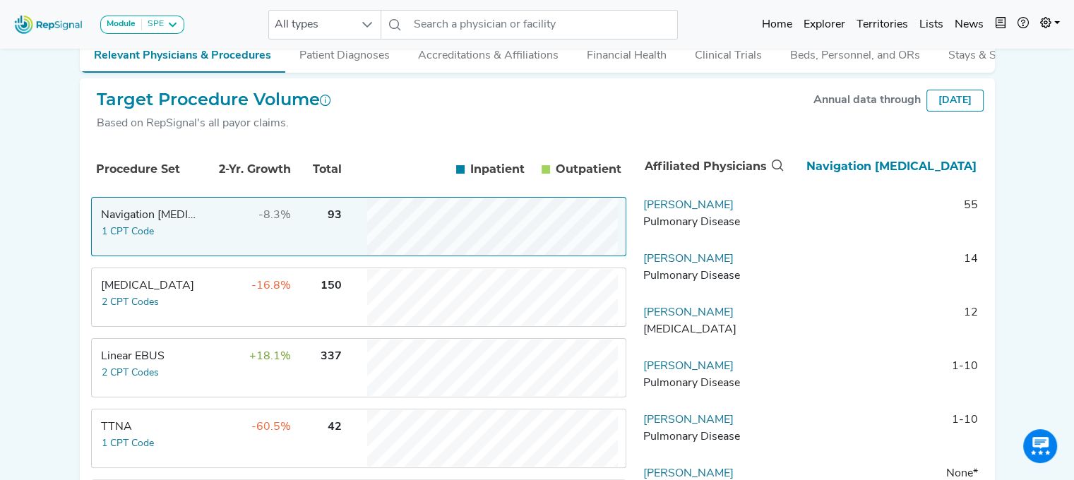
scroll to position [201, 0]
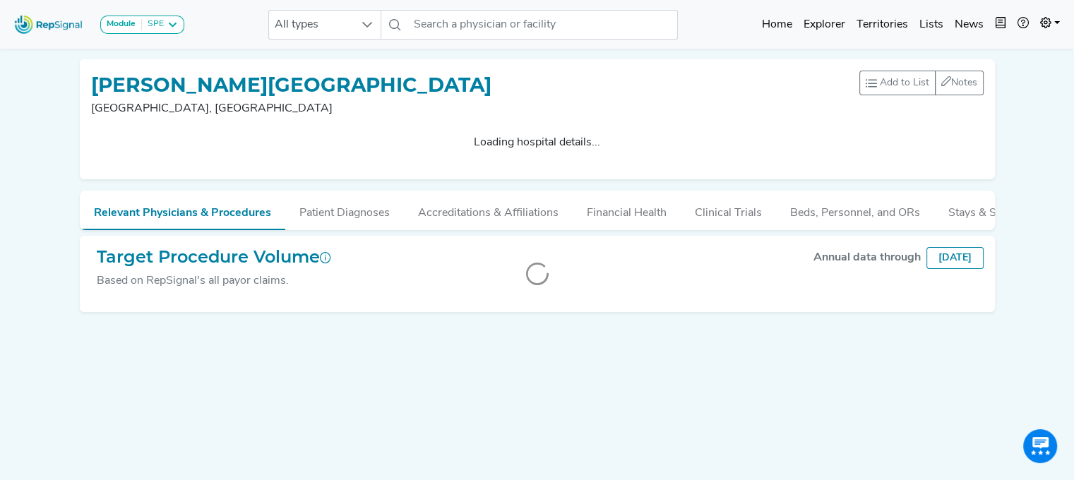
click at [465, 78] on div "Henry Ford Hospital Detroit, MI Add to List Recent Lists: Starred Hospitals Cre…" at bounding box center [537, 100] width 893 height 58
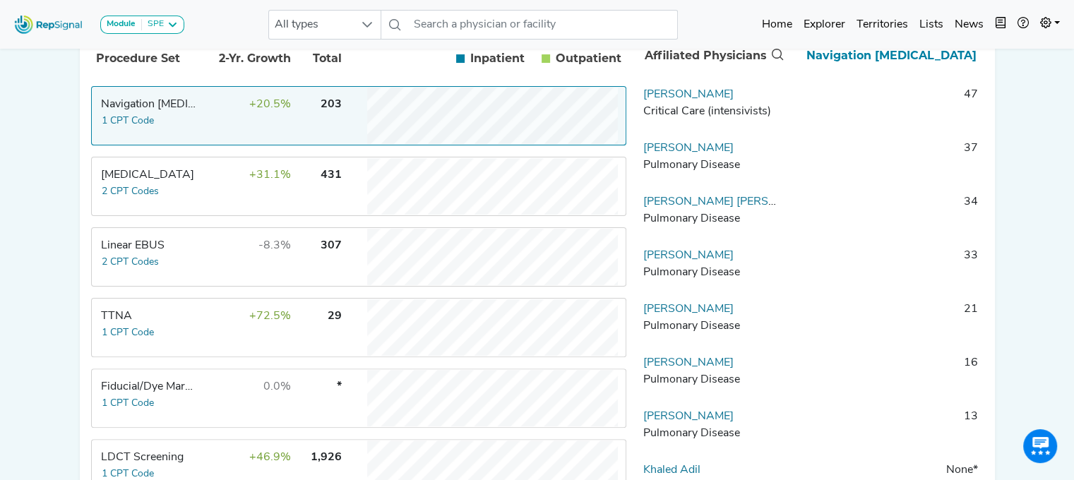
scroll to position [319, 0]
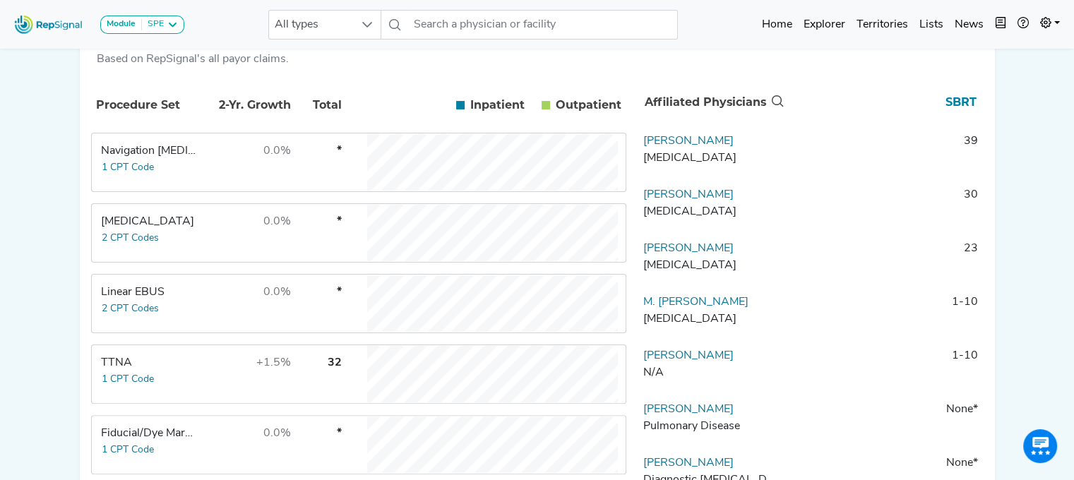
scroll to position [254, 0]
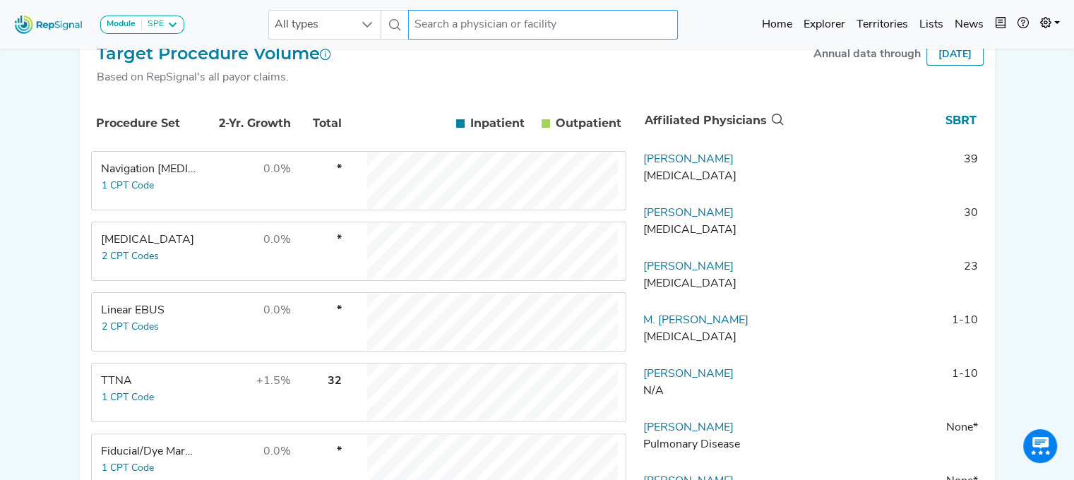
click at [440, 19] on input "text" at bounding box center [543, 25] width 270 height 30
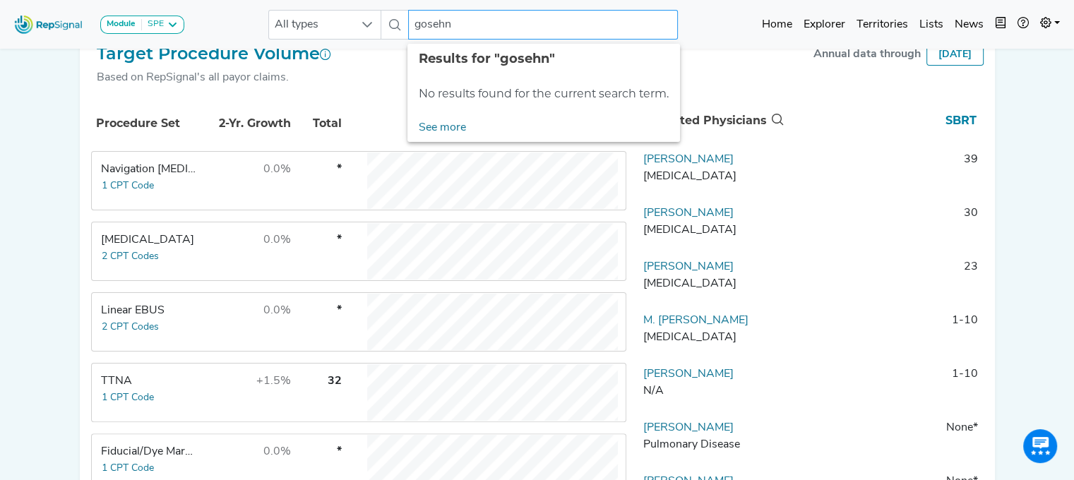
type input "gosehn"
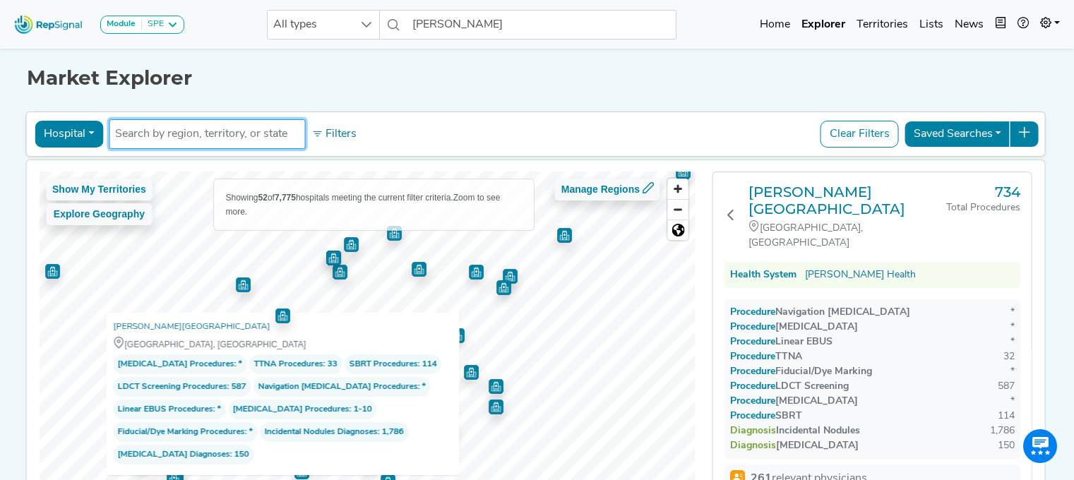
click at [223, 126] on input "text" at bounding box center [207, 134] width 184 height 17
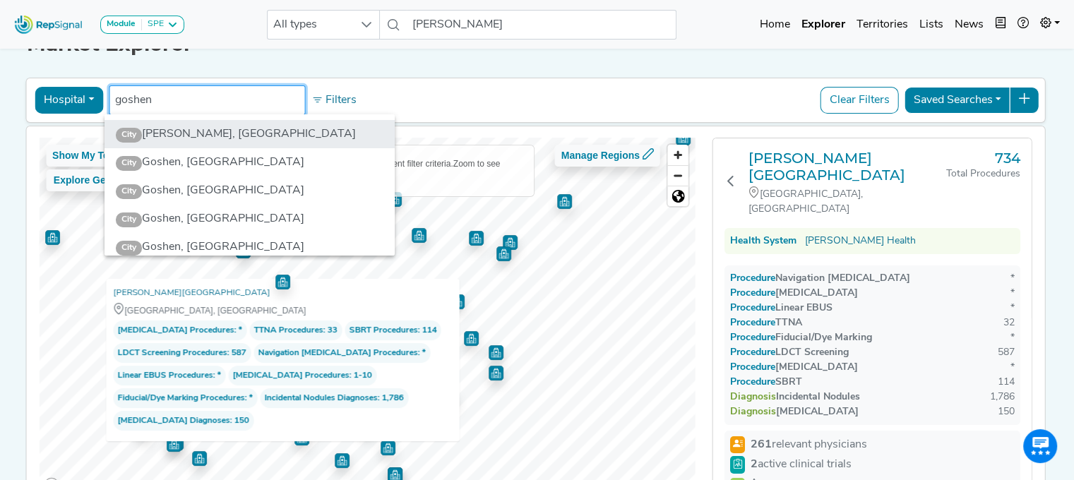
type input "goshen"
click at [230, 132] on li "City Goshen, [GEOGRAPHIC_DATA]" at bounding box center [250, 134] width 290 height 28
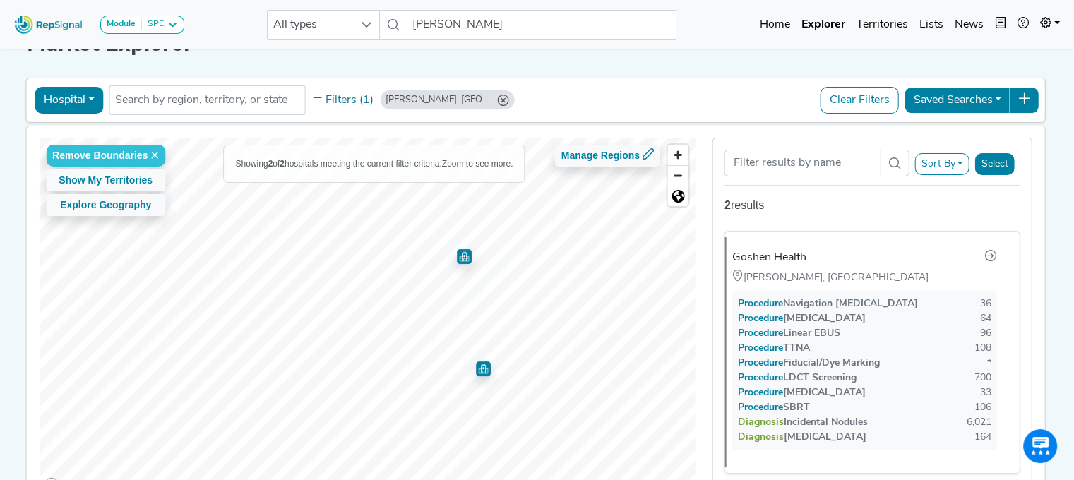
click at [463, 261] on img "Map marker" at bounding box center [464, 256] width 15 height 15
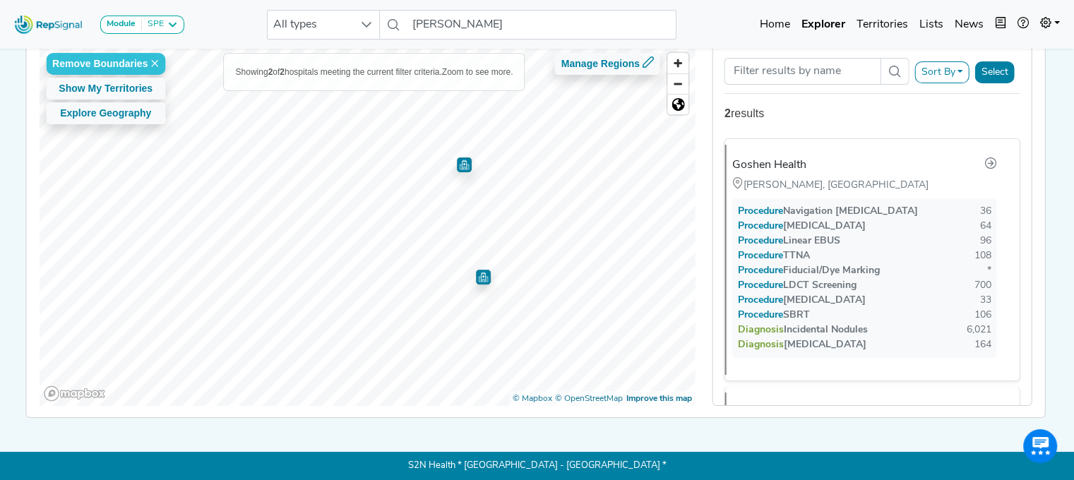
scroll to position [0, 0]
click at [788, 158] on div "Goshen Health" at bounding box center [775, 166] width 74 height 17
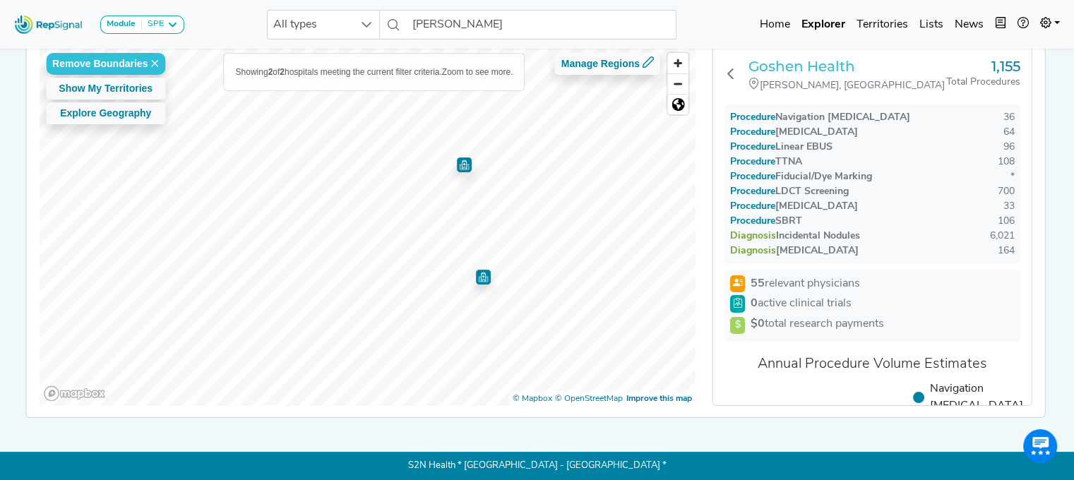
click at [791, 58] on h3 "Goshen Health" at bounding box center [848, 66] width 198 height 17
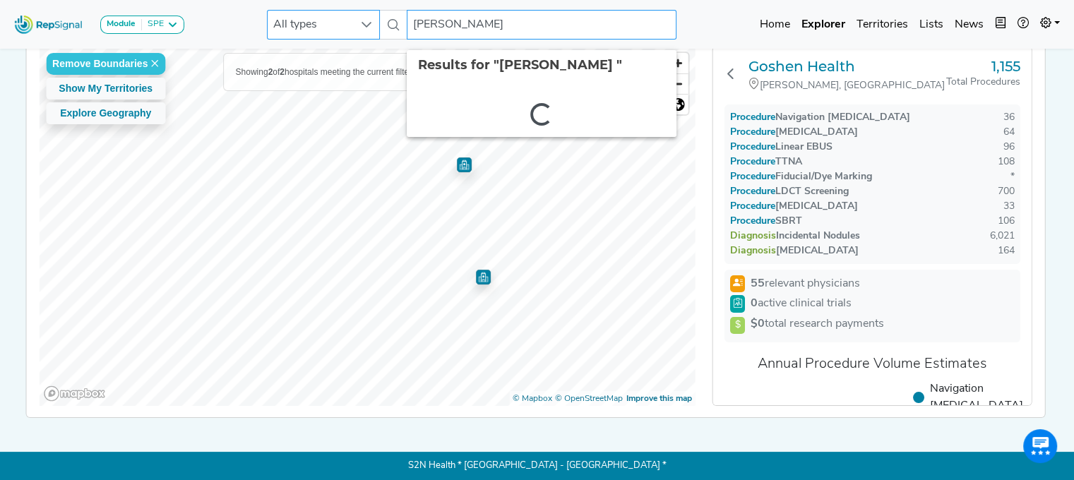
drag, startPoint x: 494, startPoint y: 19, endPoint x: 355, endPoint y: 23, distance: 139.2
click at [355, 23] on div "All types henry ford 2 results are available" at bounding box center [472, 25] width 410 height 30
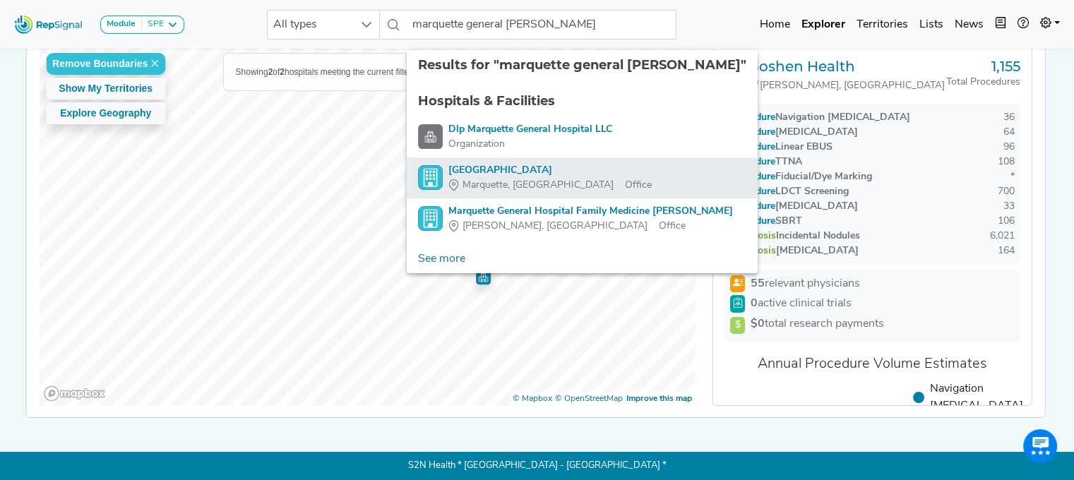
click at [493, 163] on div "Marquette General Hospital" at bounding box center [550, 170] width 203 height 15
type input "Marquette General Hospital"
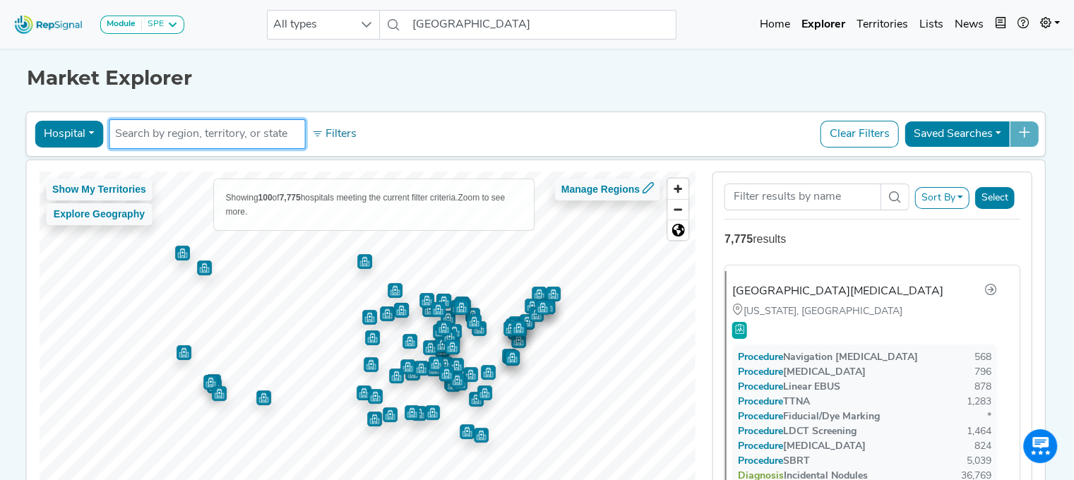
click at [147, 126] on input "text" at bounding box center [207, 134] width 184 height 17
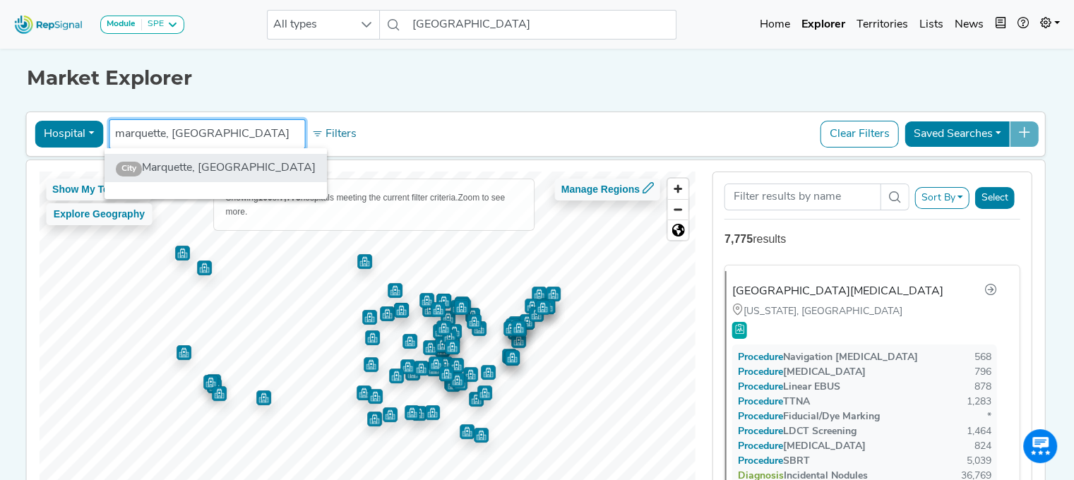
type input "marquette, MI"
click at [220, 172] on li "City Marquette, MI" at bounding box center [216, 168] width 223 height 28
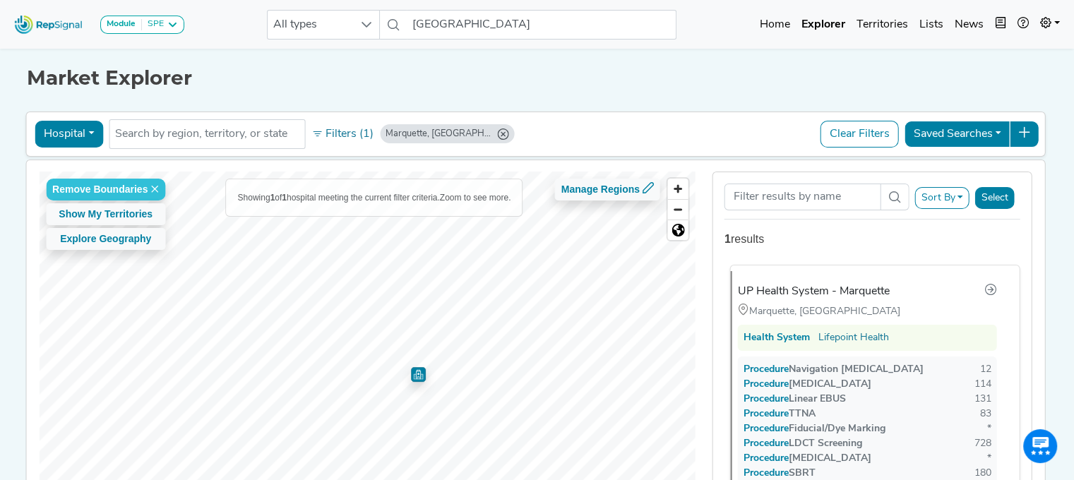
click at [821, 287] on div "UP Health System - Marquette" at bounding box center [814, 291] width 152 height 17
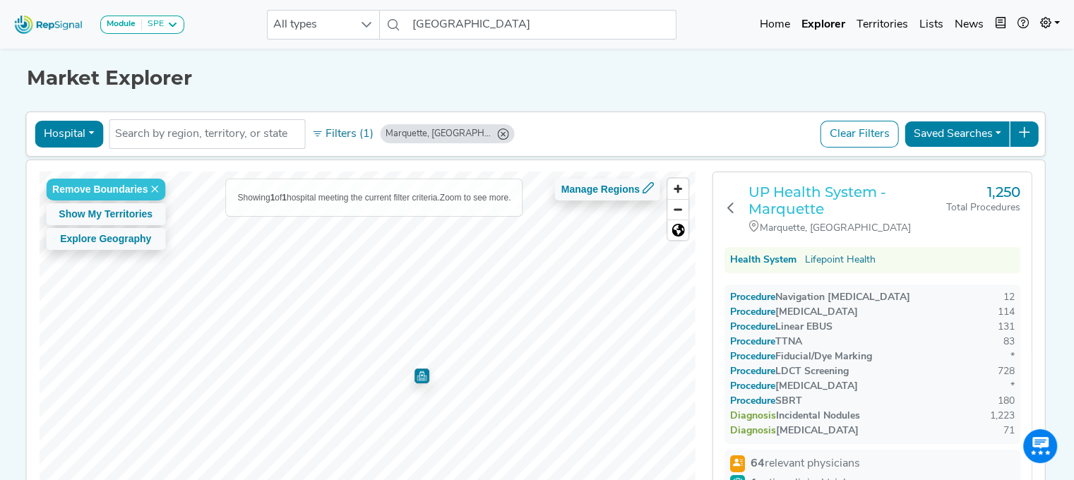
click at [787, 199] on h3 "UP Health System - Marquette" at bounding box center [848, 201] width 198 height 34
click at [149, 134] on input "text" at bounding box center [207, 134] width 184 height 17
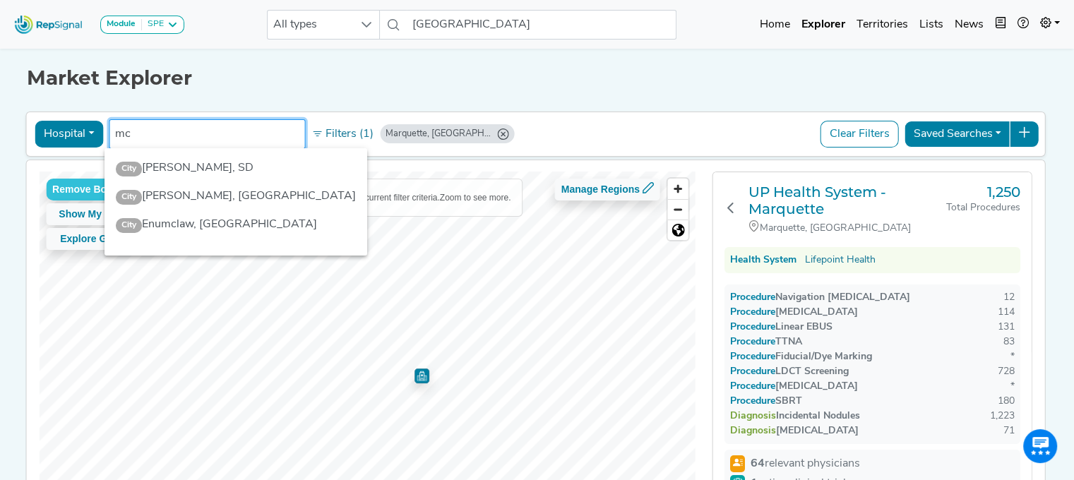
type input "m"
type input "pontiac"
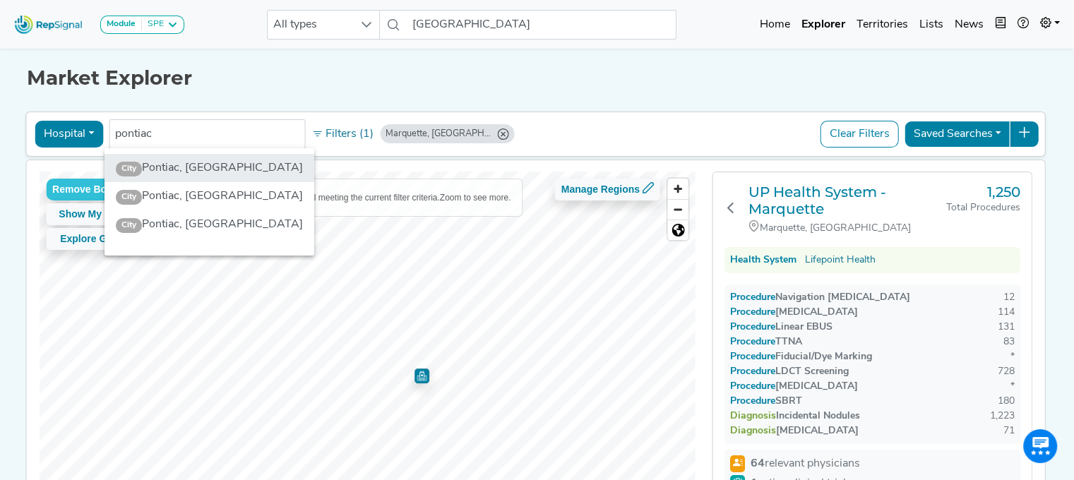
click at [176, 170] on li "City Pontiac, MI" at bounding box center [210, 168] width 210 height 28
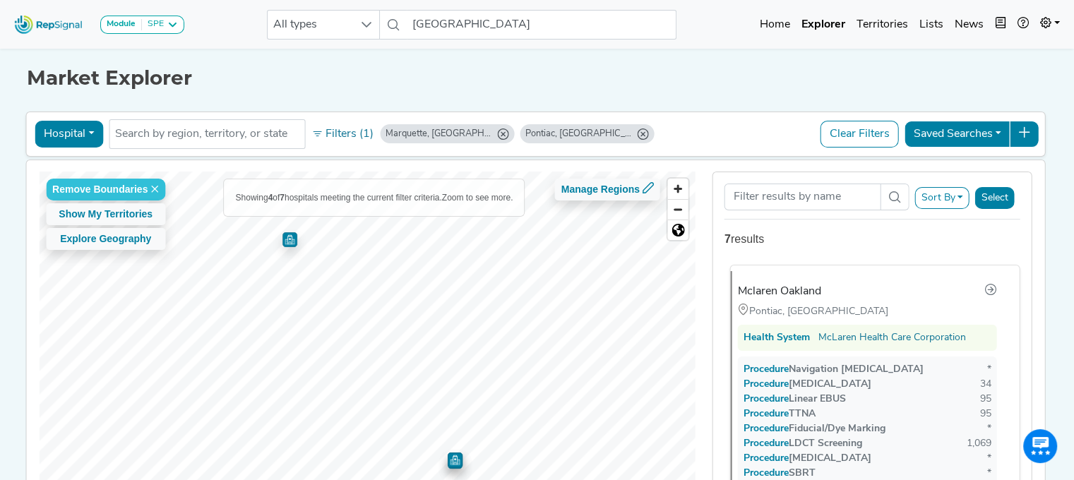
click at [798, 290] on div "Mclaren Oakland" at bounding box center [779, 291] width 83 height 17
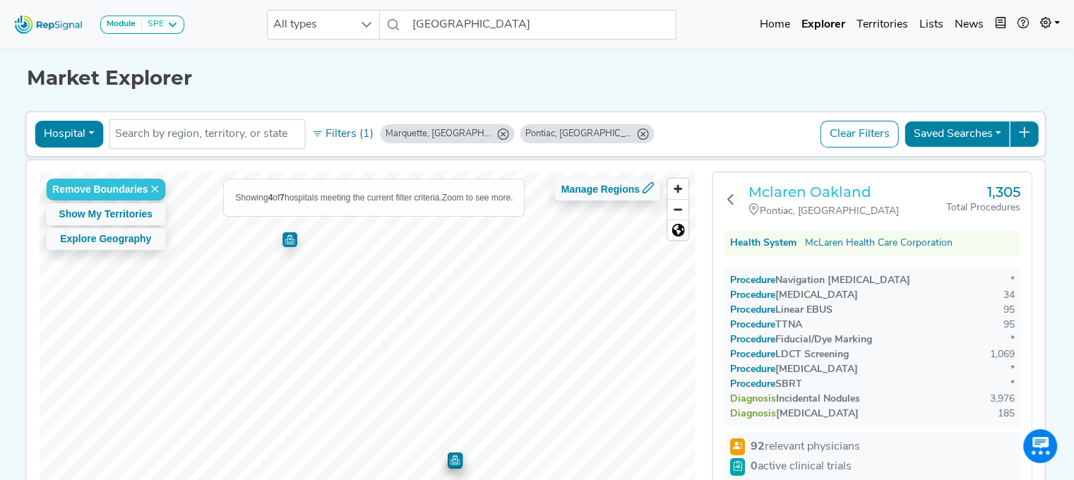
click at [808, 193] on h3 "Mclaren Oakland" at bounding box center [848, 192] width 198 height 17
click at [186, 138] on input "text" at bounding box center [207, 134] width 184 height 17
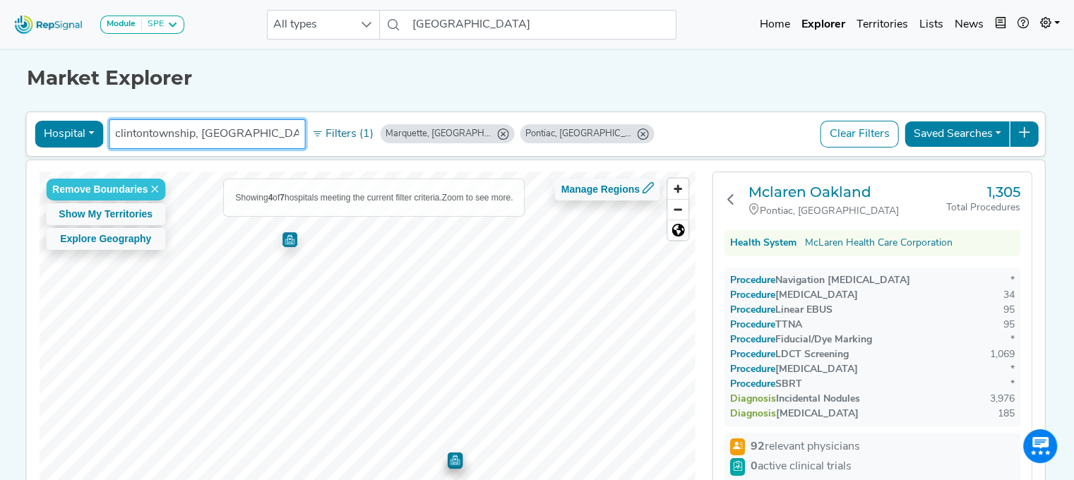
click at [143, 132] on input "clintontownship, MI" at bounding box center [207, 134] width 184 height 17
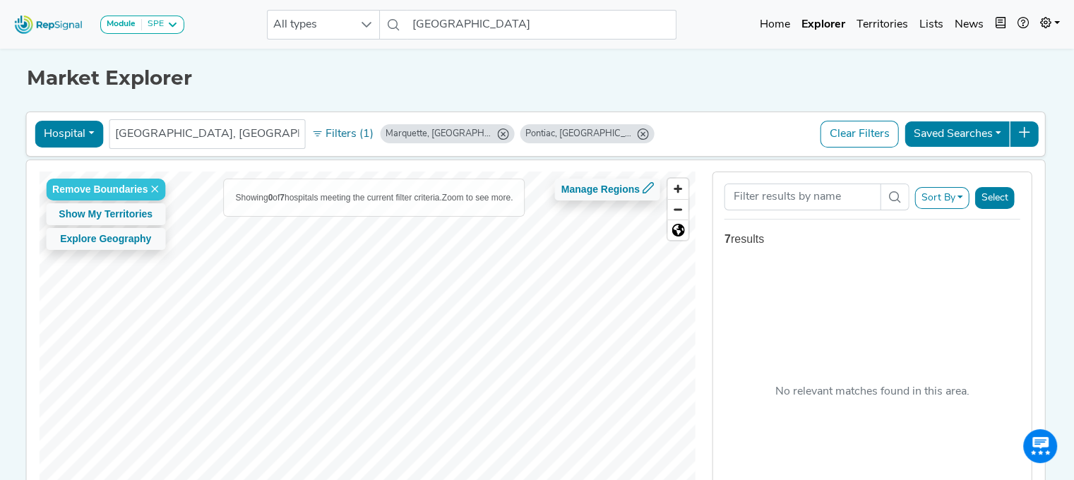
click at [452, 189] on div "Remove Boundaries Show My Territories Explore Geography Showing 0 of 7 hospital…" at bounding box center [367, 352] width 657 height 360
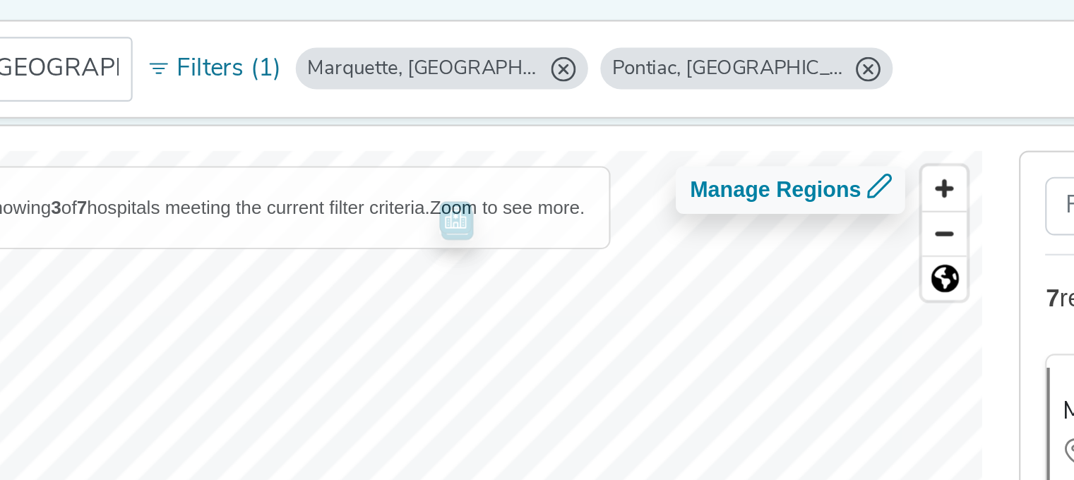
click at [473, 160] on div "Remove Boundaries Show My Territories Explore Geography Showing 3 of 7 hospital…" at bounding box center [535, 351] width 1033 height 383
click at [444, 279] on img "Map marker" at bounding box center [451, 275] width 15 height 15
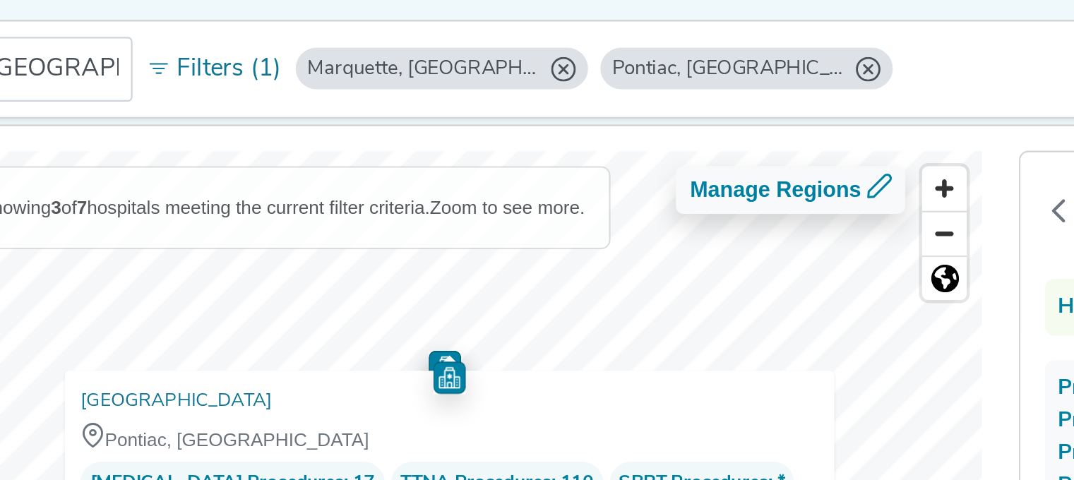
click at [444, 268] on img "Map marker" at bounding box center [450, 275] width 15 height 15
click at [442, 172] on div at bounding box center [367, 172] width 657 height 0
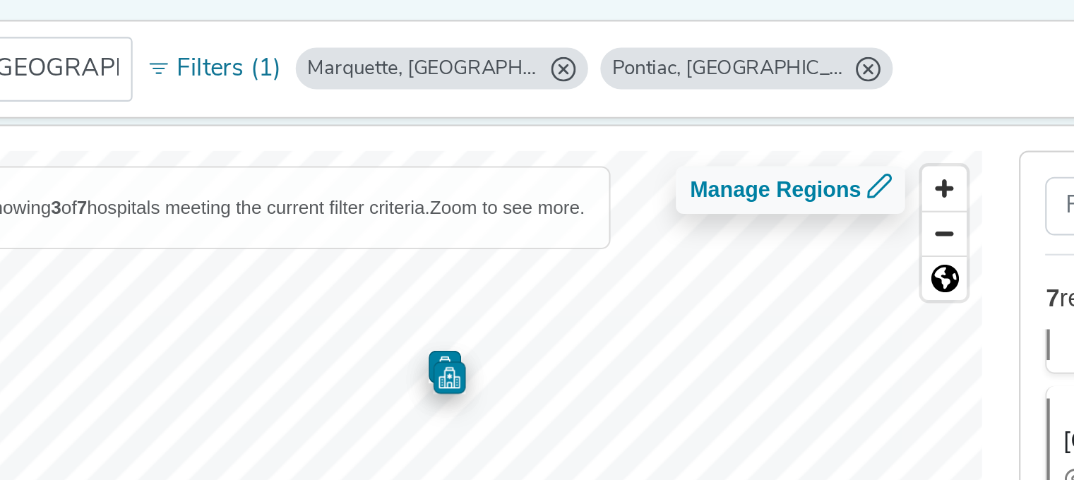
scroll to position [269, 0]
click at [442, 263] on img "Map marker" at bounding box center [449, 270] width 15 height 15
click at [637, 134] on icon "Pontiac, MI" at bounding box center [642, 134] width 11 height 11
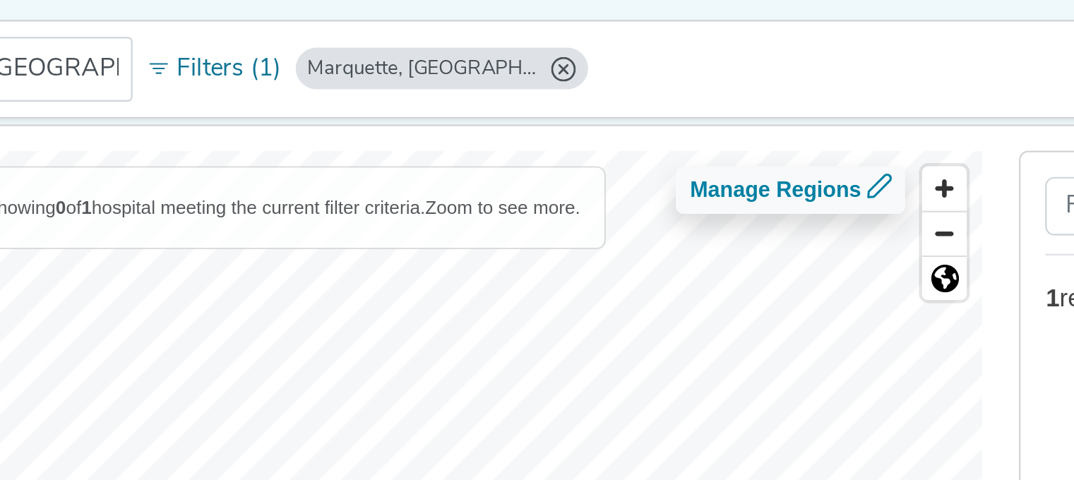
click at [497, 136] on icon "Marquette, MI" at bounding box center [502, 134] width 11 height 11
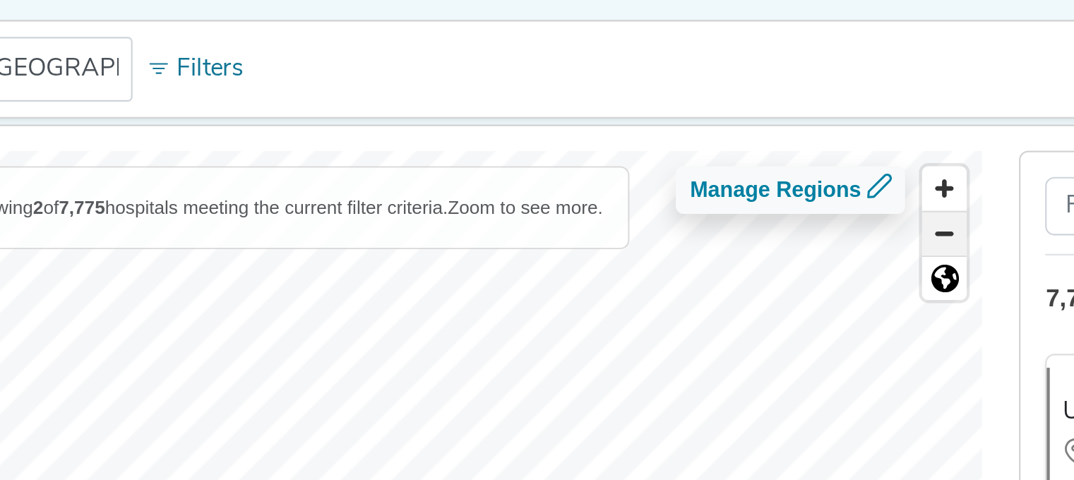
click at [677, 211] on span "Zoom out" at bounding box center [678, 210] width 20 height 20
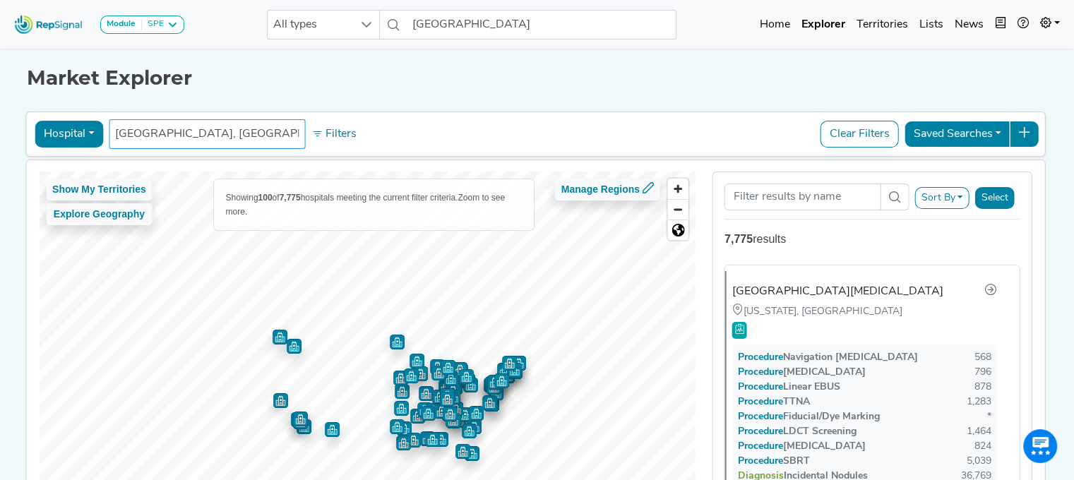
click at [191, 133] on input "clinton township, MI" at bounding box center [207, 134] width 184 height 17
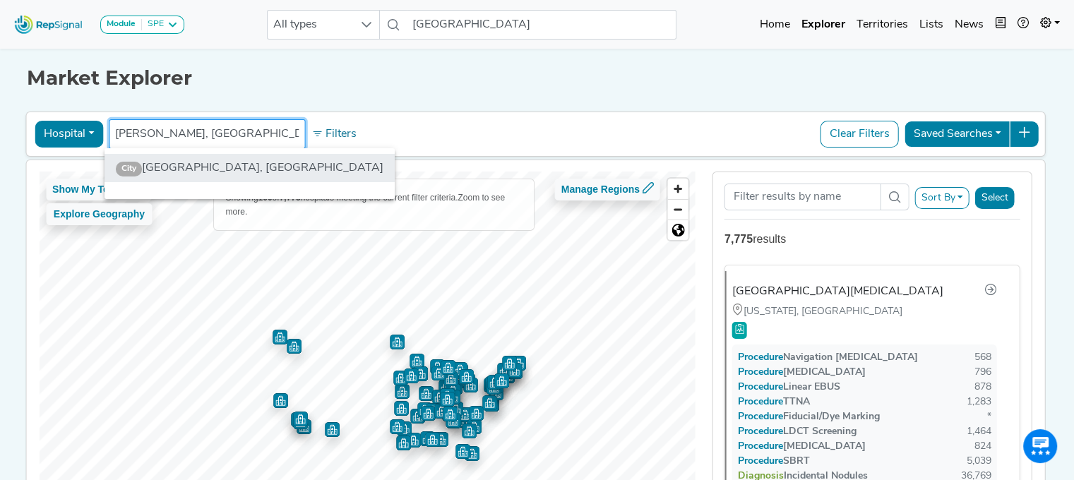
type input "clinton, MI"
click at [220, 172] on li "City Clinton, MI" at bounding box center [250, 168] width 290 height 28
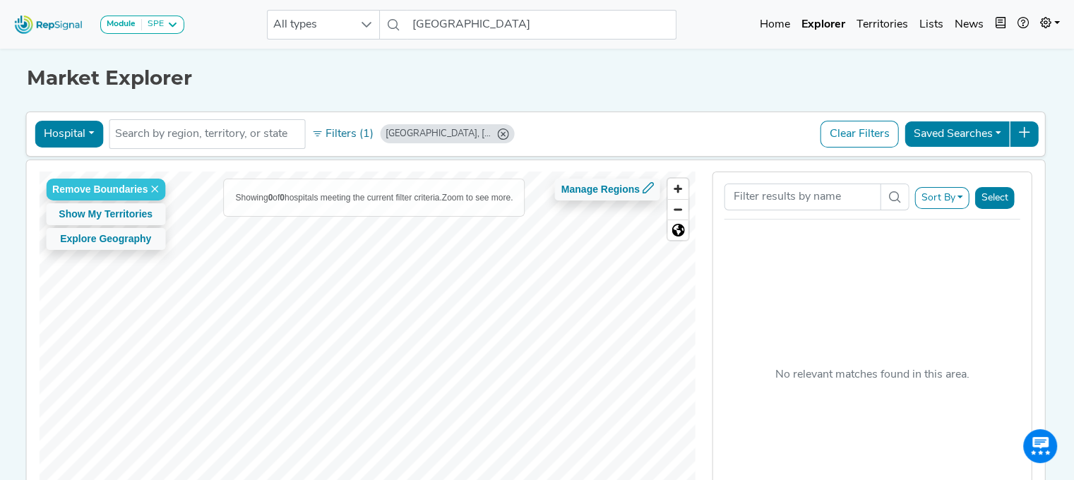
click at [1, 480] on html "Module SPE Bronchoscopy Disposable Bronchoscope SBRT SPE TTNA Thoracic Surgery …" at bounding box center [537, 303] width 1074 height 606
click at [391, 480] on html "Module SPE Bronchoscopy Disposable Bronchoscope SBRT SPE TTNA Thoracic Surgery …" at bounding box center [537, 303] width 1074 height 606
click at [155, 136] on input "text" at bounding box center [207, 134] width 184 height 17
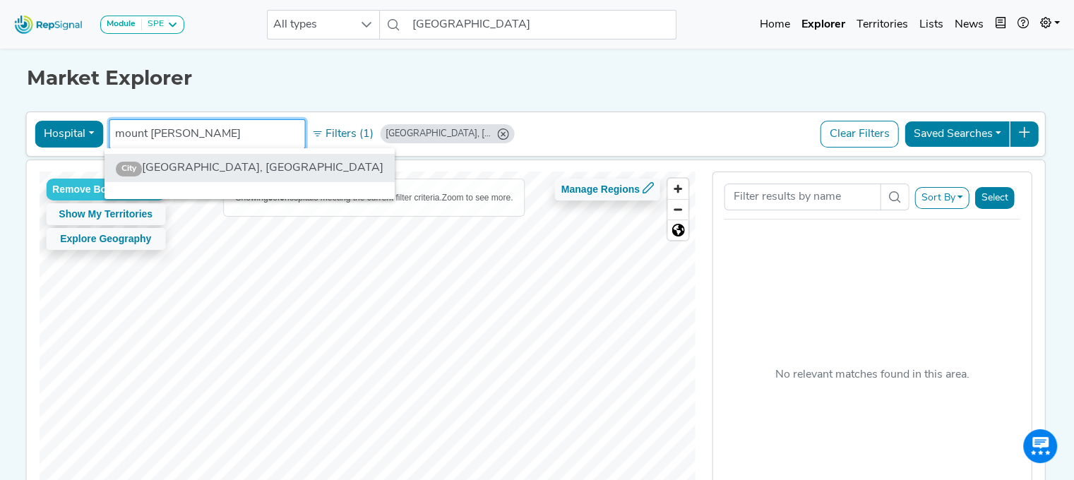
type input "mount clemen"
click at [200, 162] on li "City Mount Clemens, MI" at bounding box center [250, 168] width 290 height 28
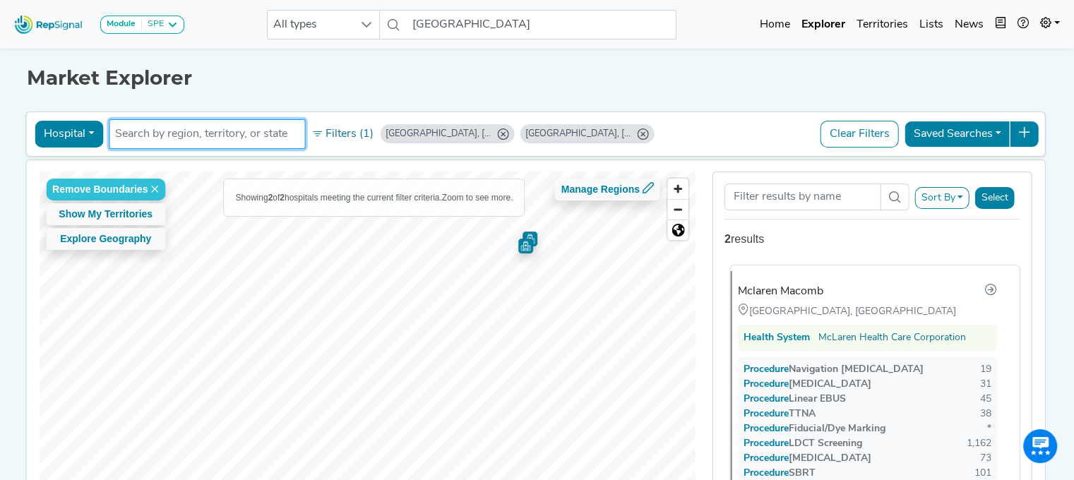
click at [800, 289] on div "Mclaren Macomb" at bounding box center [780, 291] width 85 height 17
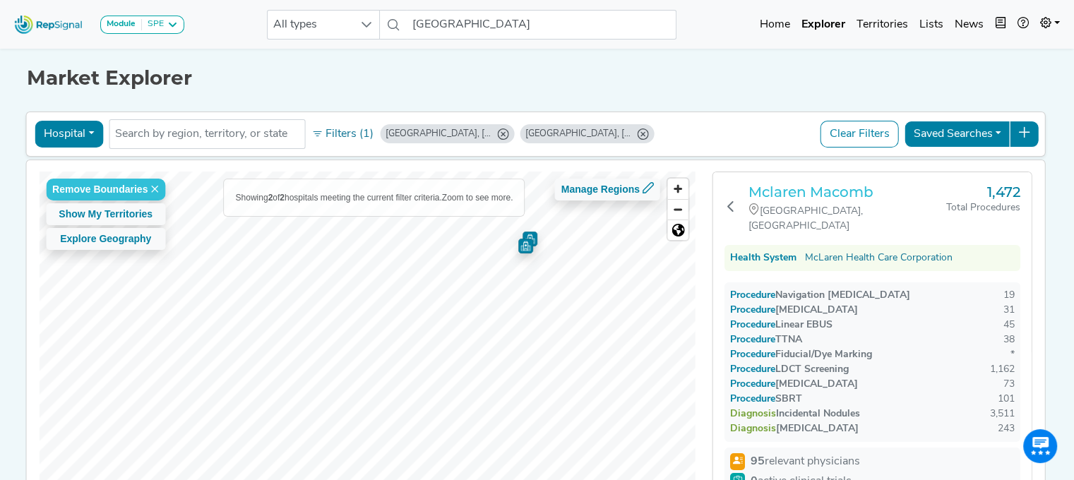
click at [794, 193] on h3 "Mclaren Macomb" at bounding box center [848, 192] width 198 height 17
click at [172, 134] on input "text" at bounding box center [207, 134] width 184 height 17
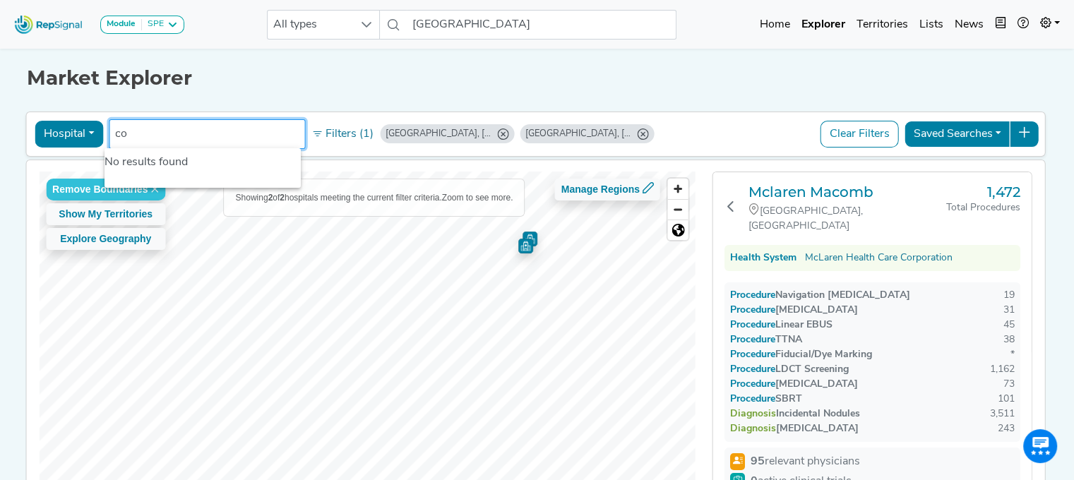
type input "c"
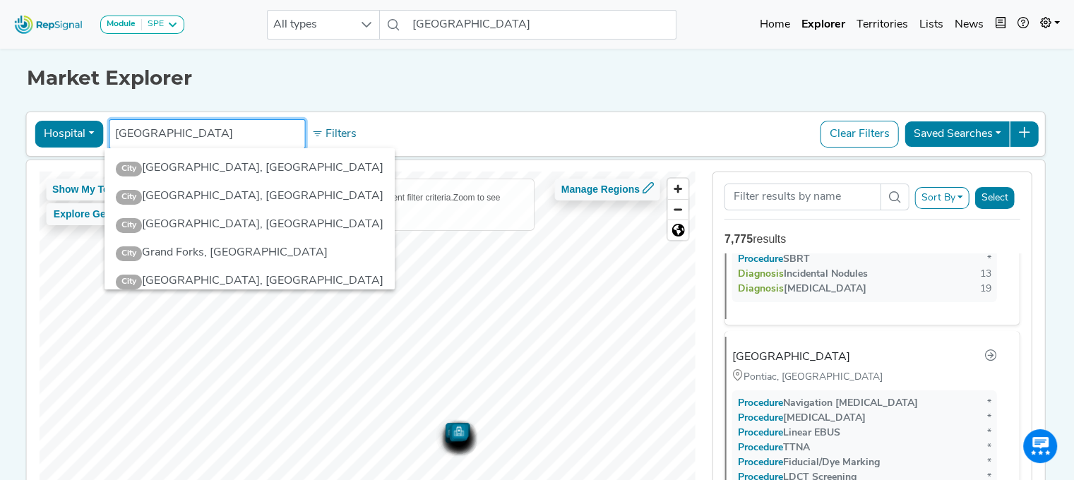
scroll to position [16669, 0]
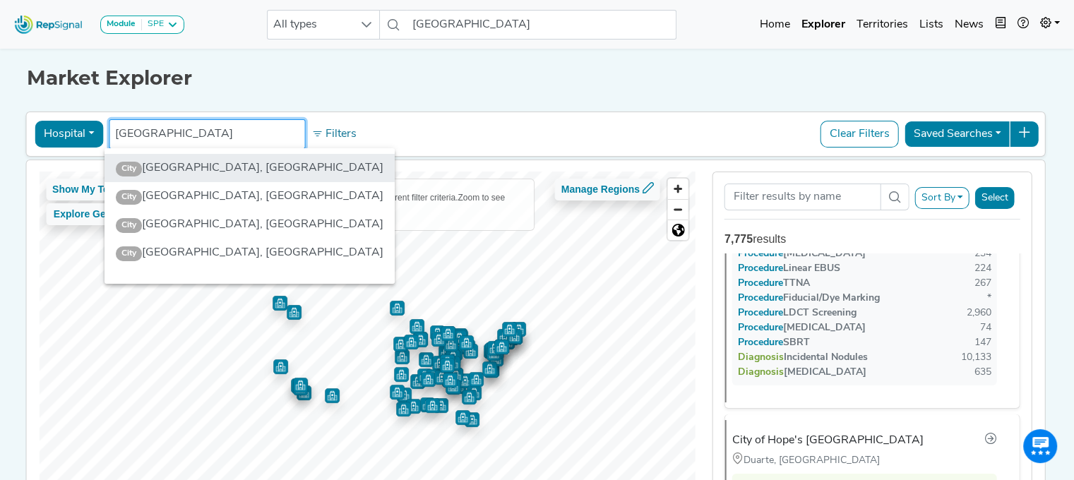
type input "grand rapids"
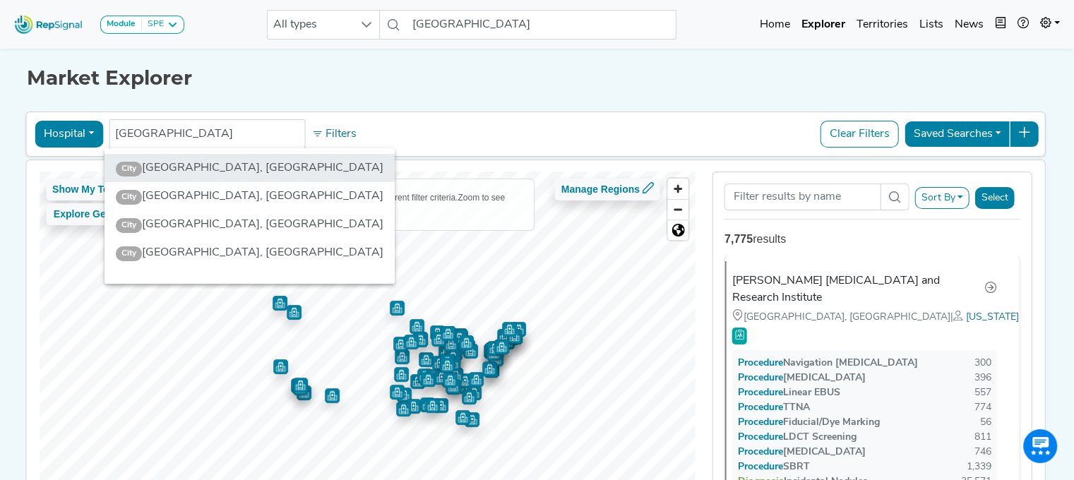
click at [209, 171] on li "City Grand Rapids, MI" at bounding box center [250, 168] width 290 height 28
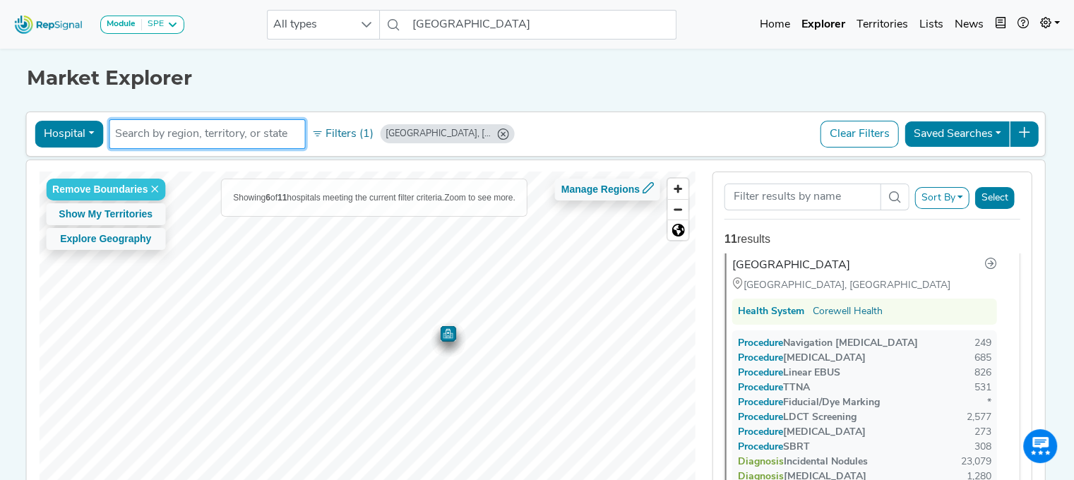
scroll to position [0, 0]
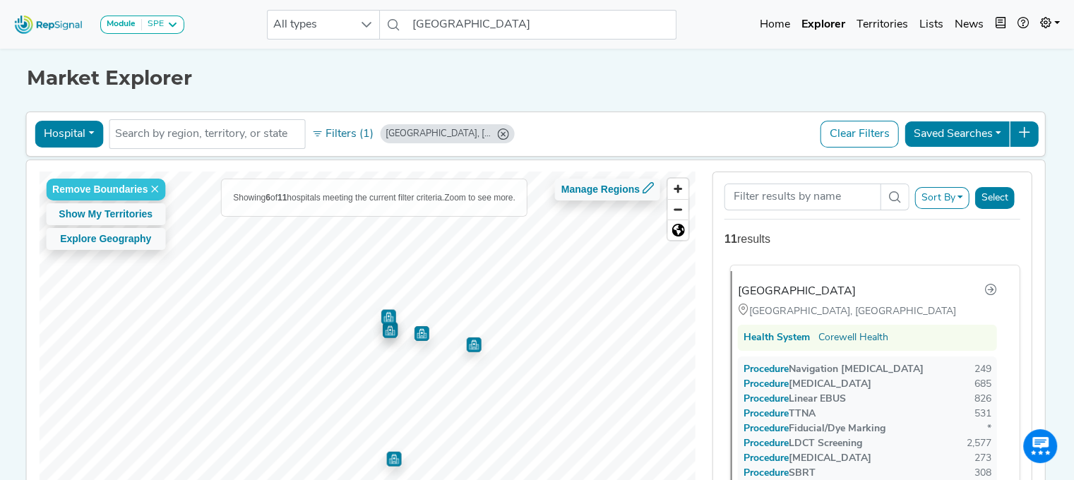
click at [834, 289] on div "Corewell Health Butterworth Hospital" at bounding box center [797, 291] width 118 height 17
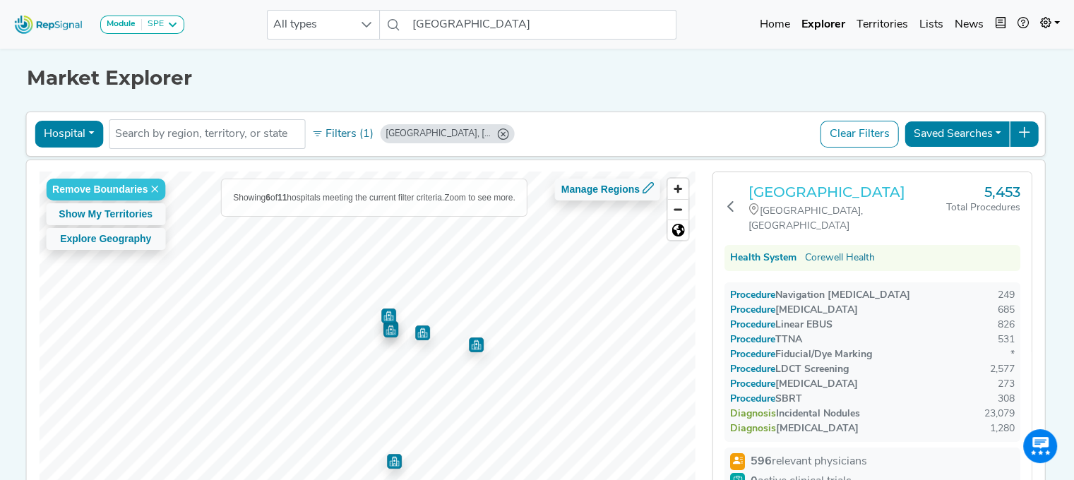
click at [776, 190] on h3 "Corewell Health Butterworth Hospital" at bounding box center [848, 192] width 198 height 17
click at [155, 140] on input "text" at bounding box center [207, 134] width 184 height 17
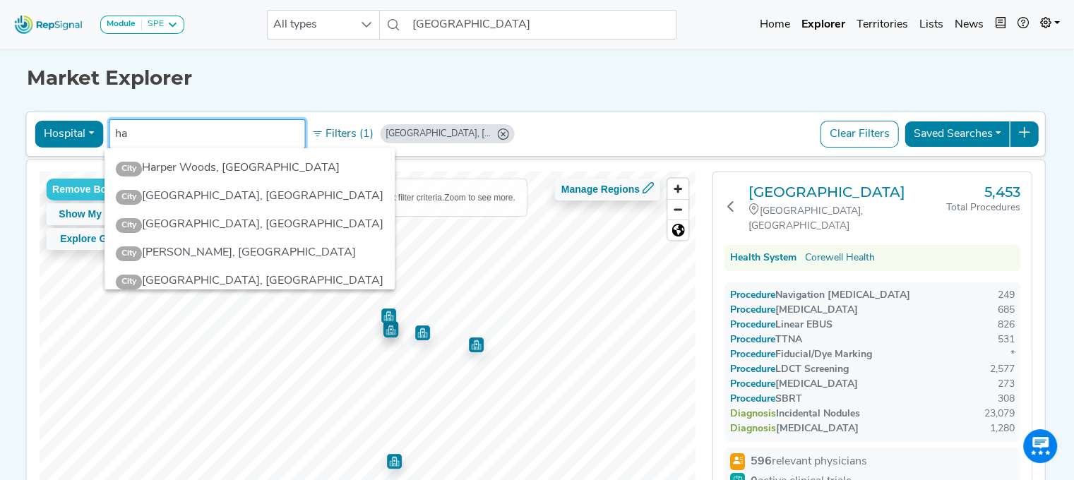
type input "h"
type input "detr"
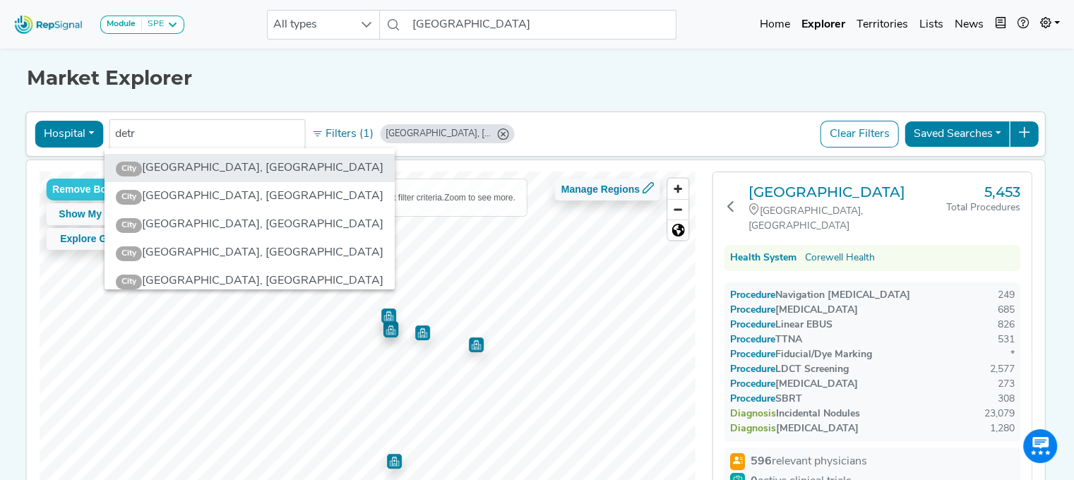
click at [172, 165] on li "City Detroit, MI" at bounding box center [250, 168] width 290 height 28
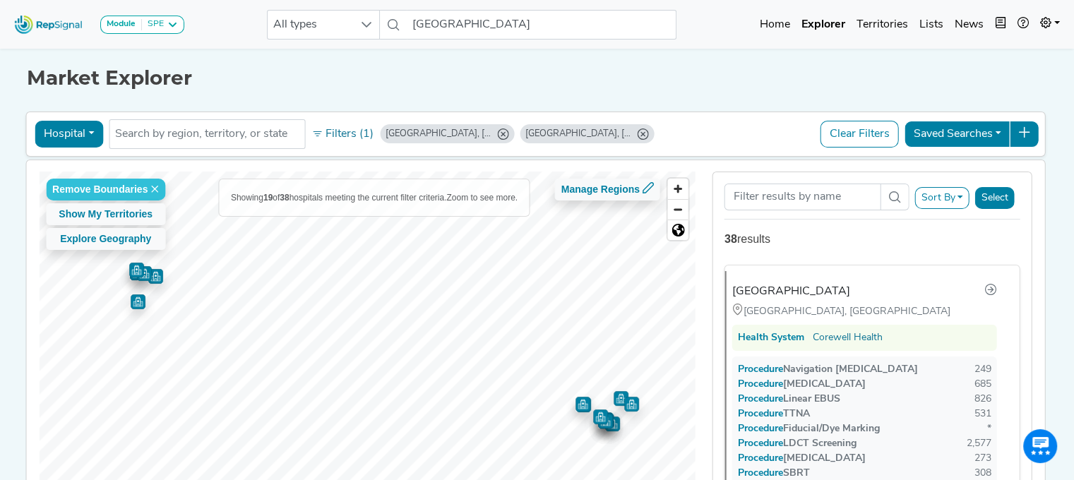
click at [497, 132] on icon "Grand Rapids, MI" at bounding box center [502, 134] width 11 height 11
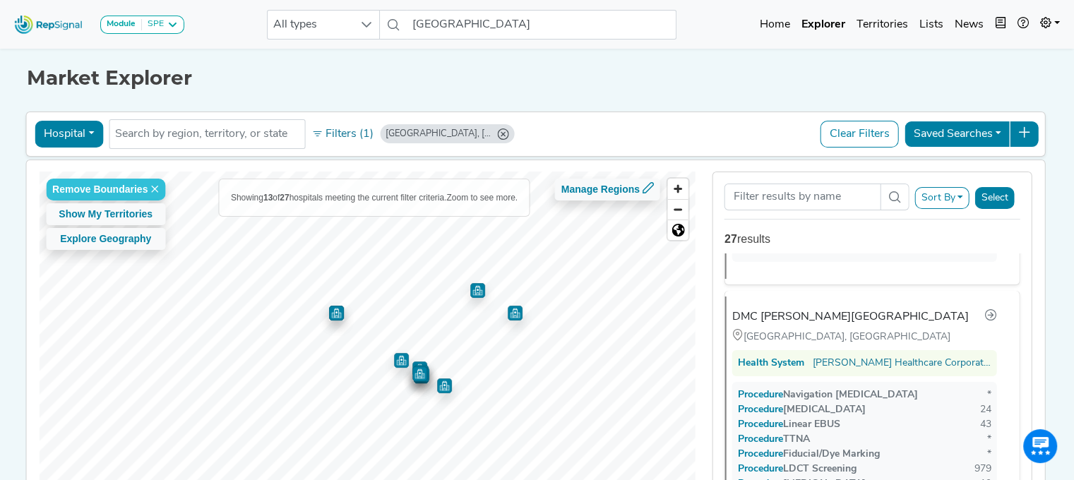
scroll to position [570, 0]
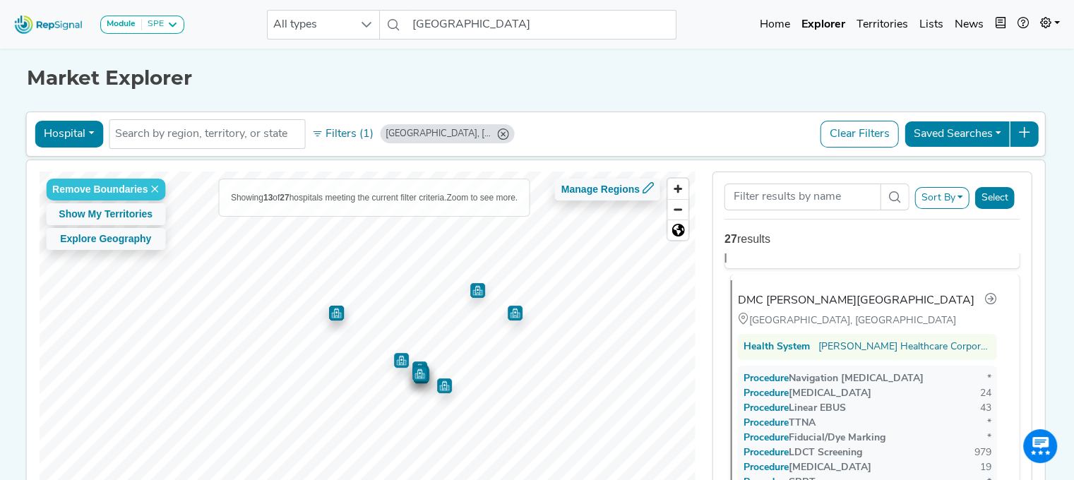
click at [786, 299] on div "DMC Harper University Hospital" at bounding box center [856, 300] width 237 height 17
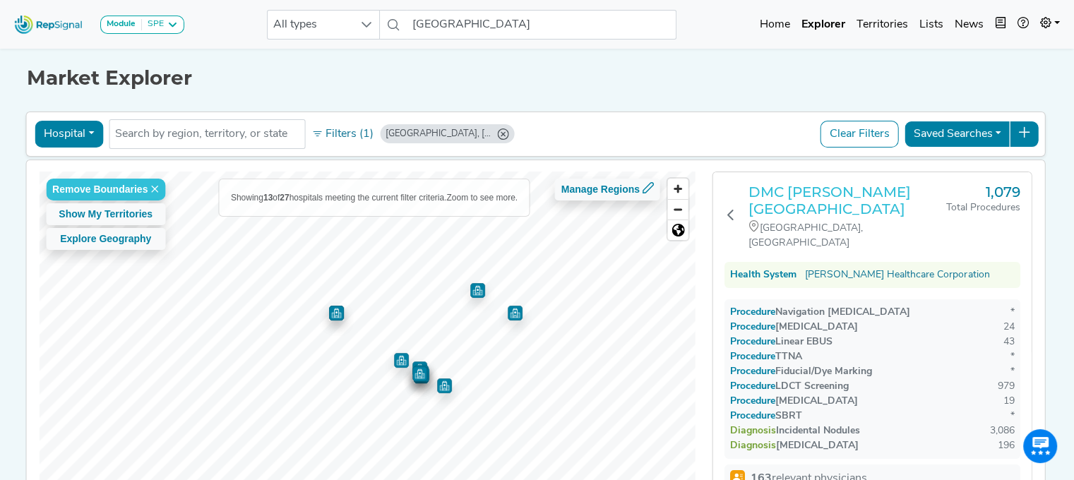
click at [774, 201] on h3 "DMC Harper University Hospital" at bounding box center [848, 201] width 198 height 34
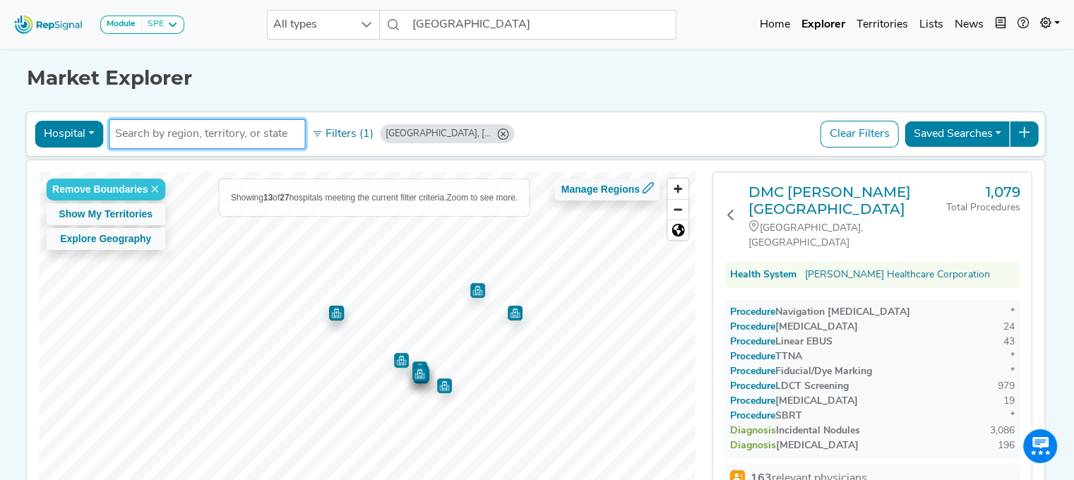
click at [196, 133] on input "text" at bounding box center [207, 134] width 184 height 17
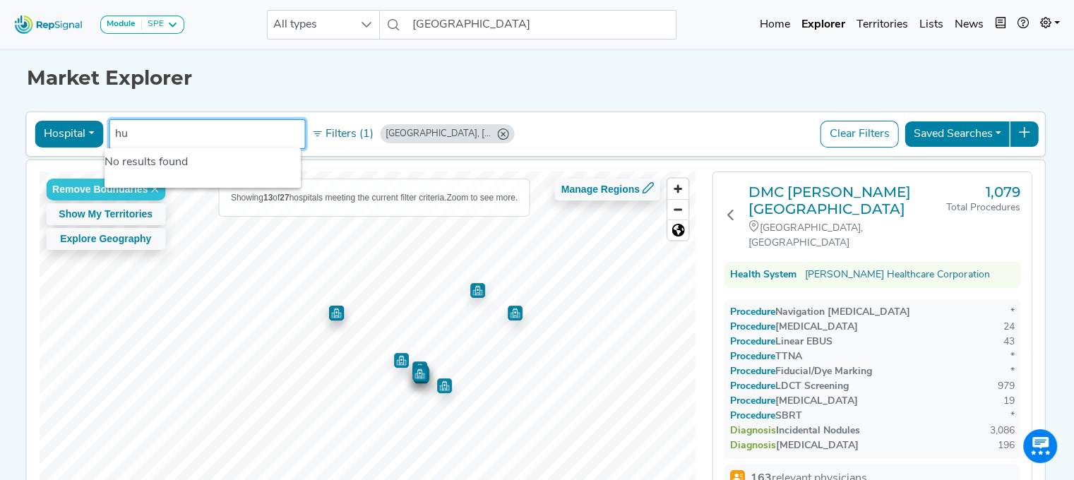
type input "h"
type input "c"
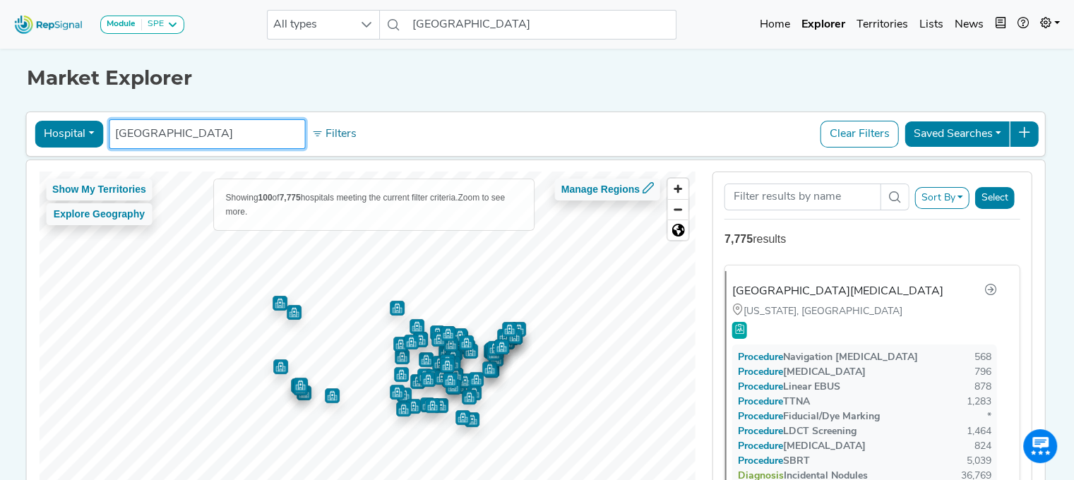
drag, startPoint x: 239, startPoint y: 130, endPoint x: 141, endPoint y: 135, distance: 98.3
click at [141, 135] on input "huron vally hospital" at bounding box center [207, 134] width 184 height 17
type input "h"
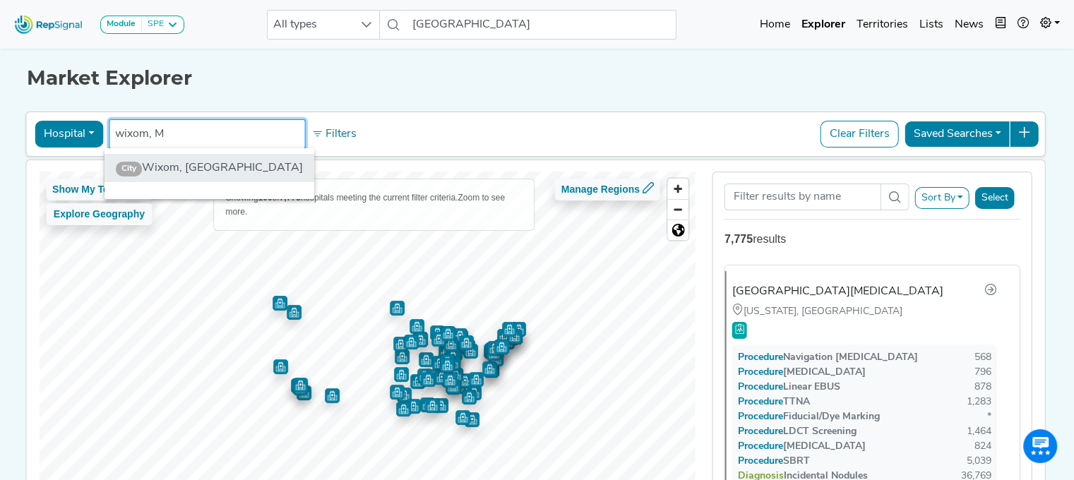
type input "wixom, M"
click at [174, 167] on li "City Wixom, MI" at bounding box center [210, 168] width 210 height 28
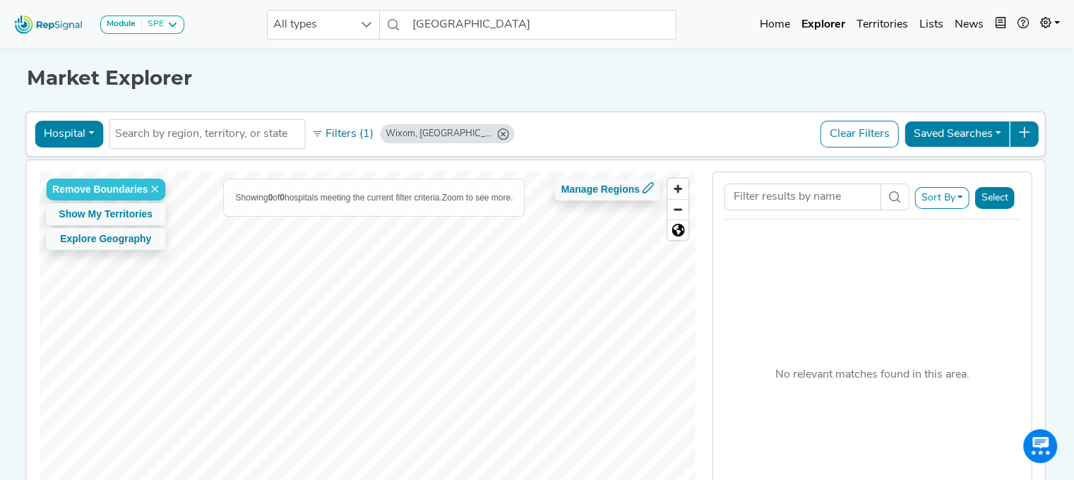
click at [846, 136] on button "Clear Filters" at bounding box center [860, 134] width 78 height 27
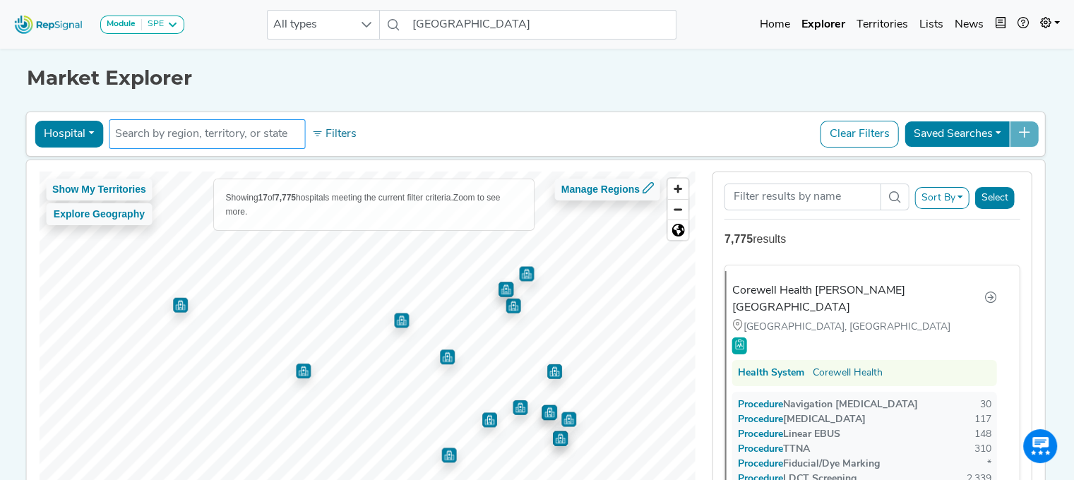
click at [206, 132] on input "text" at bounding box center [207, 134] width 184 height 17
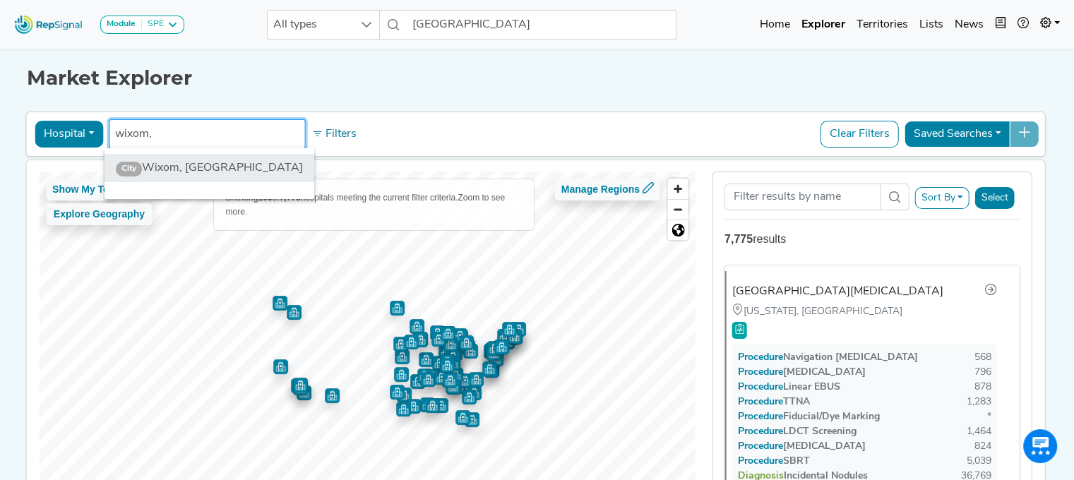
type input "wixom,"
click at [218, 173] on li "City Wixom, MI" at bounding box center [210, 168] width 210 height 28
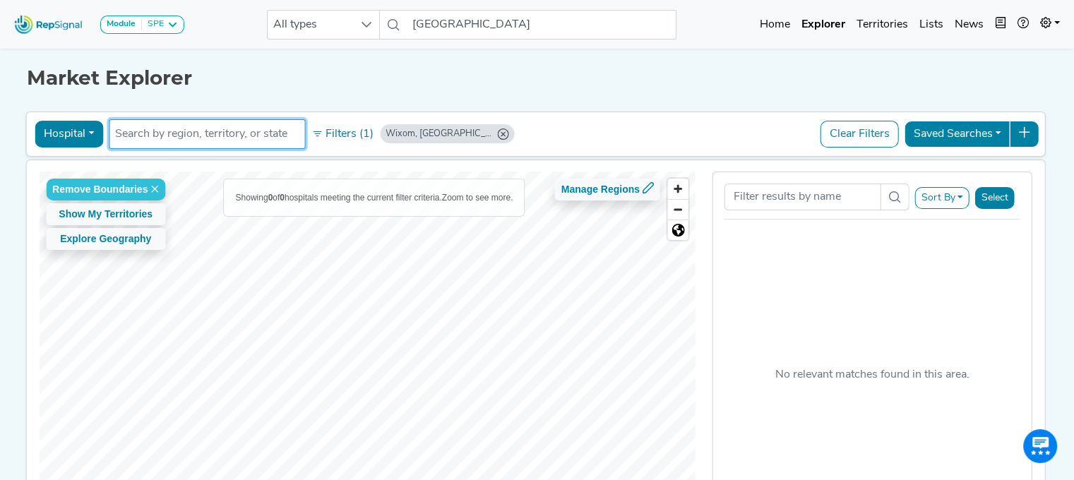
click at [838, 135] on button "Clear Filters" at bounding box center [860, 134] width 78 height 27
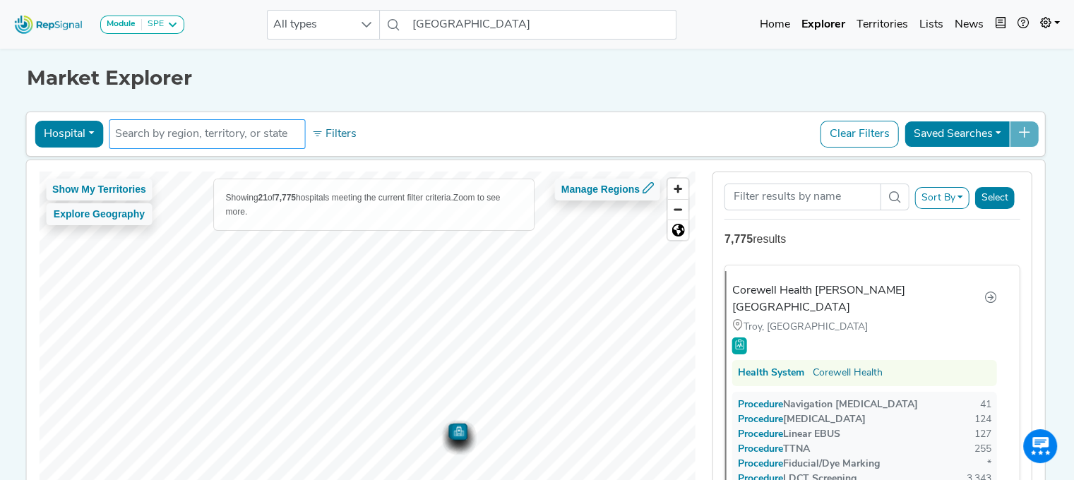
click at [199, 132] on input "text" at bounding box center [207, 134] width 184 height 17
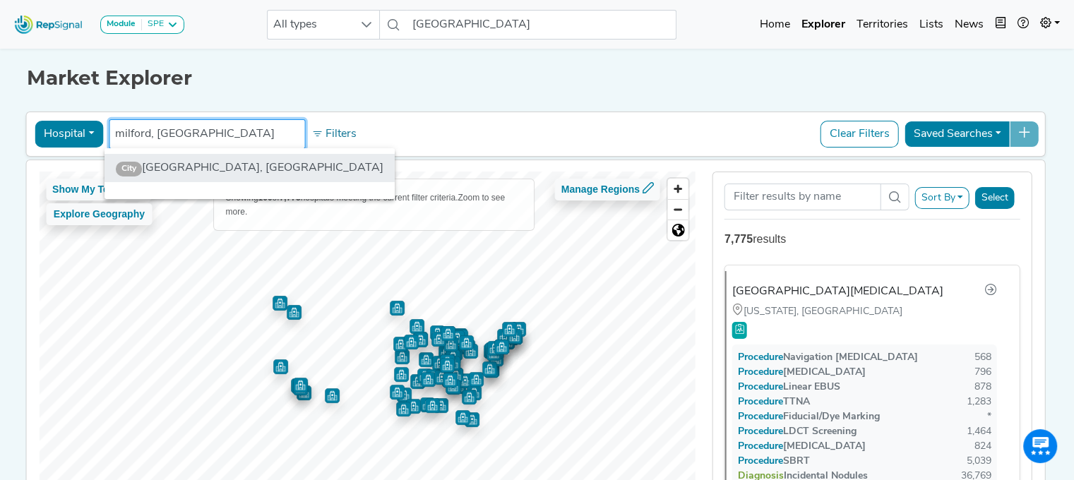
type input "milford, MI"
click at [203, 156] on li "City Milford, MI" at bounding box center [250, 168] width 290 height 28
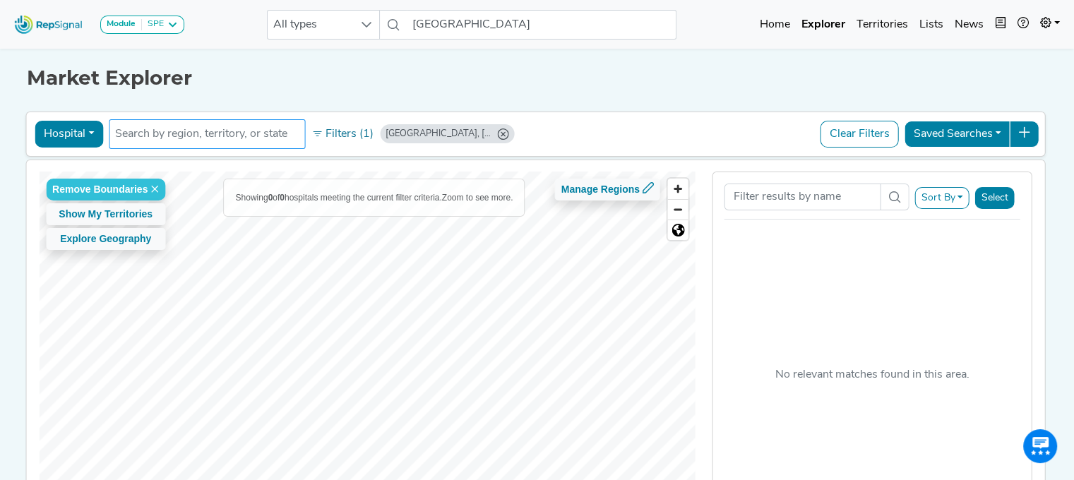
click at [177, 135] on input "text" at bounding box center [207, 134] width 184 height 17
click at [497, 135] on icon "Milford, MI" at bounding box center [502, 134] width 11 height 11
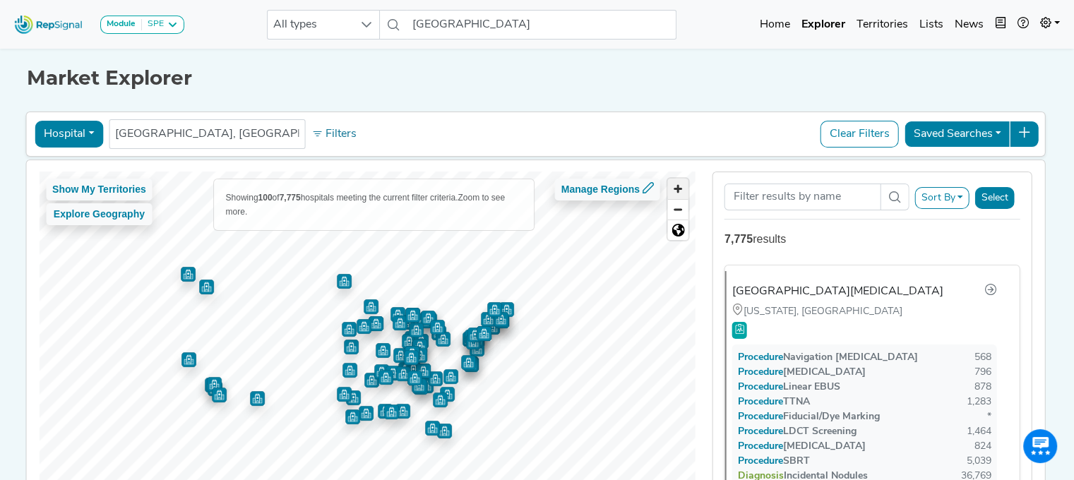
click at [680, 186] on span "Zoom in" at bounding box center [678, 189] width 20 height 20
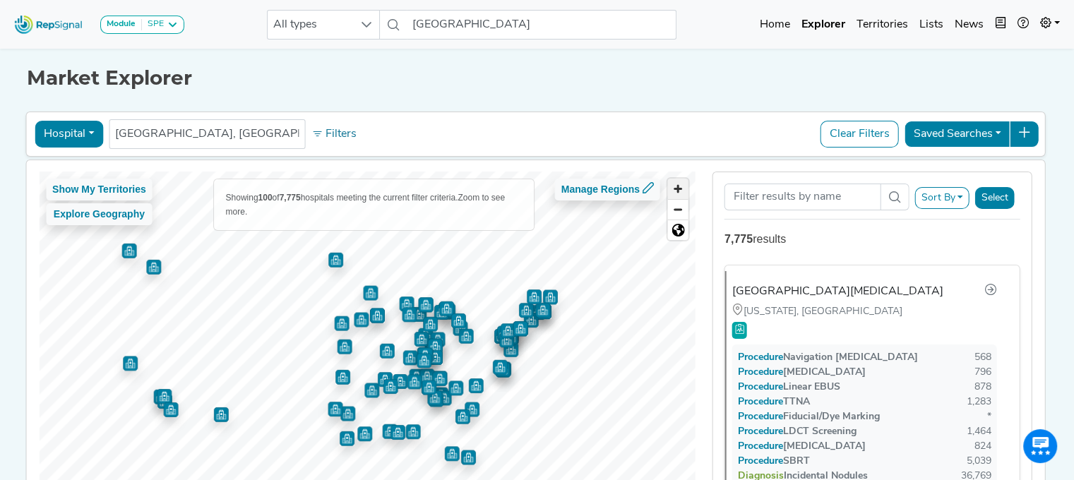
click at [680, 186] on span "Zoom in" at bounding box center [678, 189] width 20 height 20
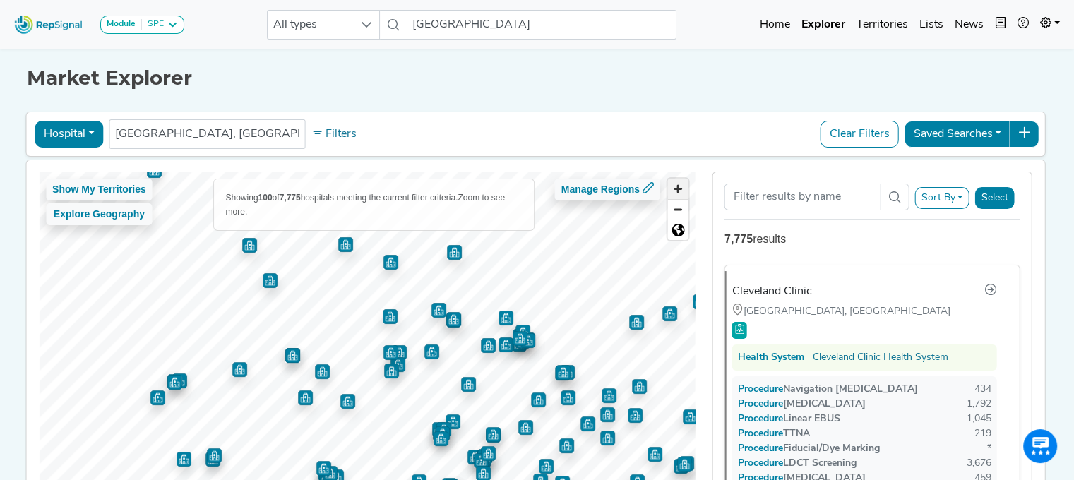
click at [687, 187] on span "Zoom in" at bounding box center [678, 189] width 20 height 20
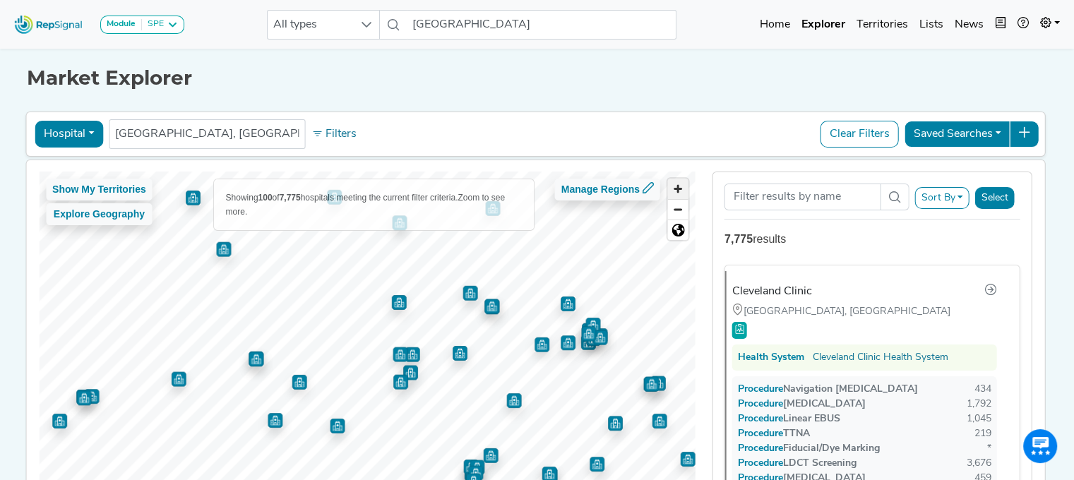
click at [687, 187] on span "Zoom in" at bounding box center [678, 189] width 20 height 20
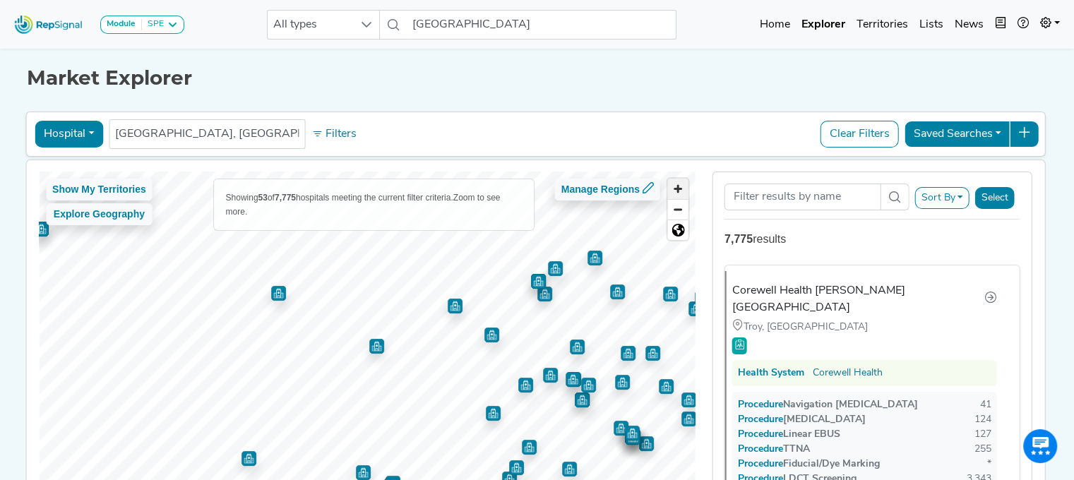
click at [675, 186] on span "Zoom in" at bounding box center [678, 189] width 20 height 20
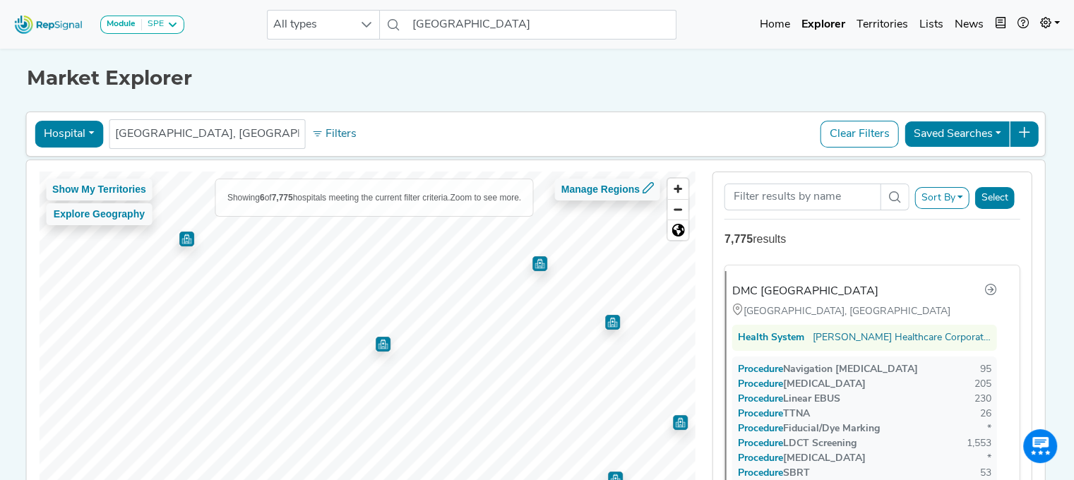
click at [535, 257] on img "Map marker" at bounding box center [540, 263] width 15 height 15
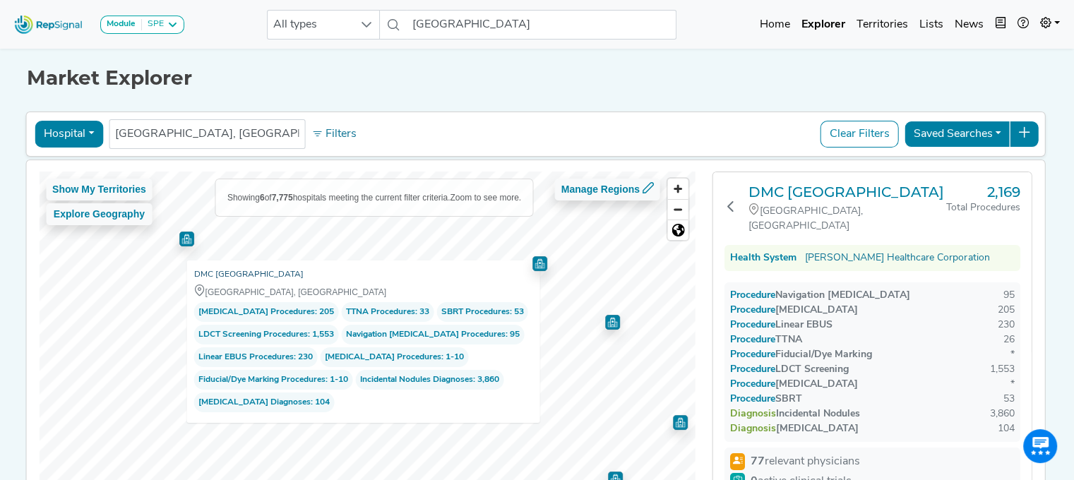
click at [260, 273] on link "DMC Huron Valley-Sinai Hospital" at bounding box center [248, 275] width 109 height 14
drag, startPoint x: 245, startPoint y: 133, endPoint x: 57, endPoint y: 100, distance: 191.4
click at [57, 100] on div "Module SPE Bronchoscopy Disposable Bronchoscope SBRT SPE TTNA Thoracic Surgery …" at bounding box center [537, 303] width 1074 height 606
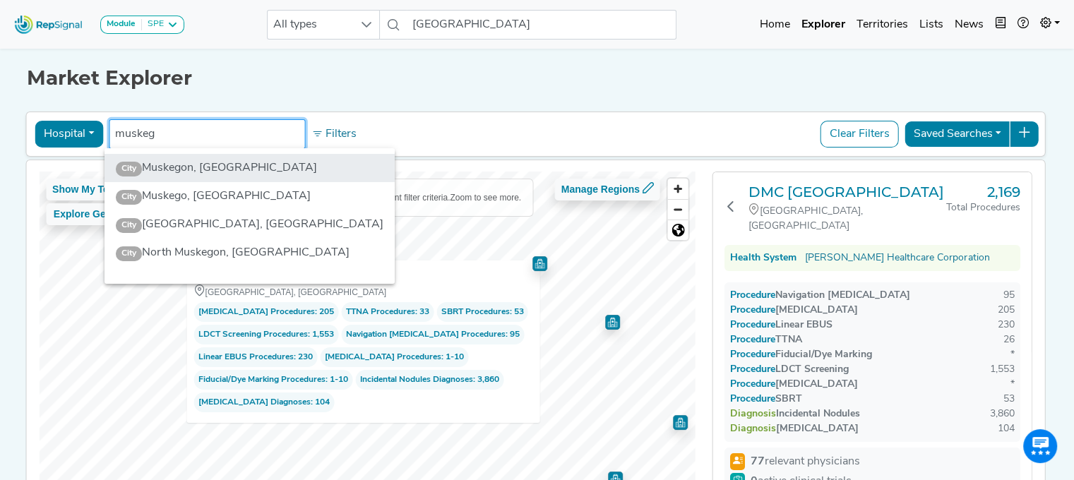
type input "muskeg"
click at [194, 162] on li "City Muskegon, MI" at bounding box center [250, 168] width 290 height 28
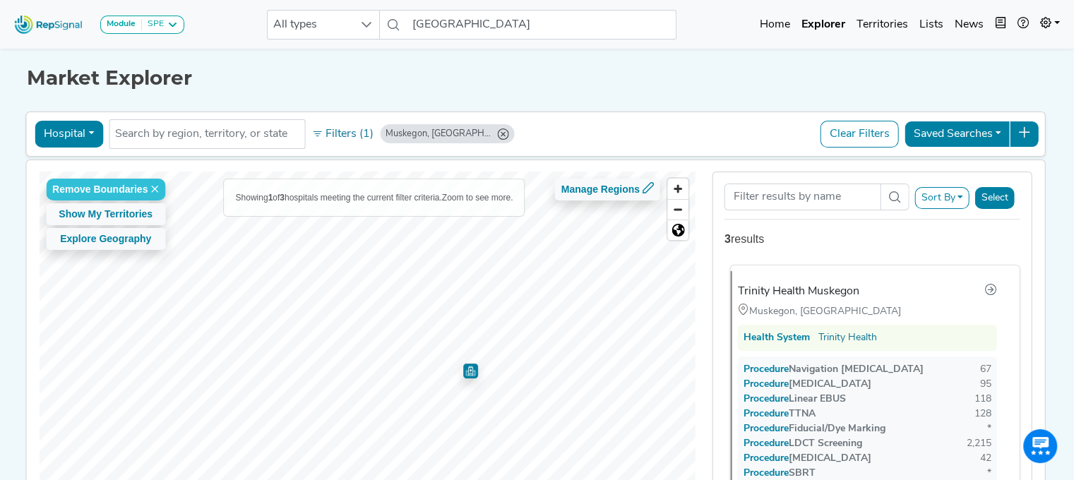
click at [823, 290] on div "Trinity Health Muskegon" at bounding box center [799, 291] width 122 height 17
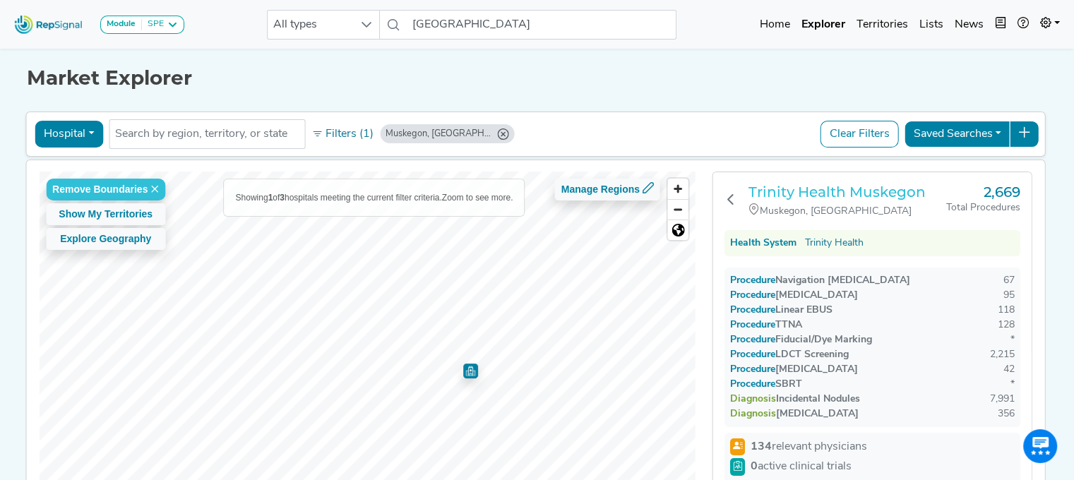
click at [828, 185] on h3 "Trinity Health Muskegon" at bounding box center [848, 192] width 198 height 17
click at [191, 138] on input "text" at bounding box center [207, 134] width 184 height 17
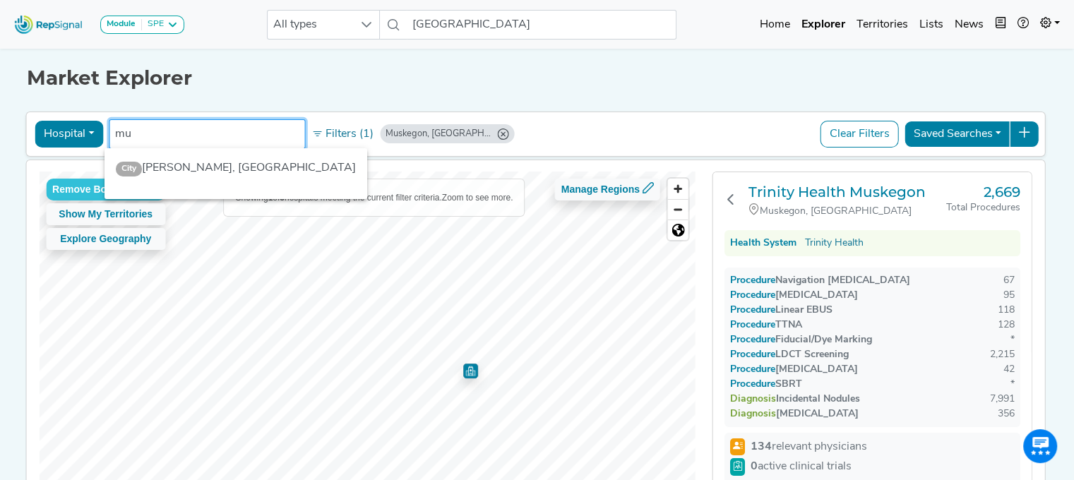
type input "m"
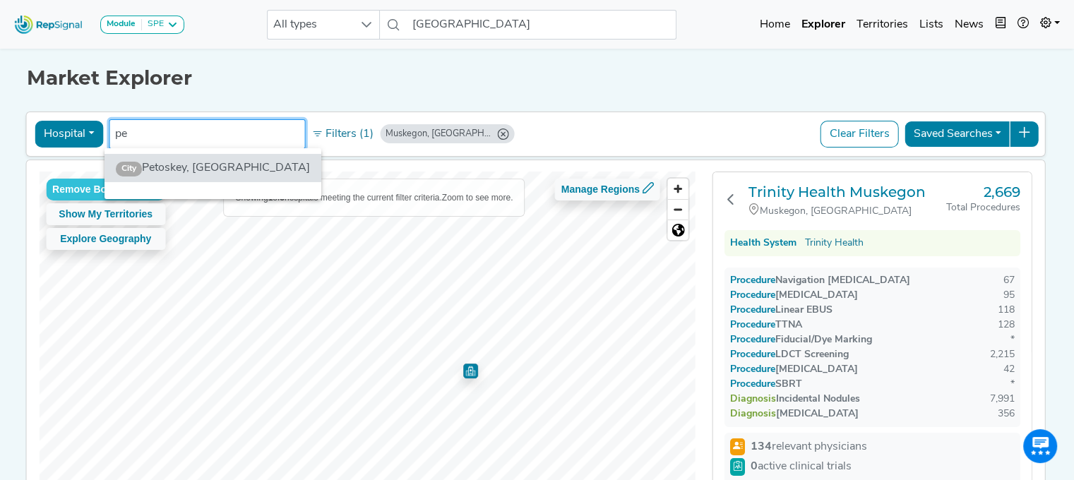
type input "p"
type input "traverse city"
click at [209, 161] on li "City Traverse City, MI" at bounding box center [250, 168] width 290 height 28
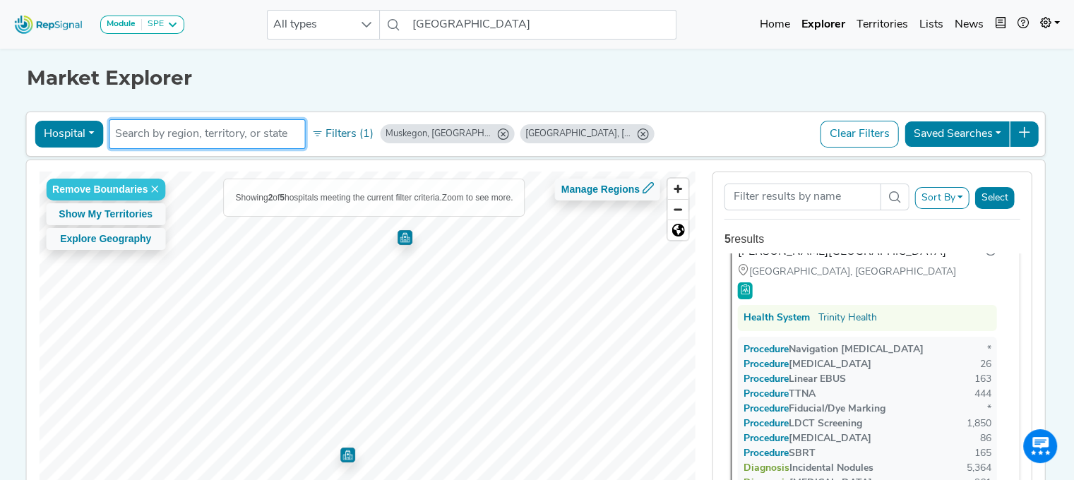
scroll to position [0, 0]
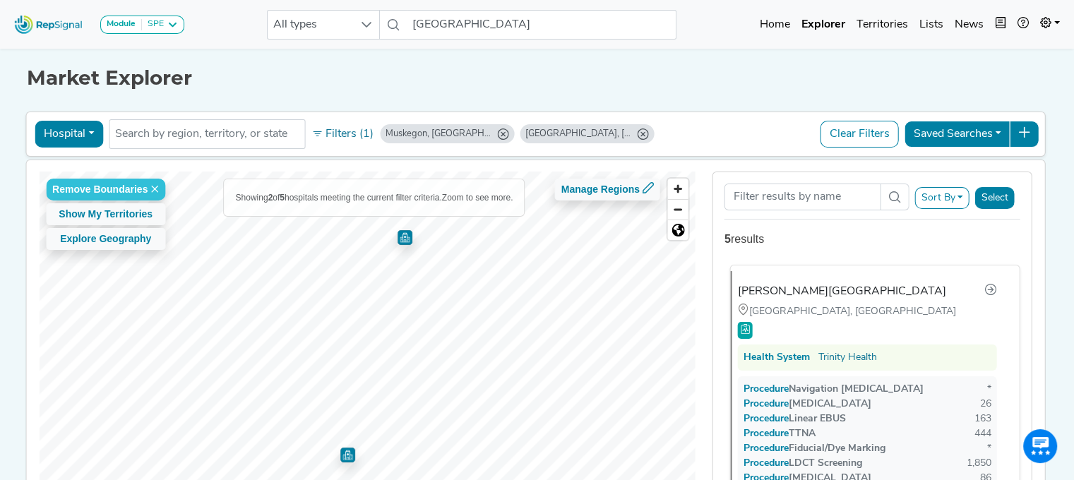
click at [815, 286] on div "Munson Medical Center" at bounding box center [842, 291] width 208 height 17
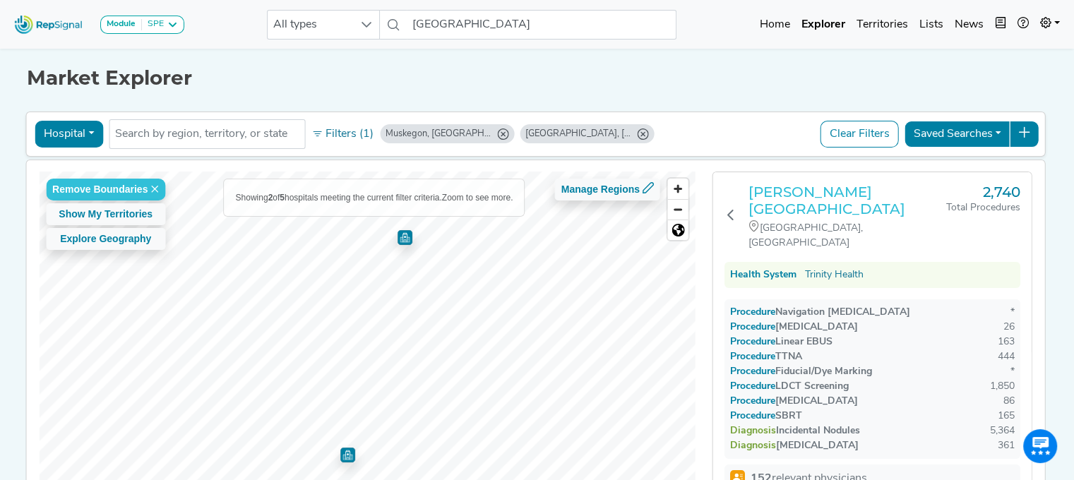
click at [859, 192] on h3 "Munson Medical Center" at bounding box center [848, 201] width 198 height 34
click at [858, 189] on h3 "Munson Medical Center" at bounding box center [848, 201] width 198 height 34
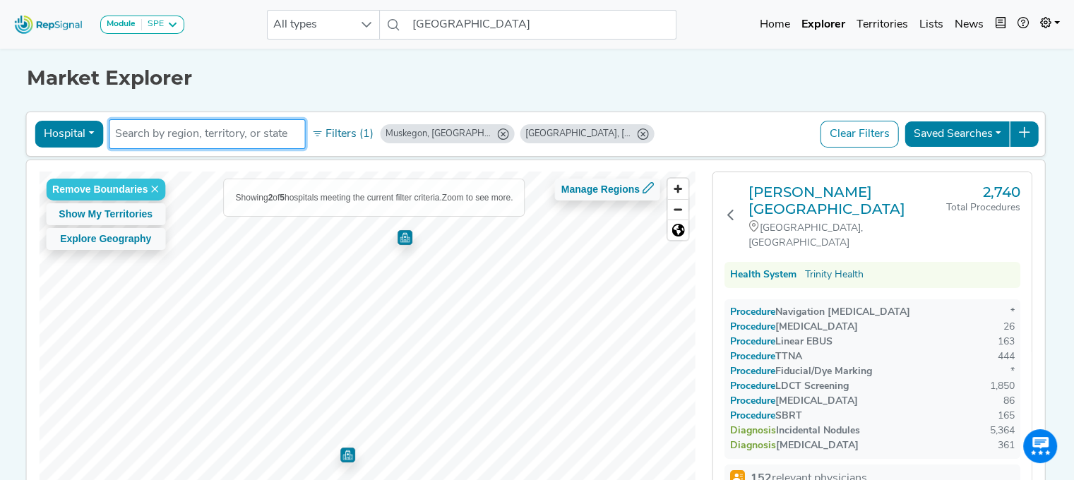
click at [161, 135] on input "text" at bounding box center [207, 134] width 184 height 17
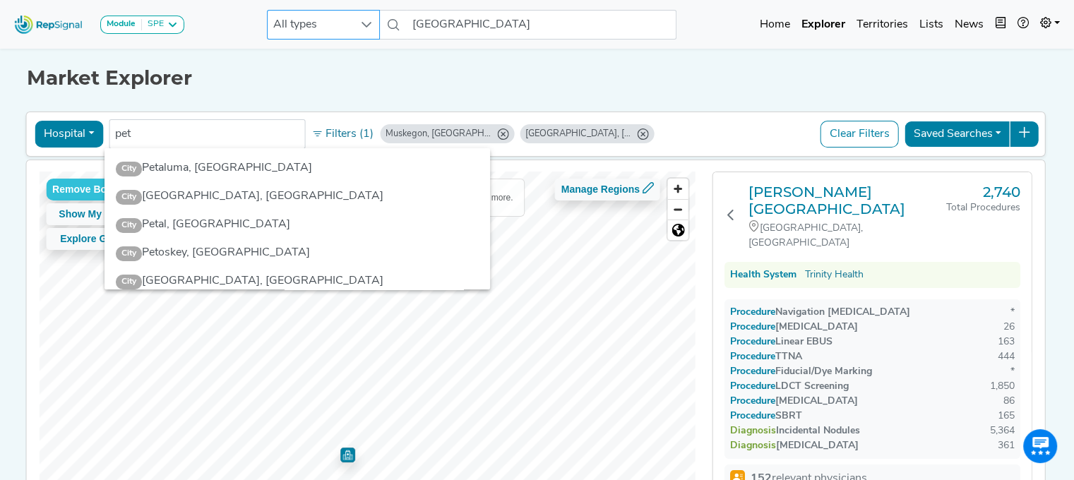
scroll to position [0, 11]
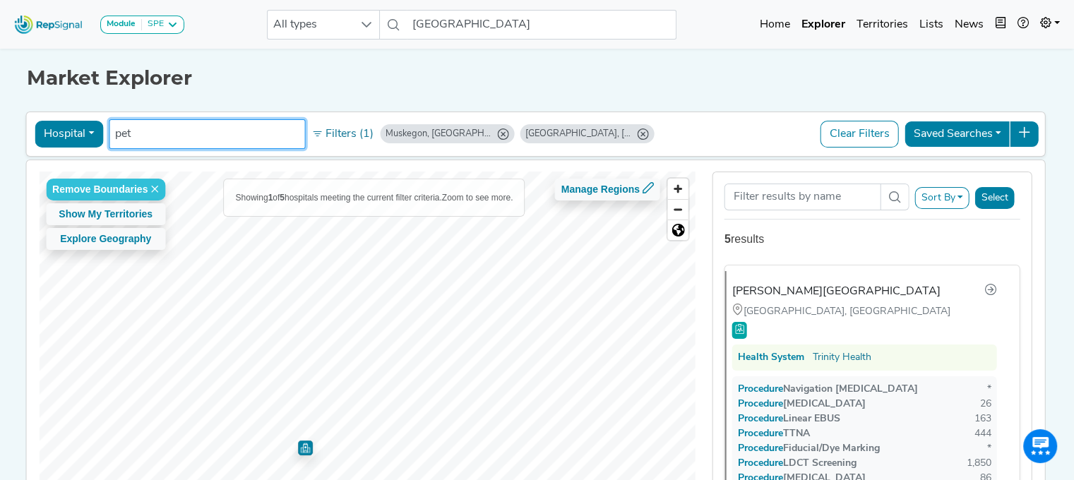
click at [195, 135] on input "pet" at bounding box center [207, 134] width 184 height 17
type input "p"
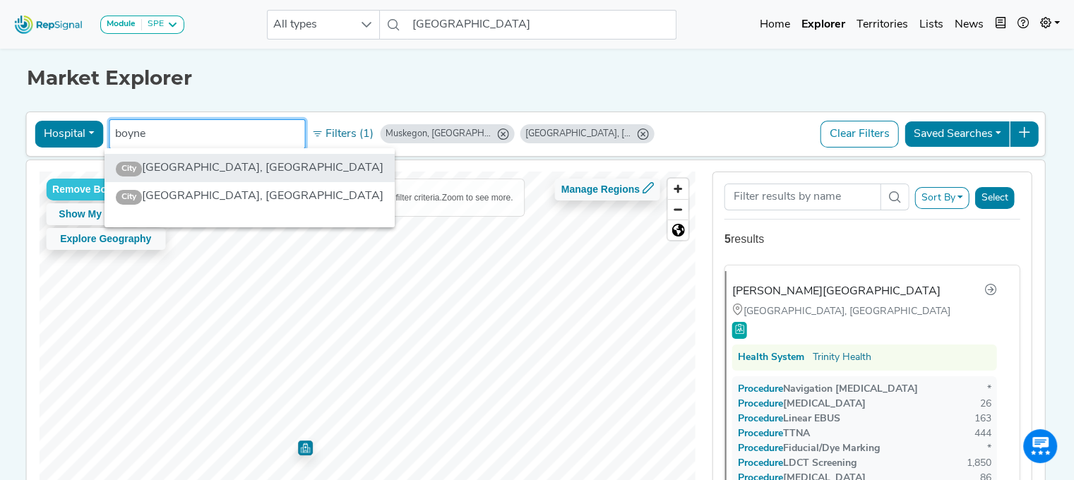
type input "boyne"
click at [176, 166] on li "City Boyne City, MI" at bounding box center [250, 168] width 290 height 28
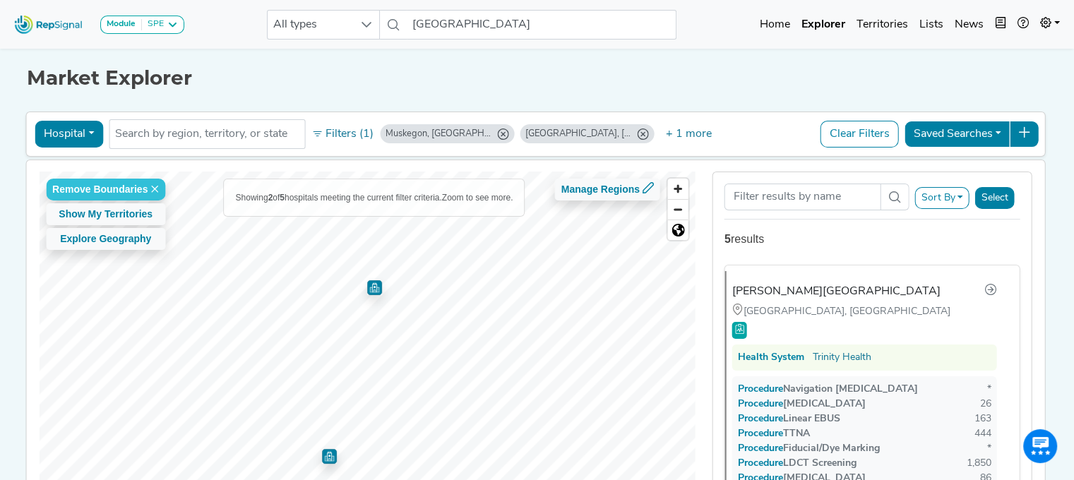
click at [497, 132] on icon "Muskegon, MI" at bounding box center [502, 134] width 11 height 11
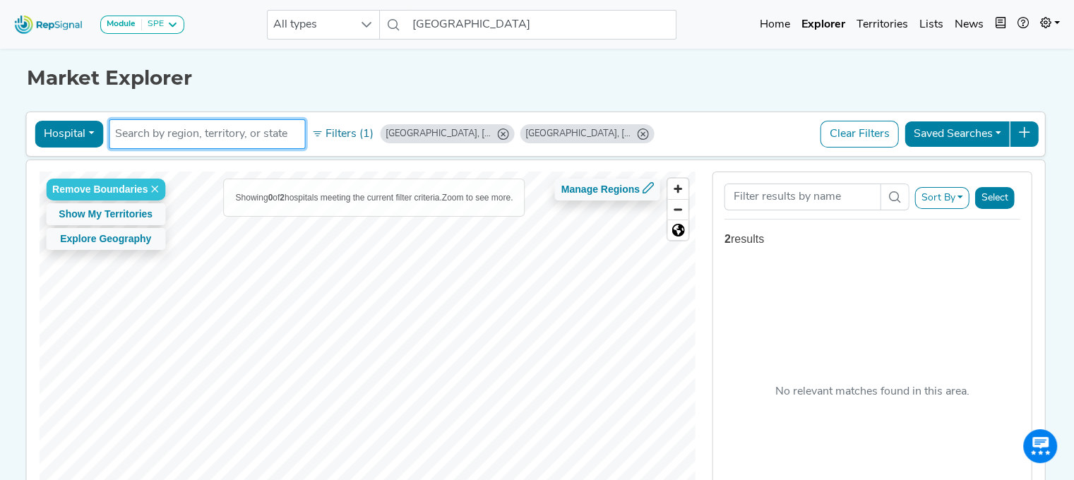
click at [147, 141] on input "text" at bounding box center [207, 134] width 184 height 17
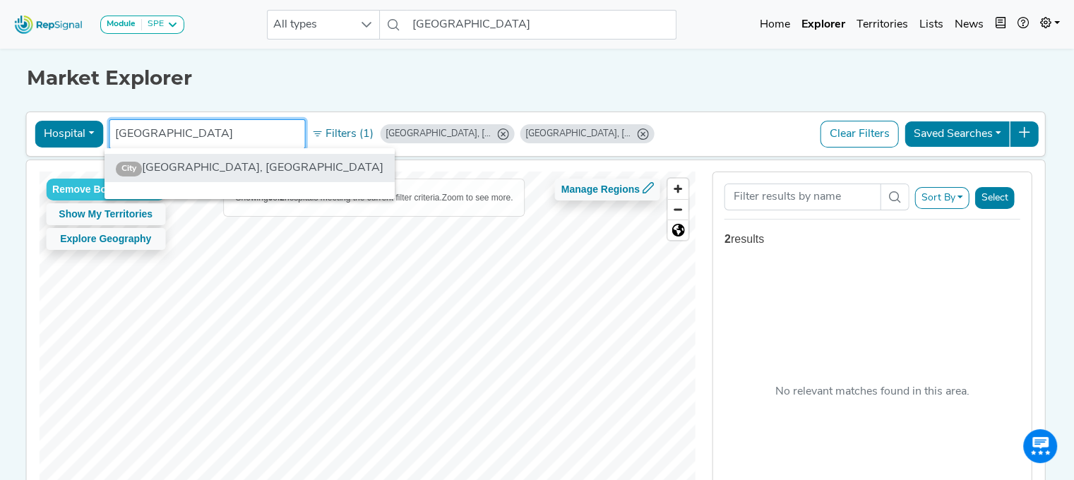
type input "harbor springs"
click at [202, 172] on li "City Harbor Springs, MI" at bounding box center [250, 168] width 290 height 28
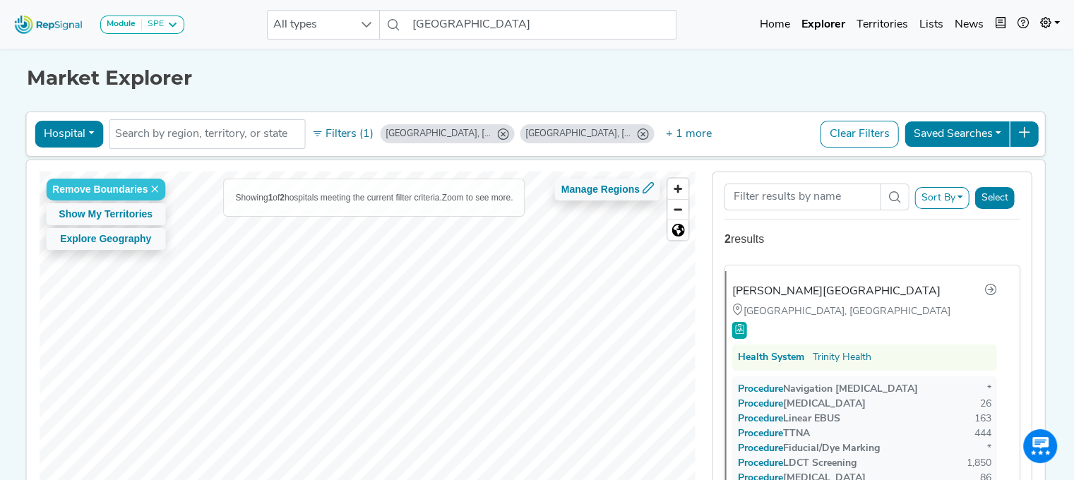
click at [637, 134] on icon "Boyne City, MI" at bounding box center [642, 134] width 11 height 11
click at [637, 131] on icon "Harbor Springs, MI" at bounding box center [642, 134] width 11 height 11
click at [455, 135] on div "Traverse City, MI" at bounding box center [447, 133] width 134 height 19
click at [497, 134] on icon "Traverse City, MI" at bounding box center [502, 134] width 11 height 11
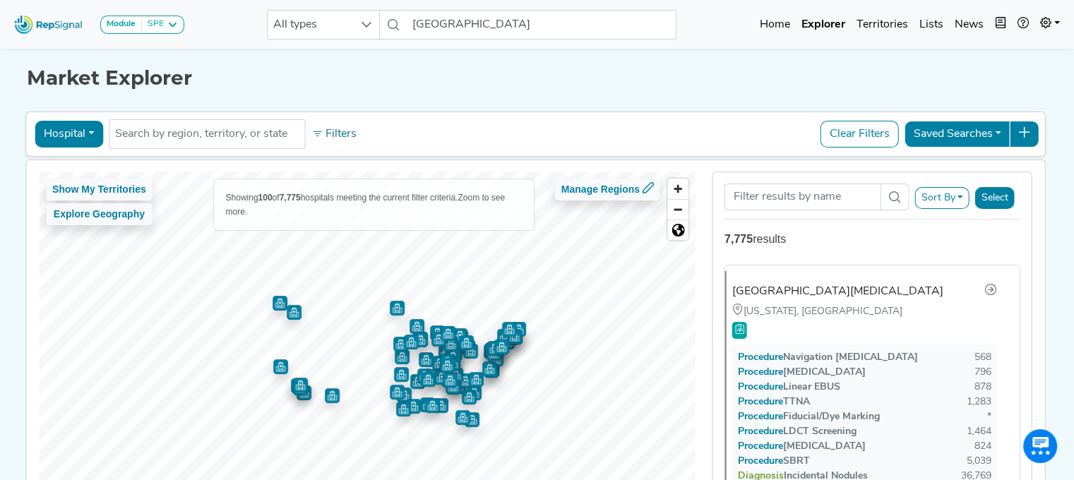
click at [863, 133] on button "Clear Filters" at bounding box center [860, 134] width 78 height 27
click at [670, 186] on span "Zoom in" at bounding box center [678, 189] width 20 height 20
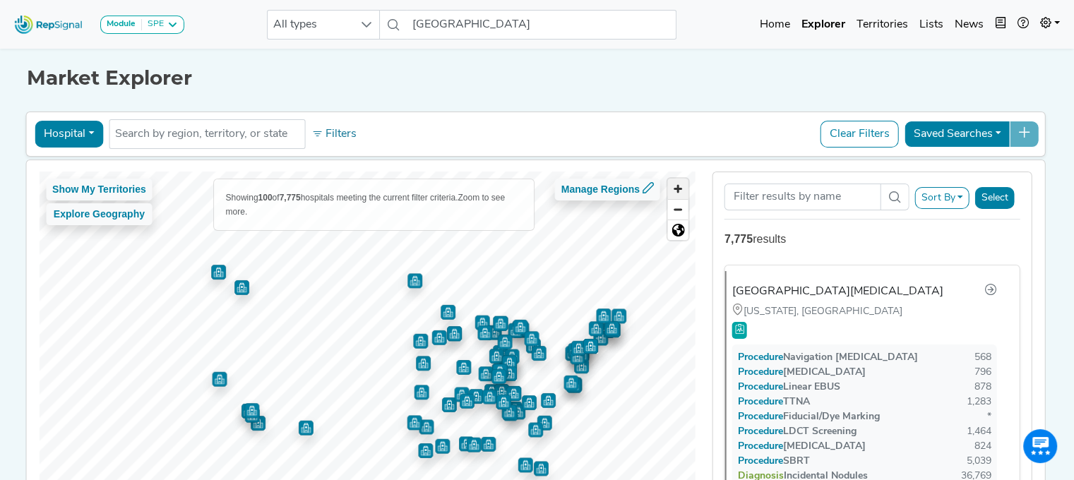
click at [670, 186] on span "Zoom in" at bounding box center [678, 189] width 20 height 20
click at [603, 280] on div "Show My Territories Explore Geography Showing 100 of 7,775 hospitals meeting th…" at bounding box center [367, 352] width 657 height 360
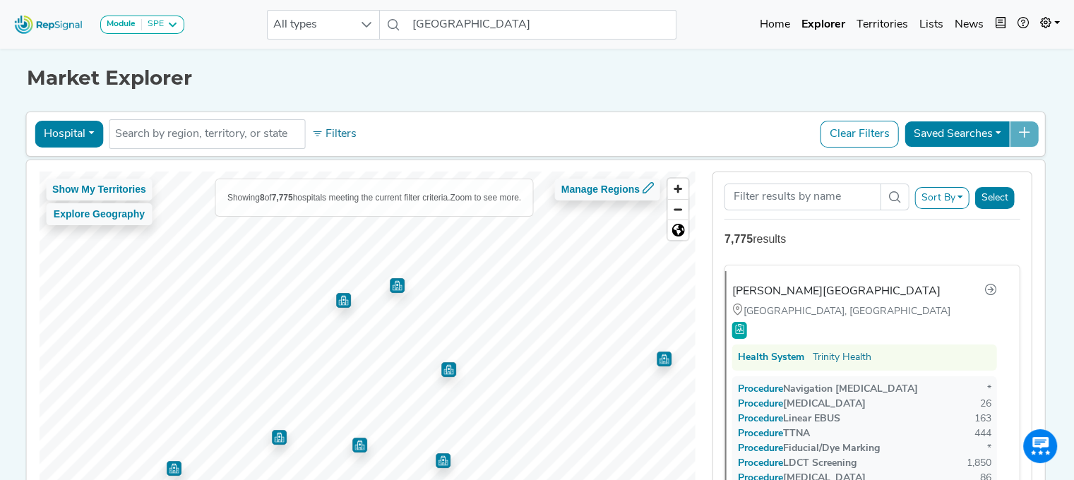
click at [390, 280] on img "Map marker" at bounding box center [397, 285] width 15 height 15
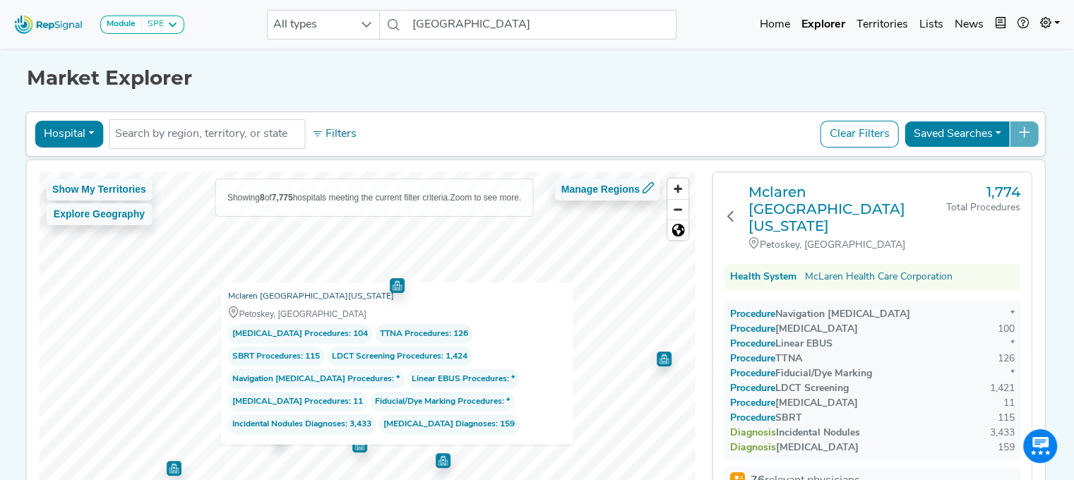
click at [273, 296] on link "Mclaren [GEOGRAPHIC_DATA][US_STATE]" at bounding box center [310, 297] width 166 height 14
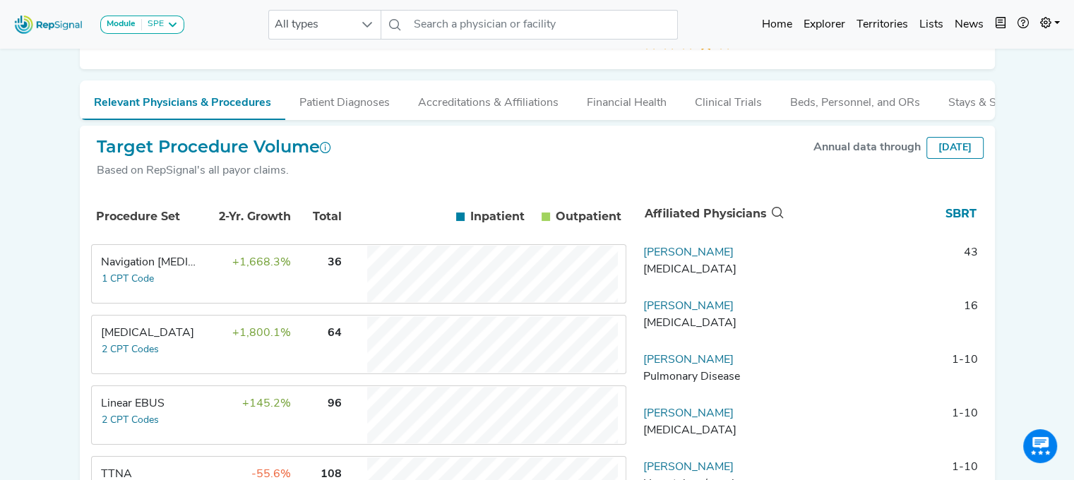
scroll to position [152, 8]
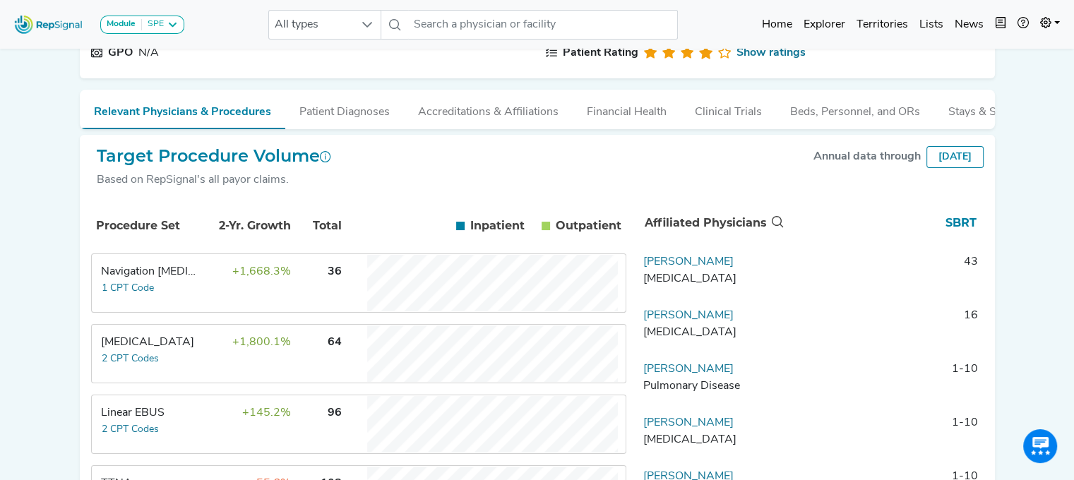
drag, startPoint x: 691, startPoint y: 265, endPoint x: 687, endPoint y: 280, distance: 15.9
click at [687, 280] on td "[PERSON_NAME] [MEDICAL_DATA]" at bounding box center [712, 275] width 148 height 42
click at [685, 268] on link "[PERSON_NAME]" at bounding box center [689, 261] width 90 height 11
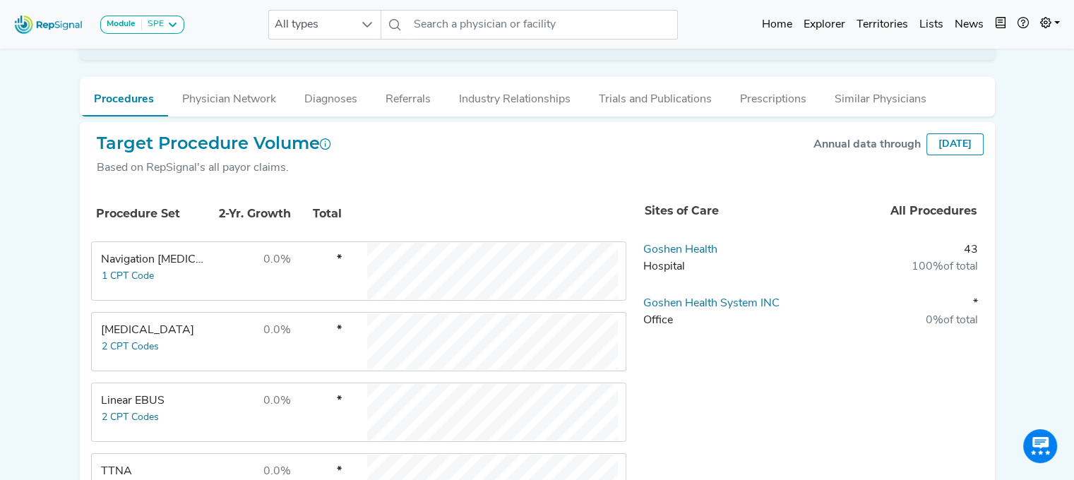
scroll to position [0, 8]
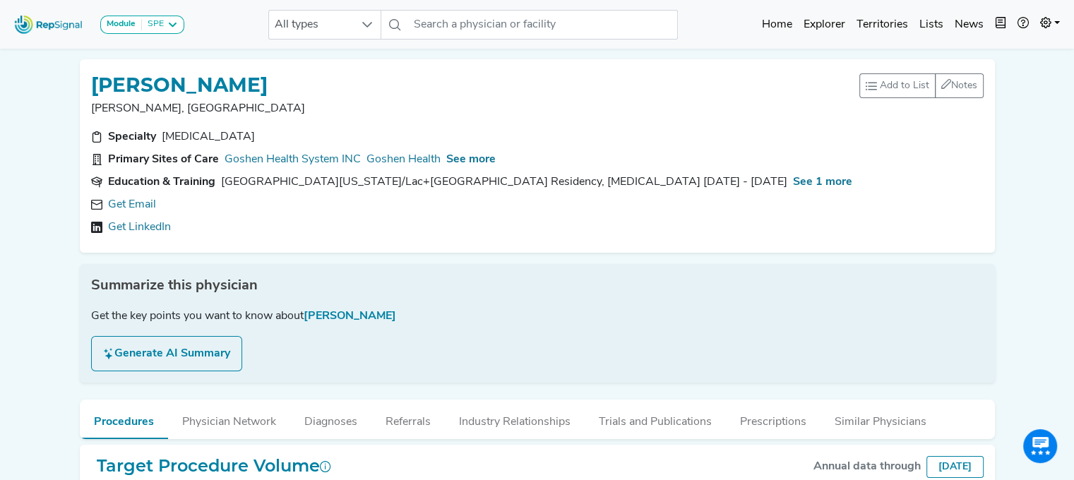
click at [685, 275] on div "Summarize this physician" at bounding box center [537, 285] width 893 height 21
drag, startPoint x: 200, startPoint y: 69, endPoint x: 89, endPoint y: 76, distance: 111.2
click at [91, 76] on div "[PERSON_NAME]" at bounding box center [475, 84] width 769 height 27
copy h1 "HOUMAN VAGHEFI"
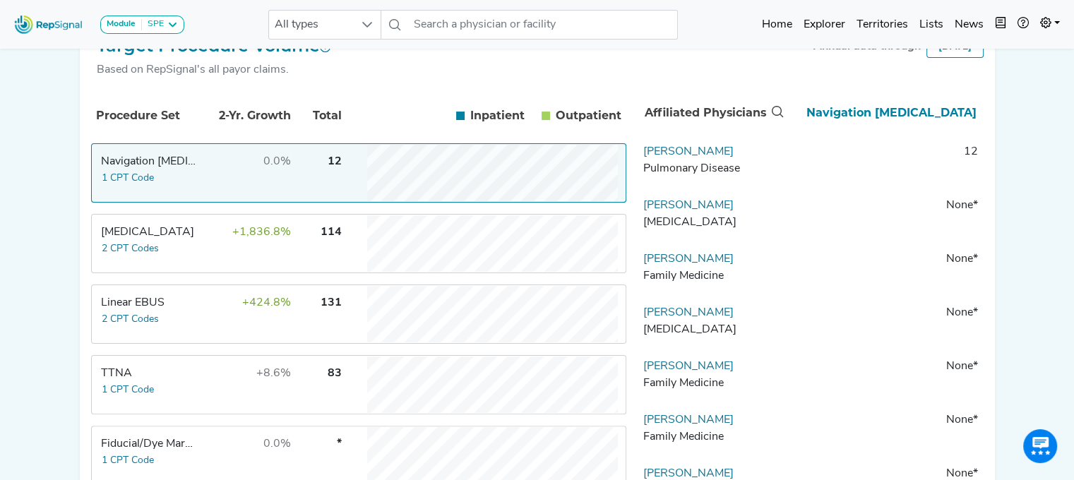
scroll to position [260, 0]
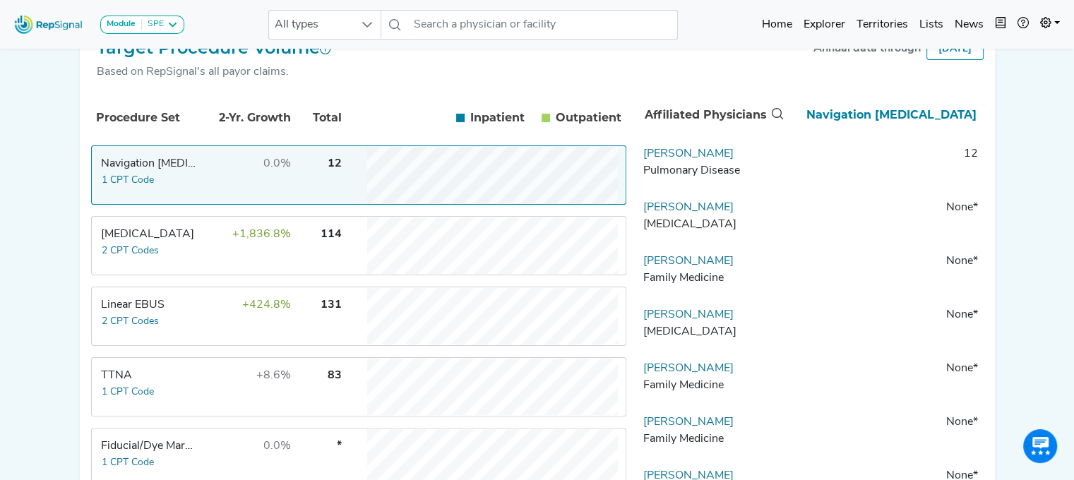
click at [294, 314] on td "131" at bounding box center [317, 316] width 49 height 57
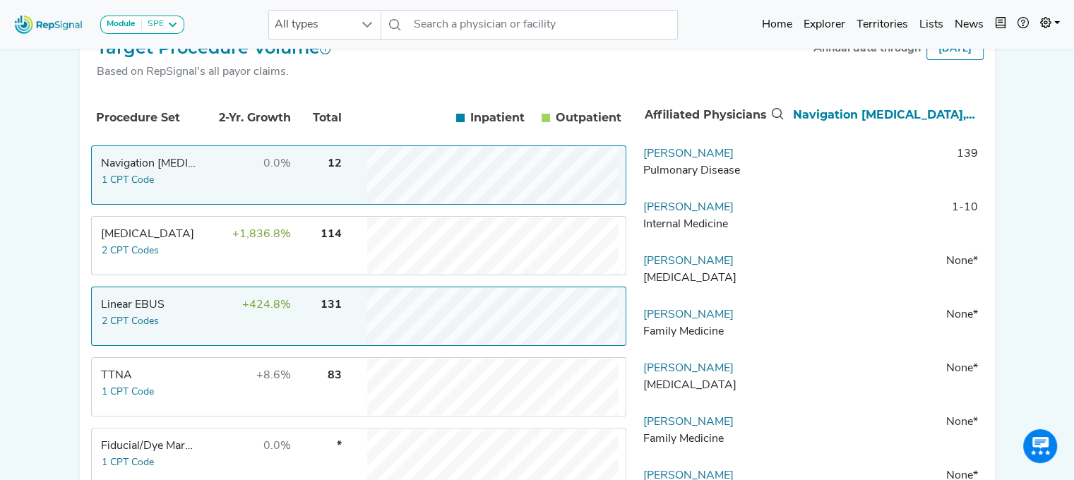
click at [290, 174] on td "0.0%" at bounding box center [246, 175] width 92 height 57
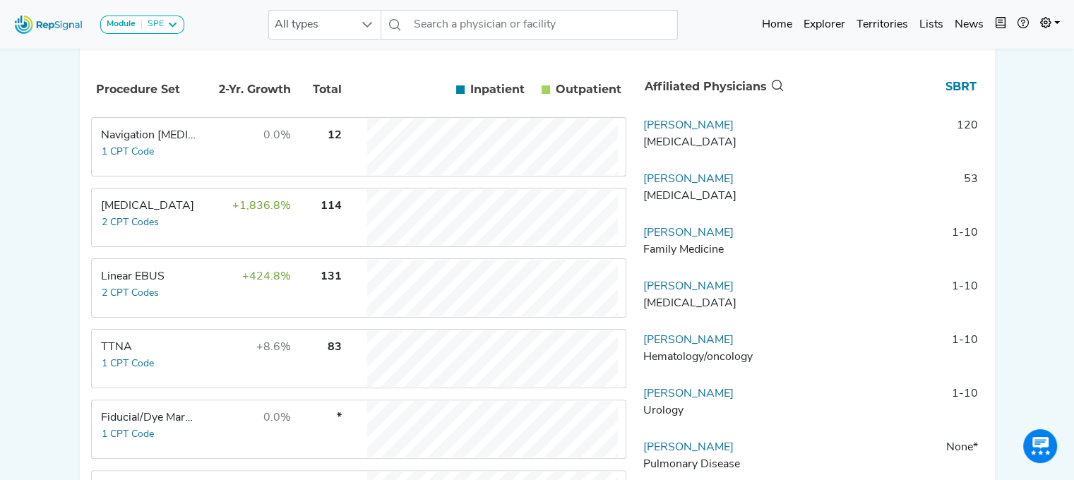
scroll to position [287, 0]
click at [452, 29] on input "text" at bounding box center [543, 25] width 270 height 30
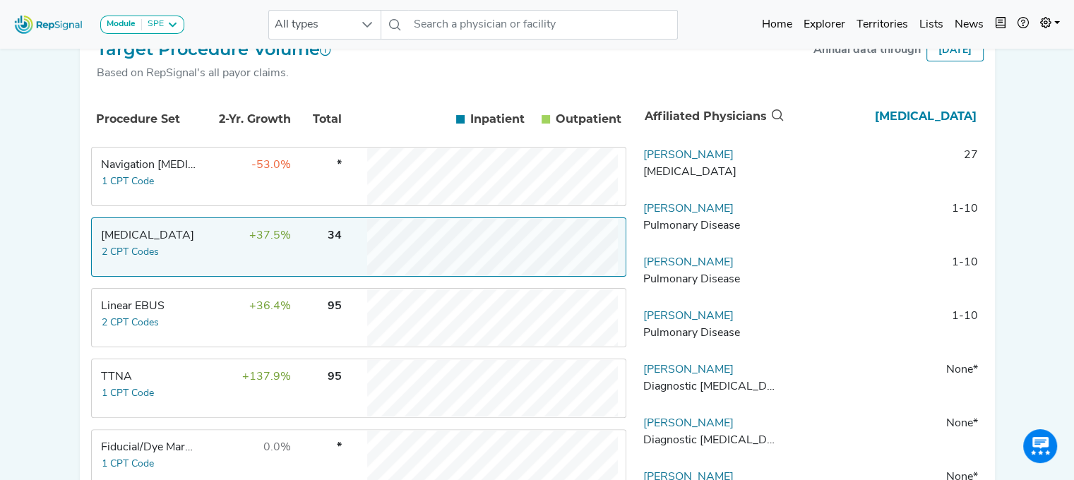
click at [712, 177] on div "[MEDICAL_DATA]" at bounding box center [712, 172] width 137 height 17
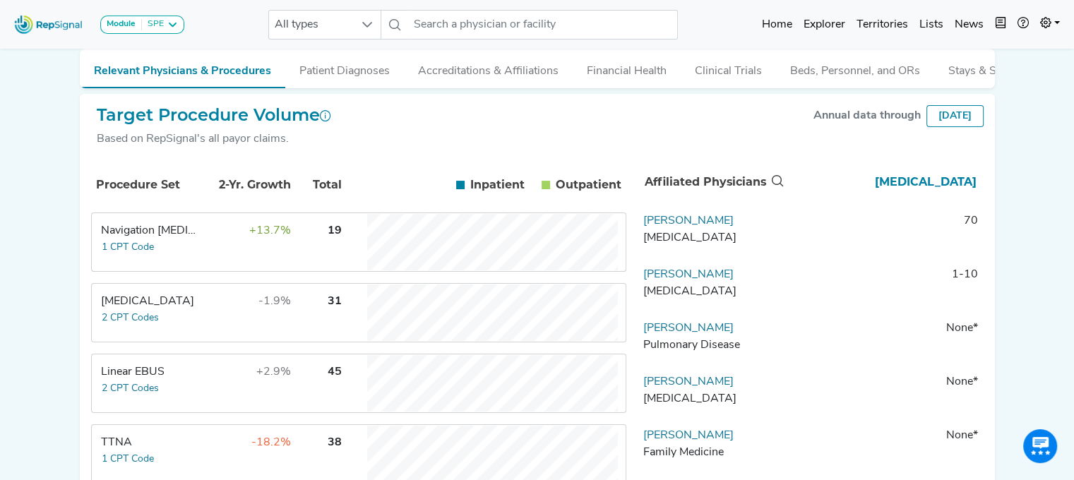
scroll to position [223, 0]
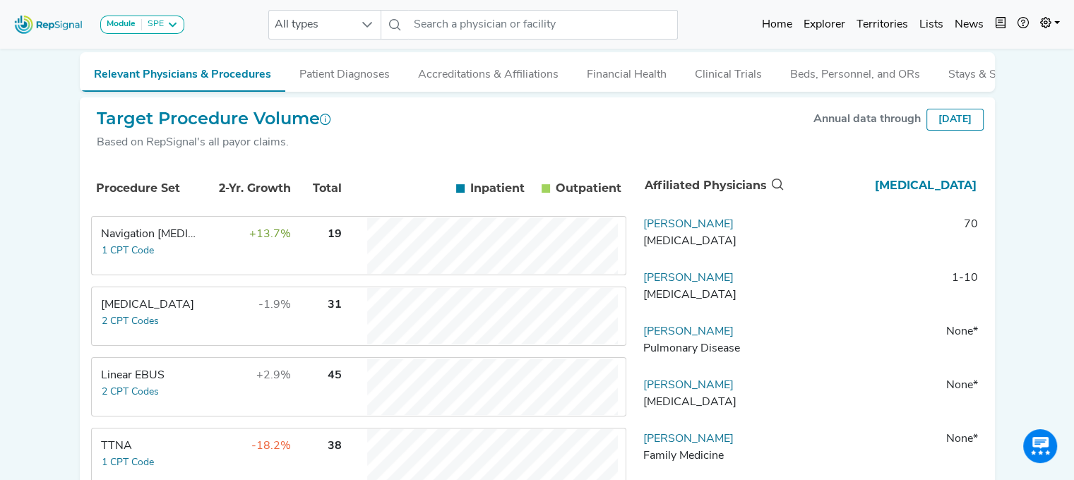
drag, startPoint x: 983, startPoint y: 237, endPoint x: 970, endPoint y: 203, distance: 36.5
click at [970, 203] on table "Affiliated Physicians [MEDICAL_DATA] [PERSON_NAME] [MEDICAL_DATA] 70 [PERSON_NA…" at bounding box center [811, 460] width 346 height 596
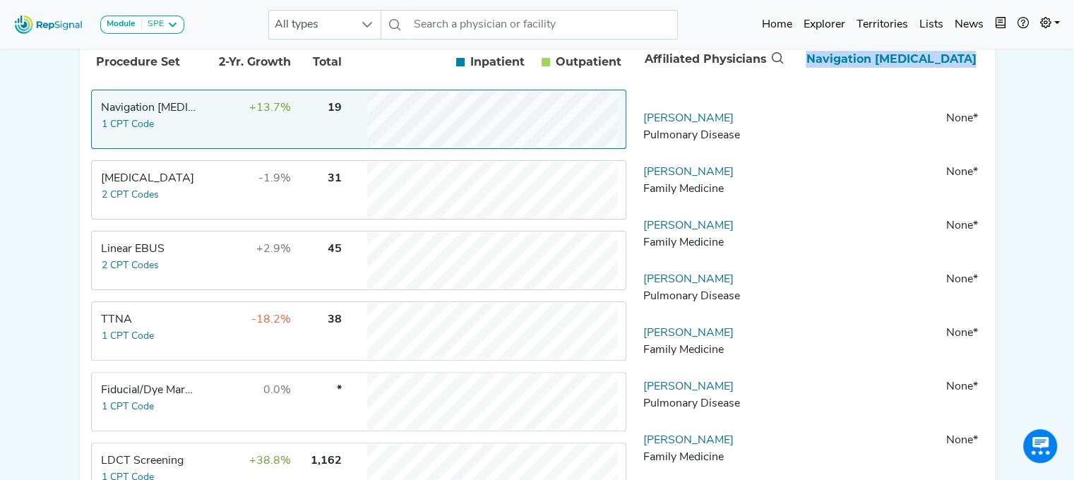
scroll to position [0, 0]
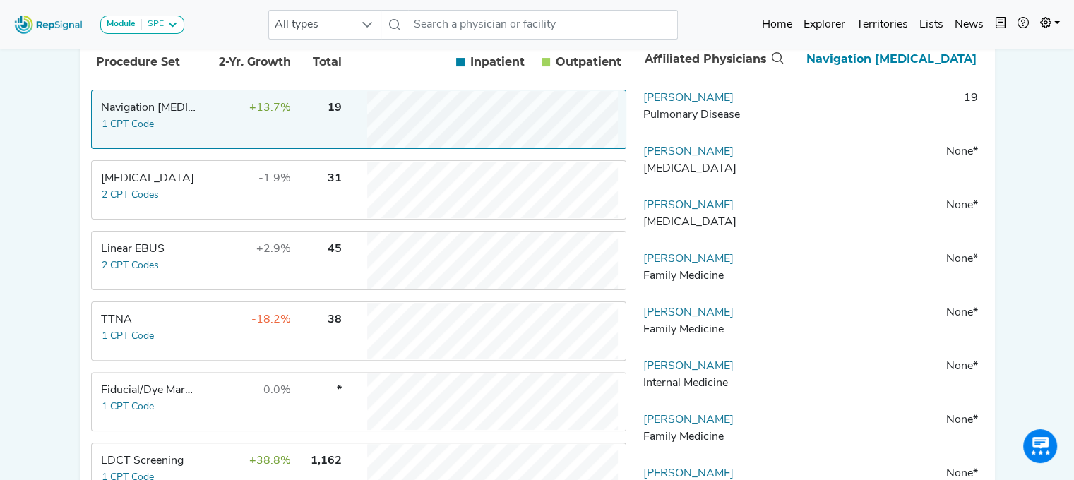
click at [868, 134] on tbody "Victor Gordon Pulmonary Disease 19 Oktavijan Minanov Thoracic Surgery None * Ar…" at bounding box center [811, 361] width 346 height 543
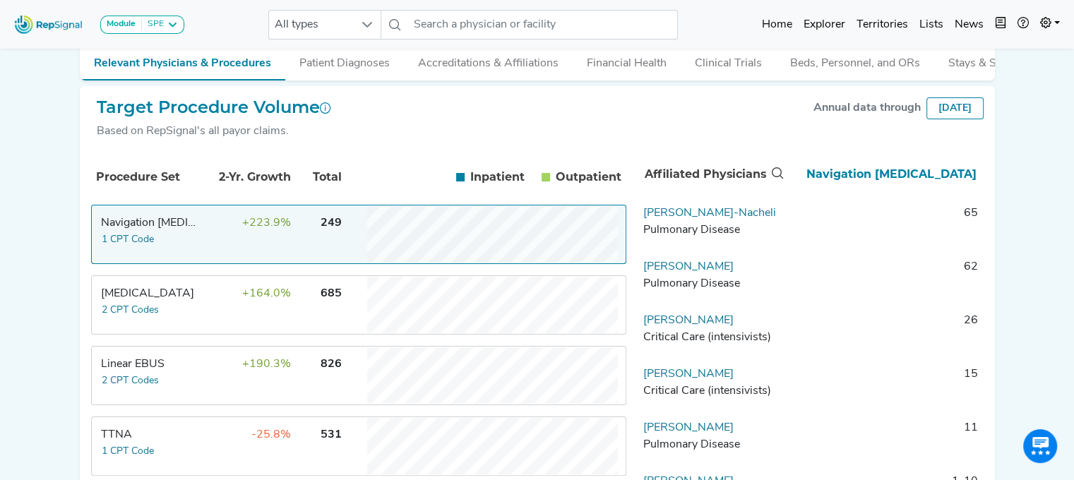
scroll to position [198, 0]
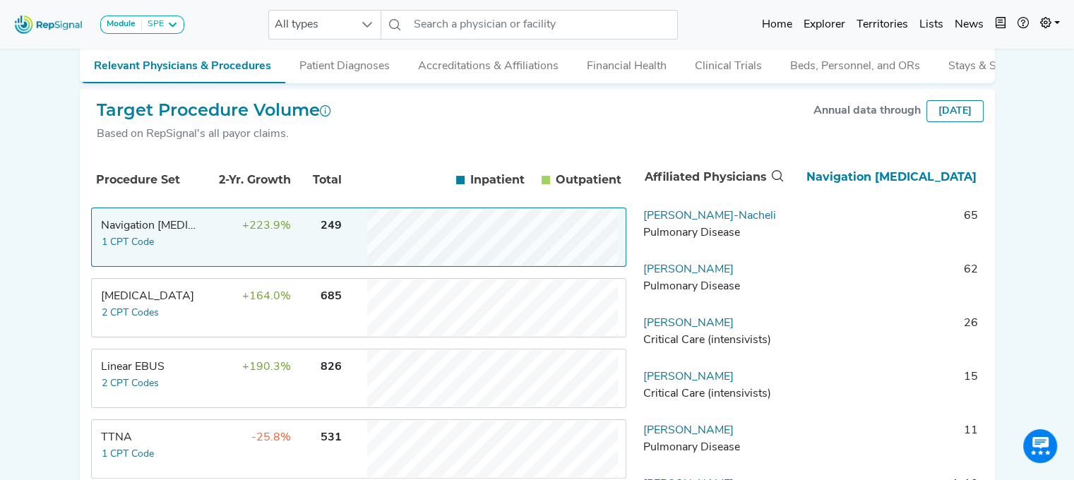
click at [482, 124] on div "Target Procedure Volume Based on RepSignal's all payor claims. Annual data thro…" at bounding box center [537, 127] width 893 height 54
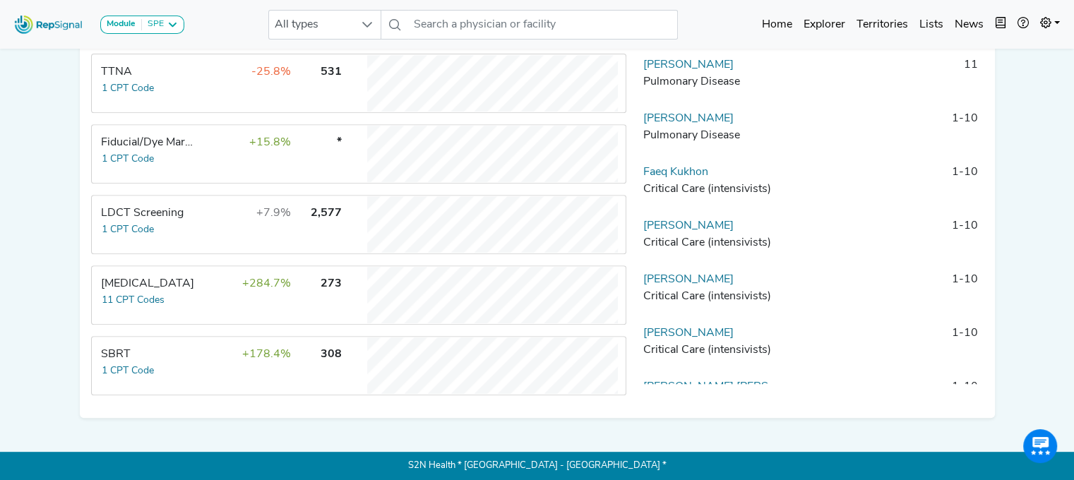
scroll to position [568, 0]
drag, startPoint x: 524, startPoint y: 321, endPoint x: 461, endPoint y: 414, distance: 111.9
click at [461, 414] on div "Target Procedure Volume Based on RepSignal's all payor claims. Annual data thro…" at bounding box center [538, 71] width 916 height 696
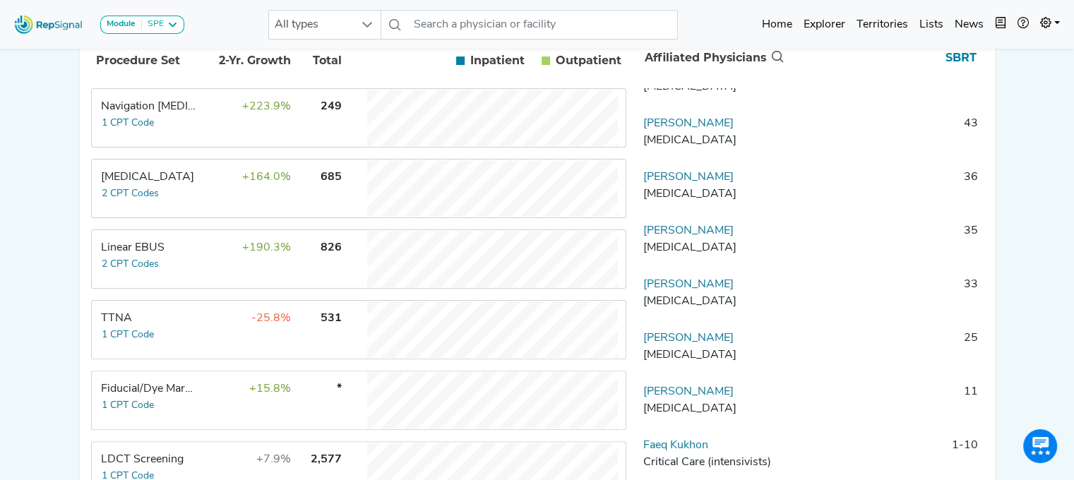
scroll to position [0, 0]
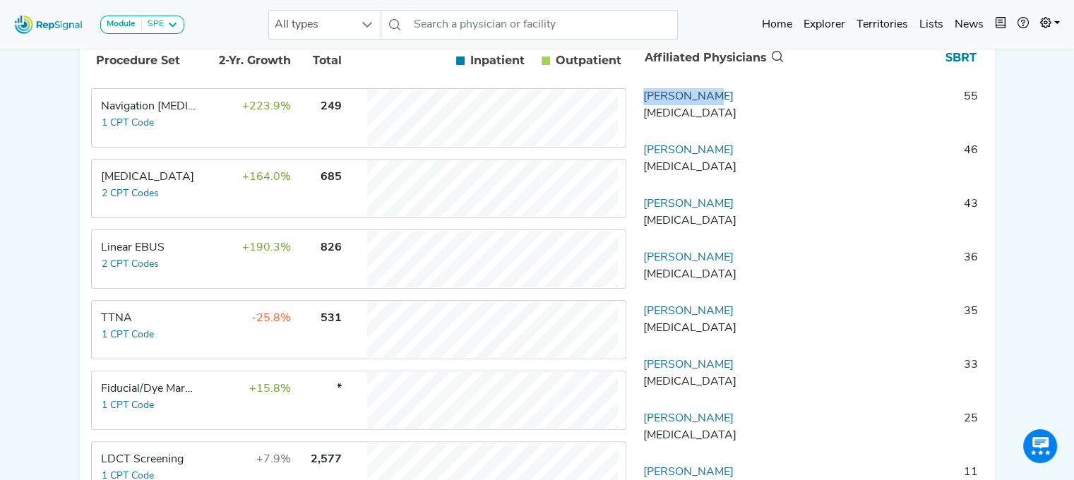
drag, startPoint x: 630, startPoint y: 109, endPoint x: 694, endPoint y: 102, distance: 64.7
click at [694, 102] on td "Paul Thieme Radiation Oncology" at bounding box center [712, 109] width 148 height 42
copy link "Paul Thieme"
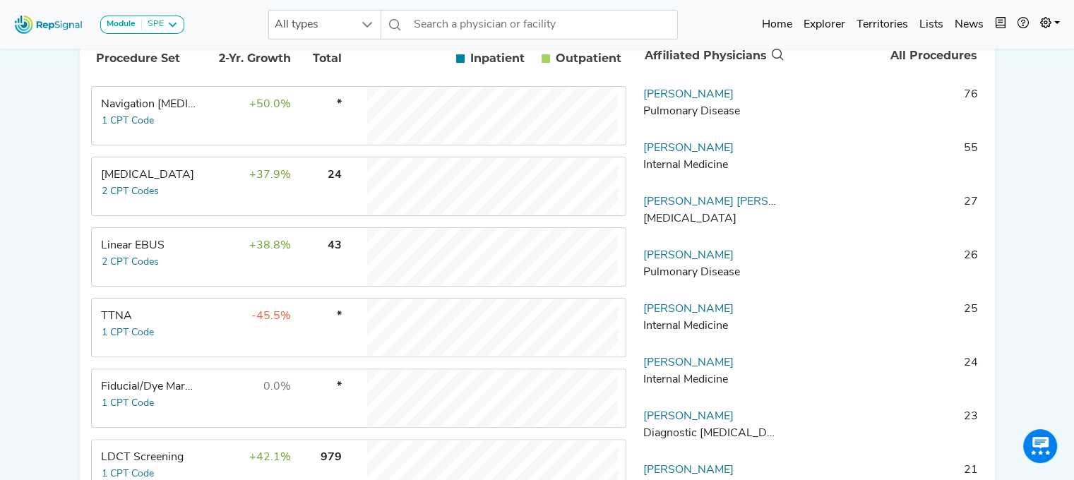
scroll to position [316, 0]
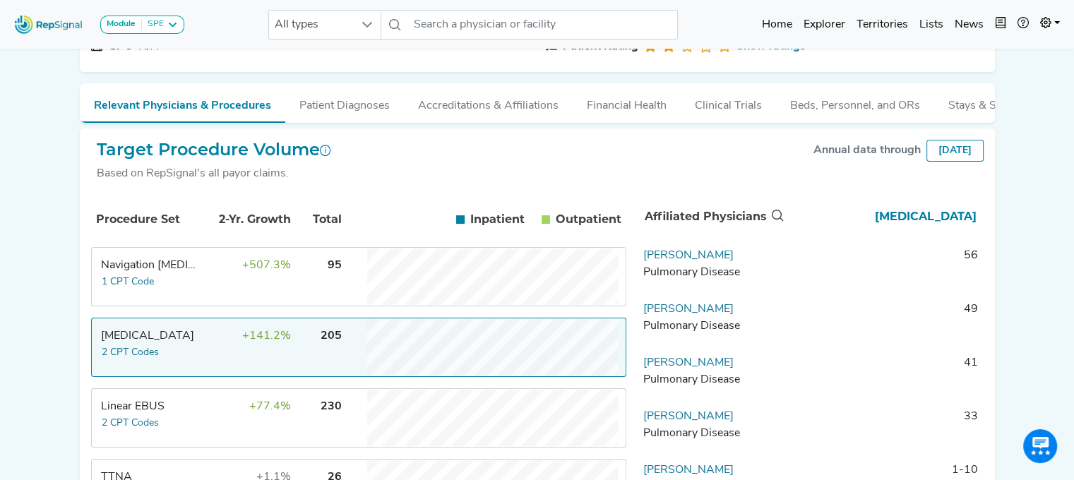
scroll to position [153, 0]
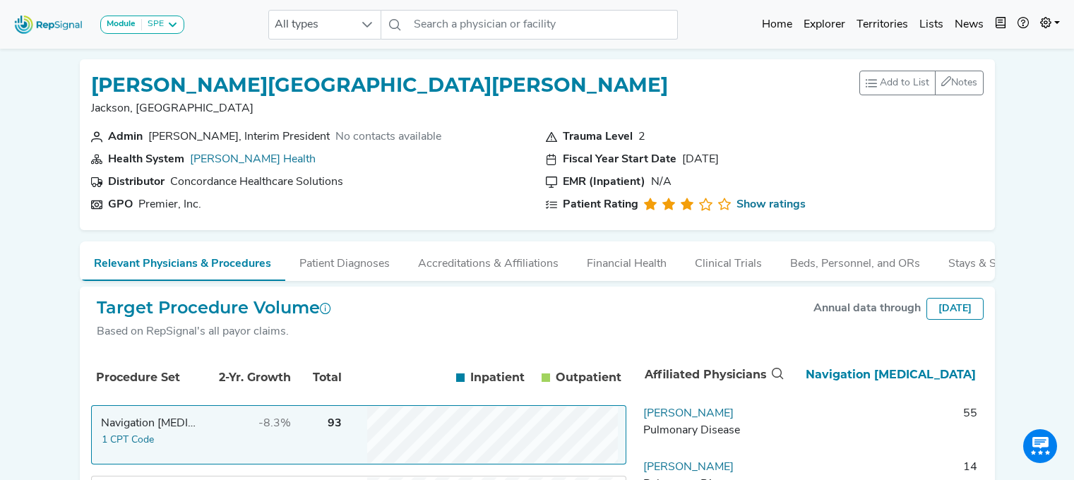
scroll to position [201, 0]
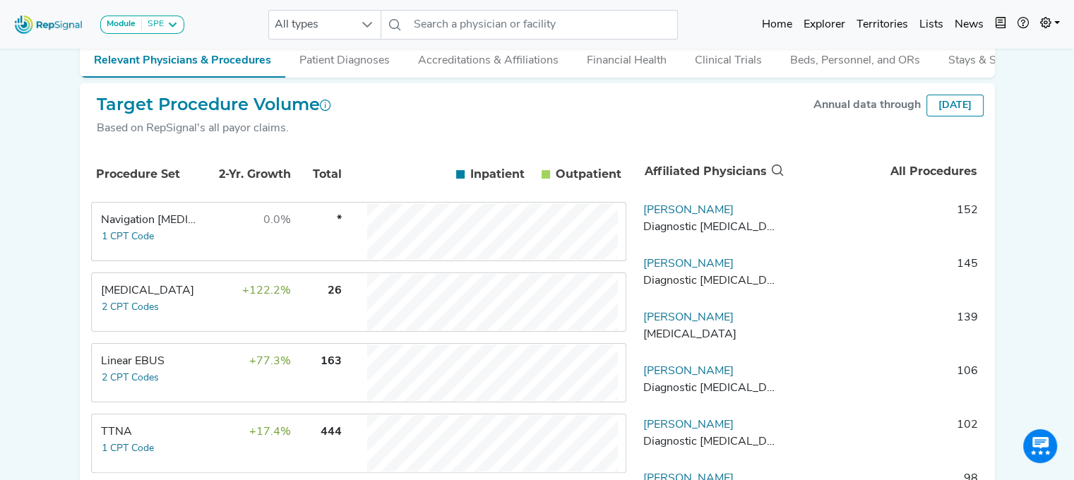
scroll to position [248, 0]
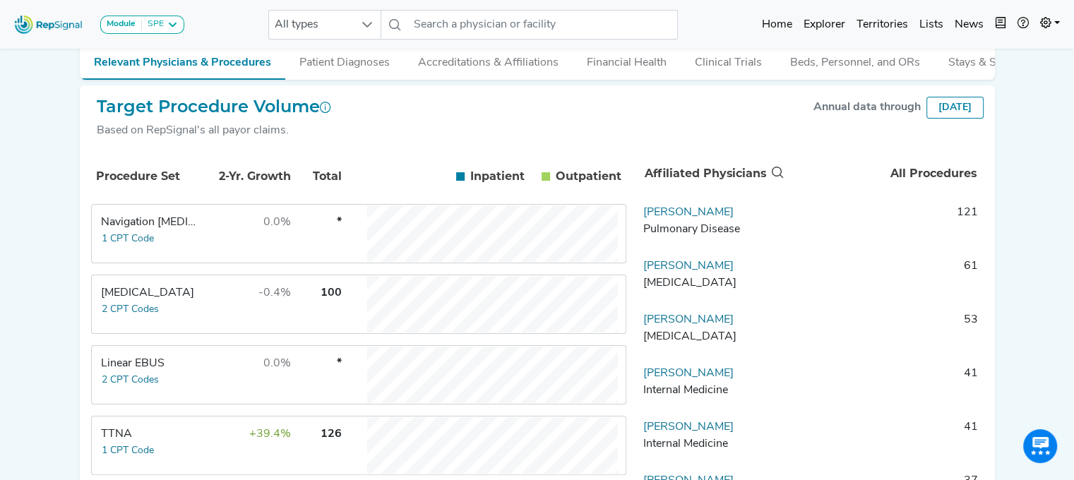
scroll to position [201, 0]
